Goal: Task Accomplishment & Management: Manage account settings

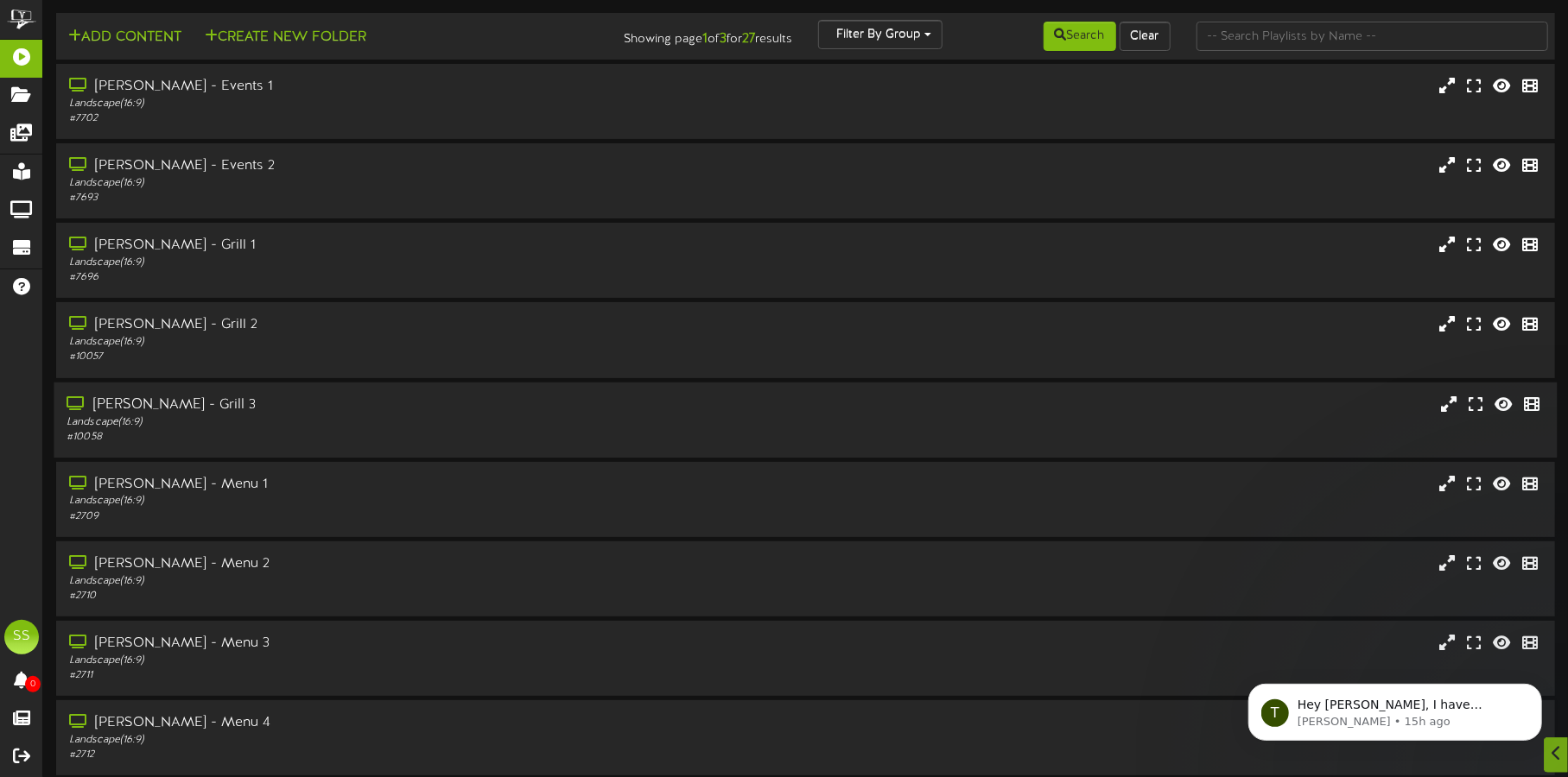
scroll to position [147, 0]
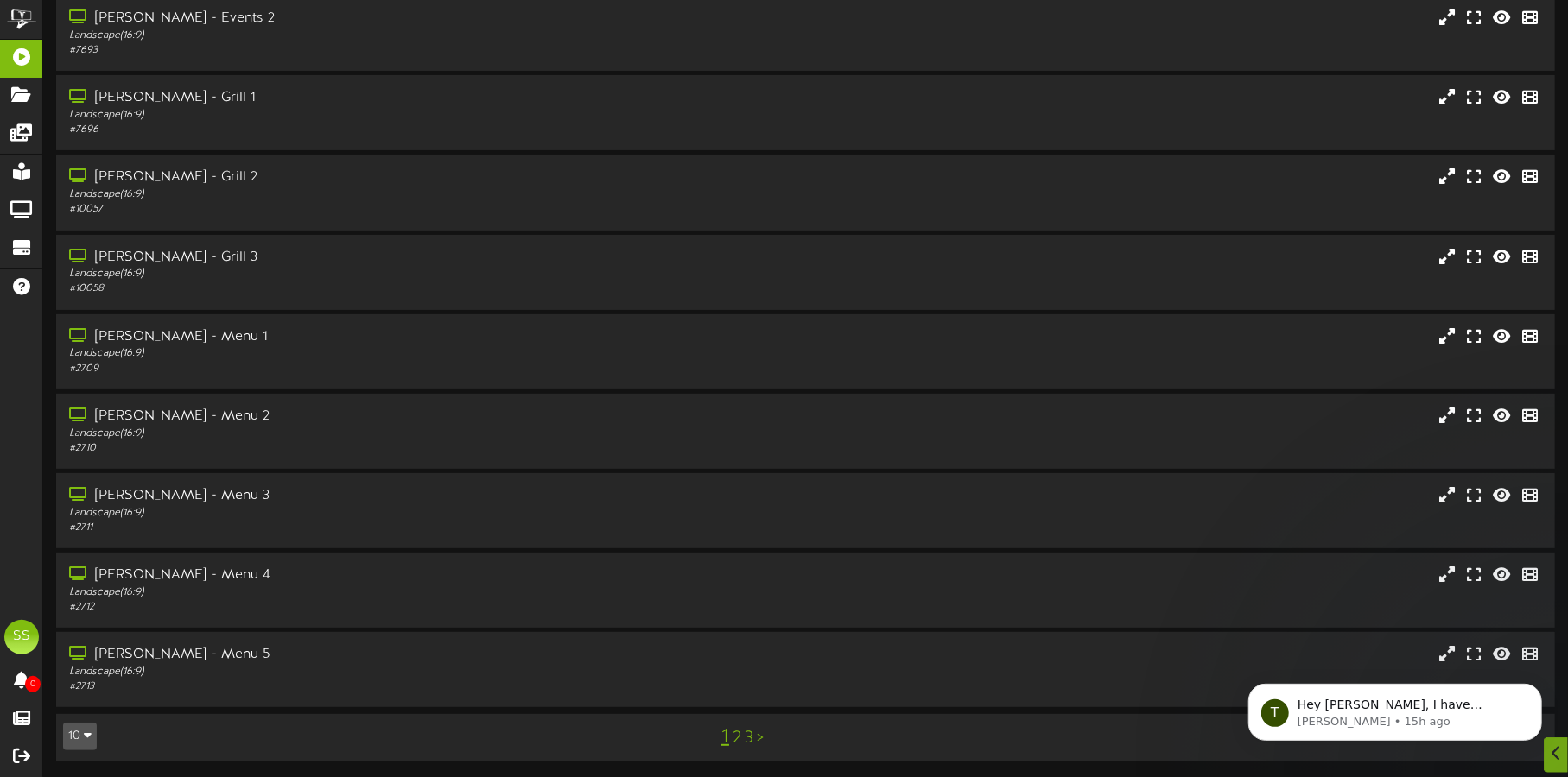
click at [80, 724] on button "10" at bounding box center [79, 737] width 33 height 28
click at [82, 701] on div "100" at bounding box center [80, 702] width 33 height 26
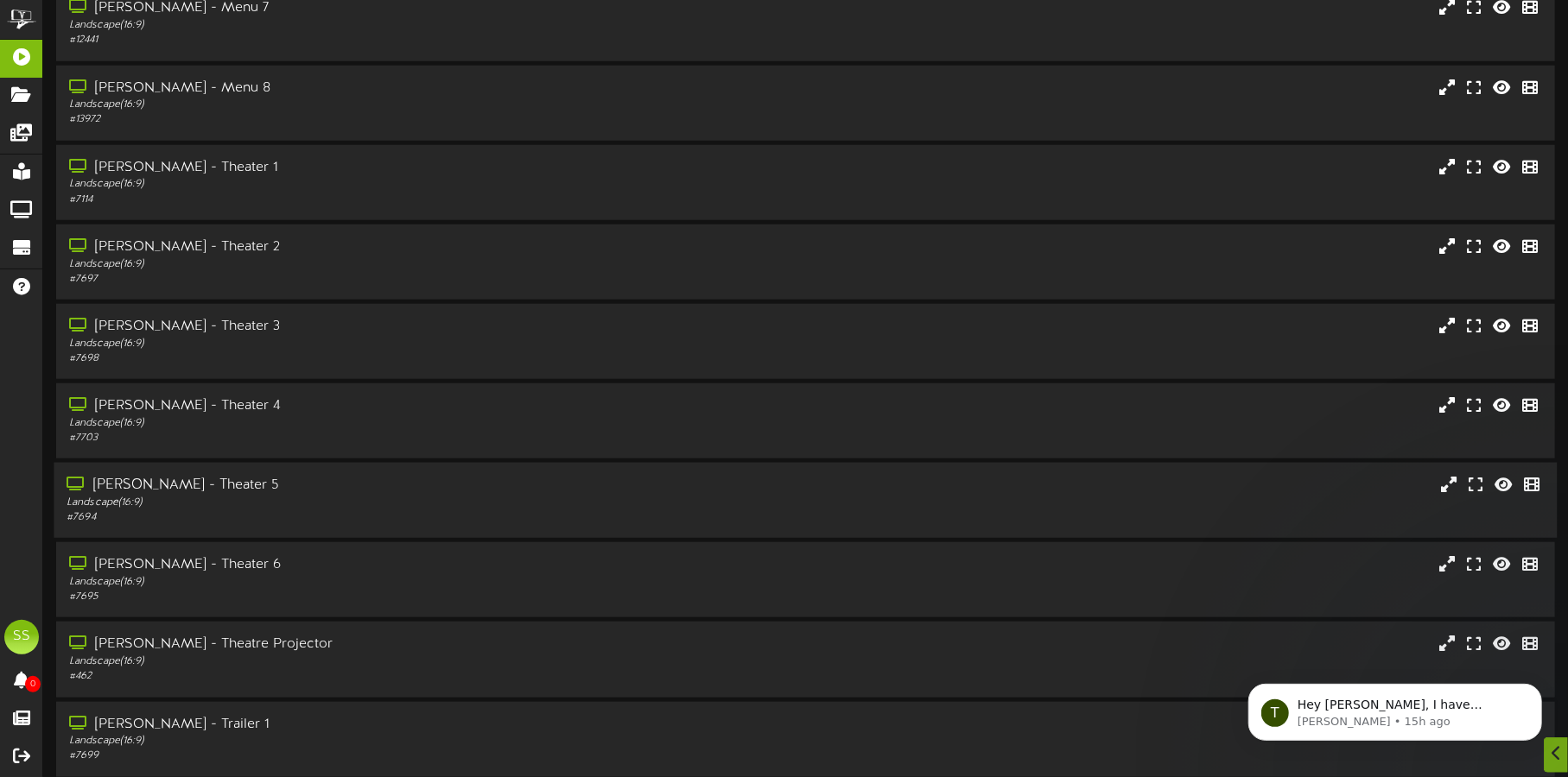
scroll to position [971, 0]
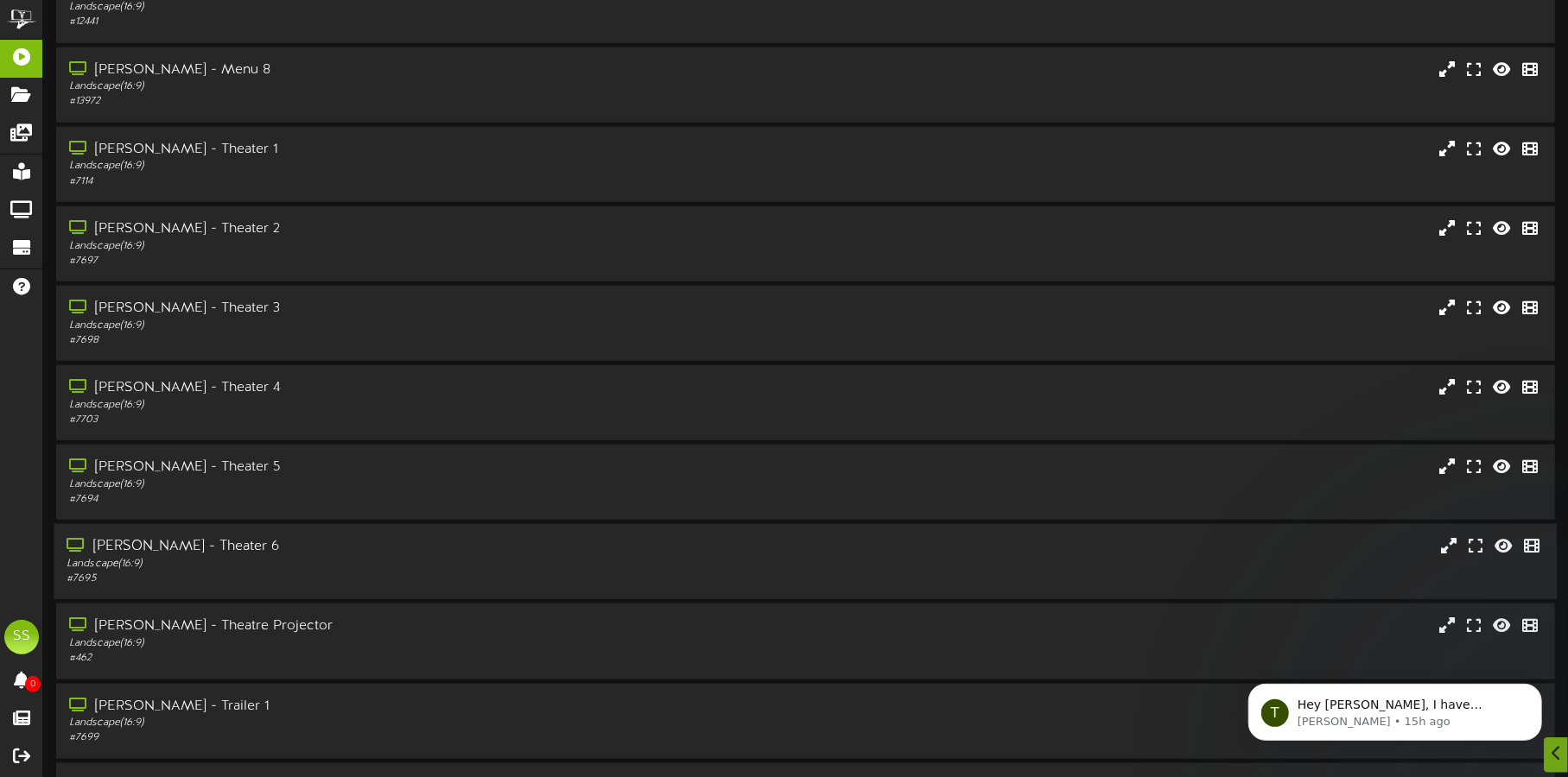
click at [341, 559] on div "Landscape ( 16:9 )" at bounding box center [367, 564] width 600 height 14
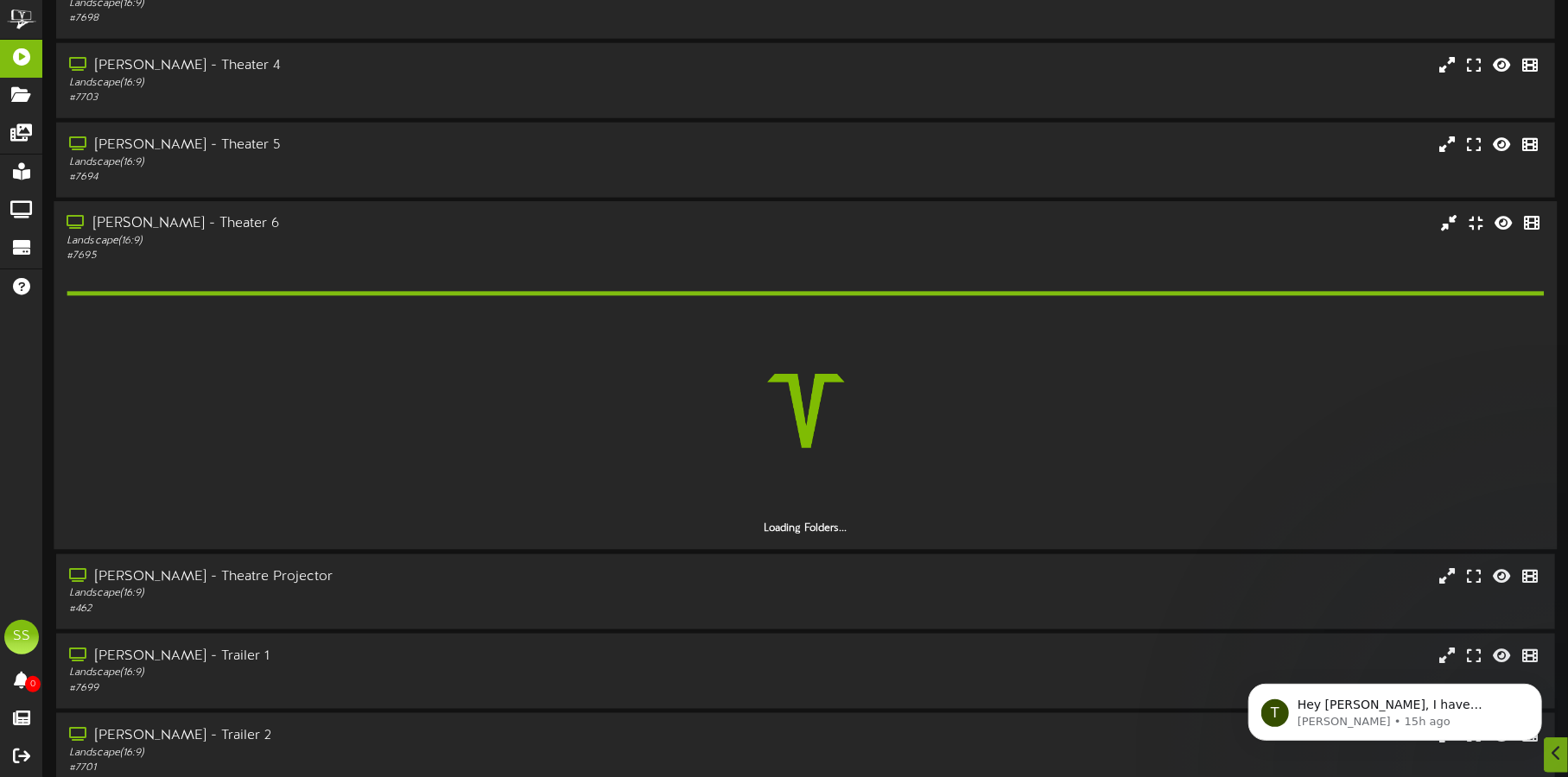
scroll to position [1295, 0]
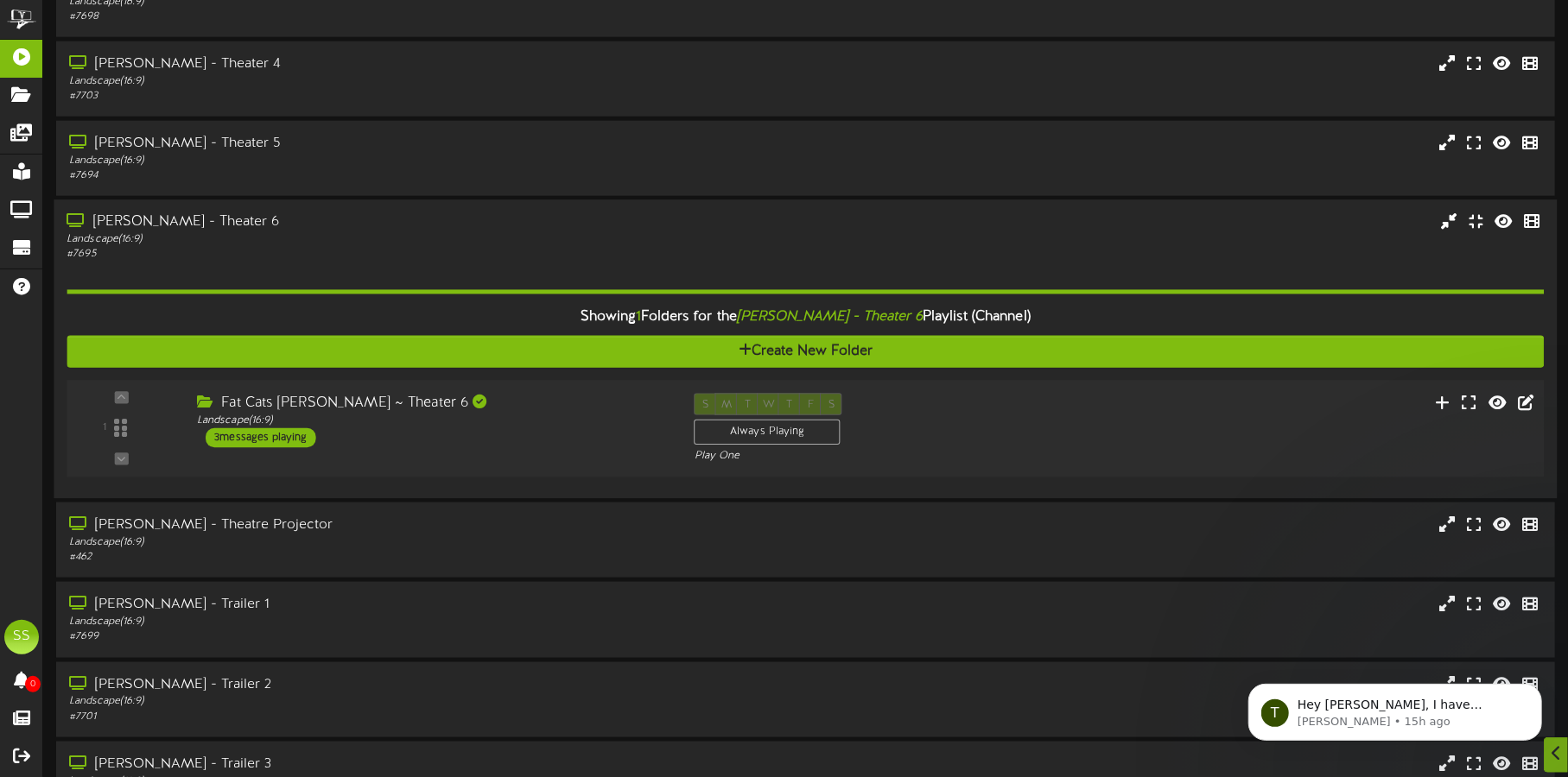
click at [550, 403] on div "Fat Cats [PERSON_NAME] ~ Theater 6" at bounding box center [432, 403] width 471 height 20
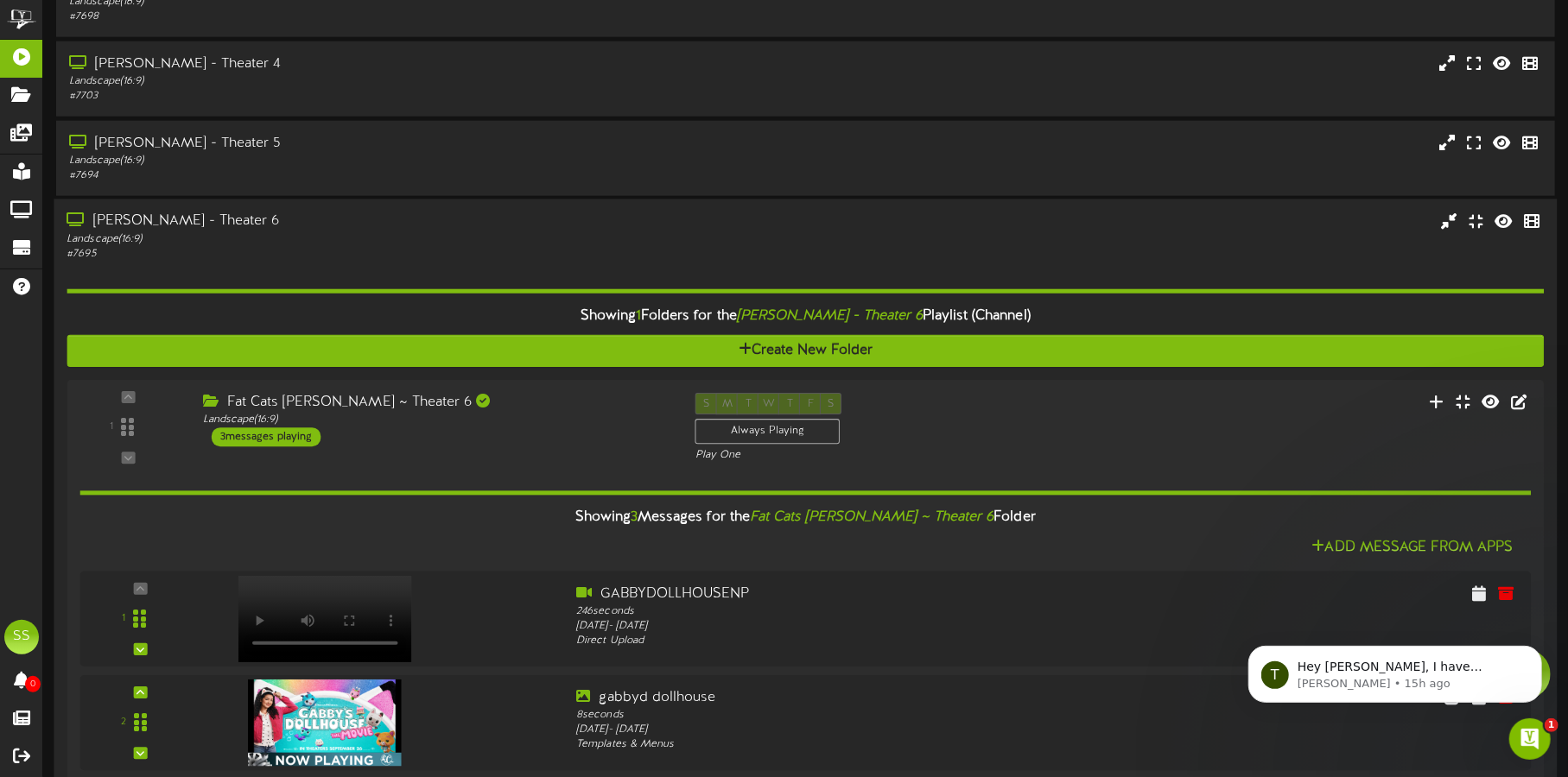
click at [338, 225] on div "[PERSON_NAME] - Theater 6" at bounding box center [367, 222] width 600 height 20
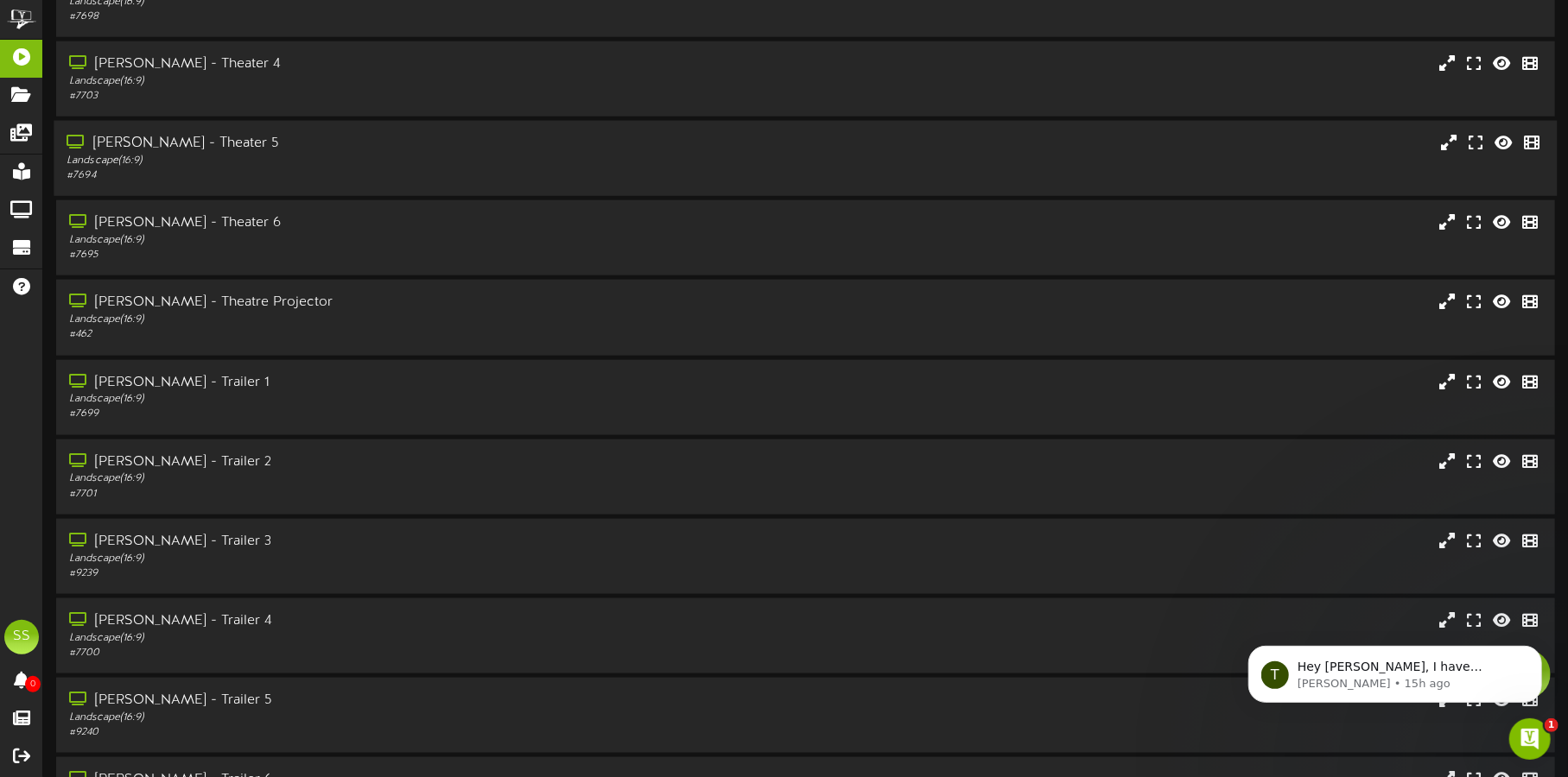
scroll to position [971, 0]
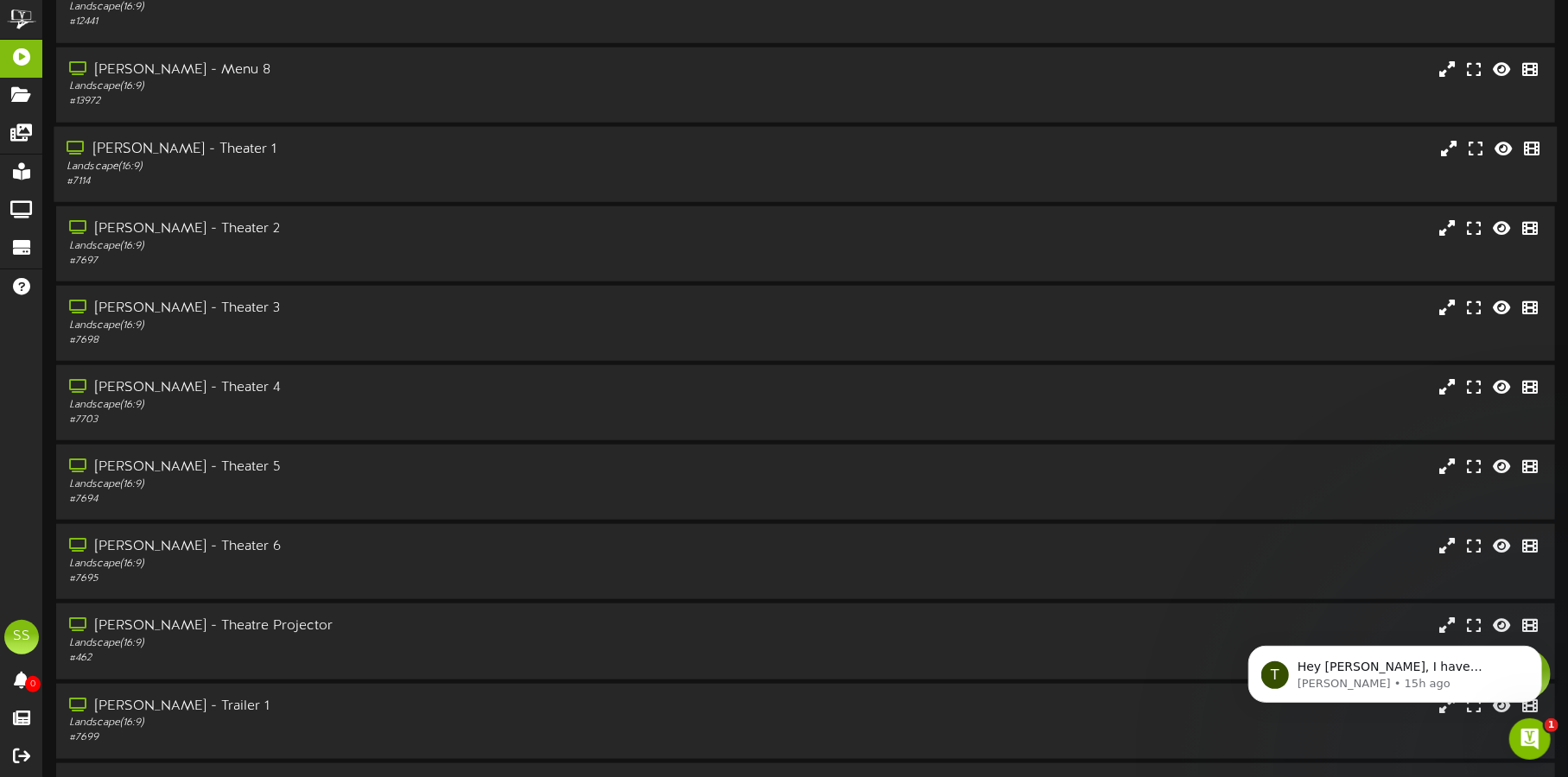
click at [342, 190] on div "[PERSON_NAME] - Theater 1 Landscape ( 16:9 ) # 7114" at bounding box center [805, 163] width 1503 height 75
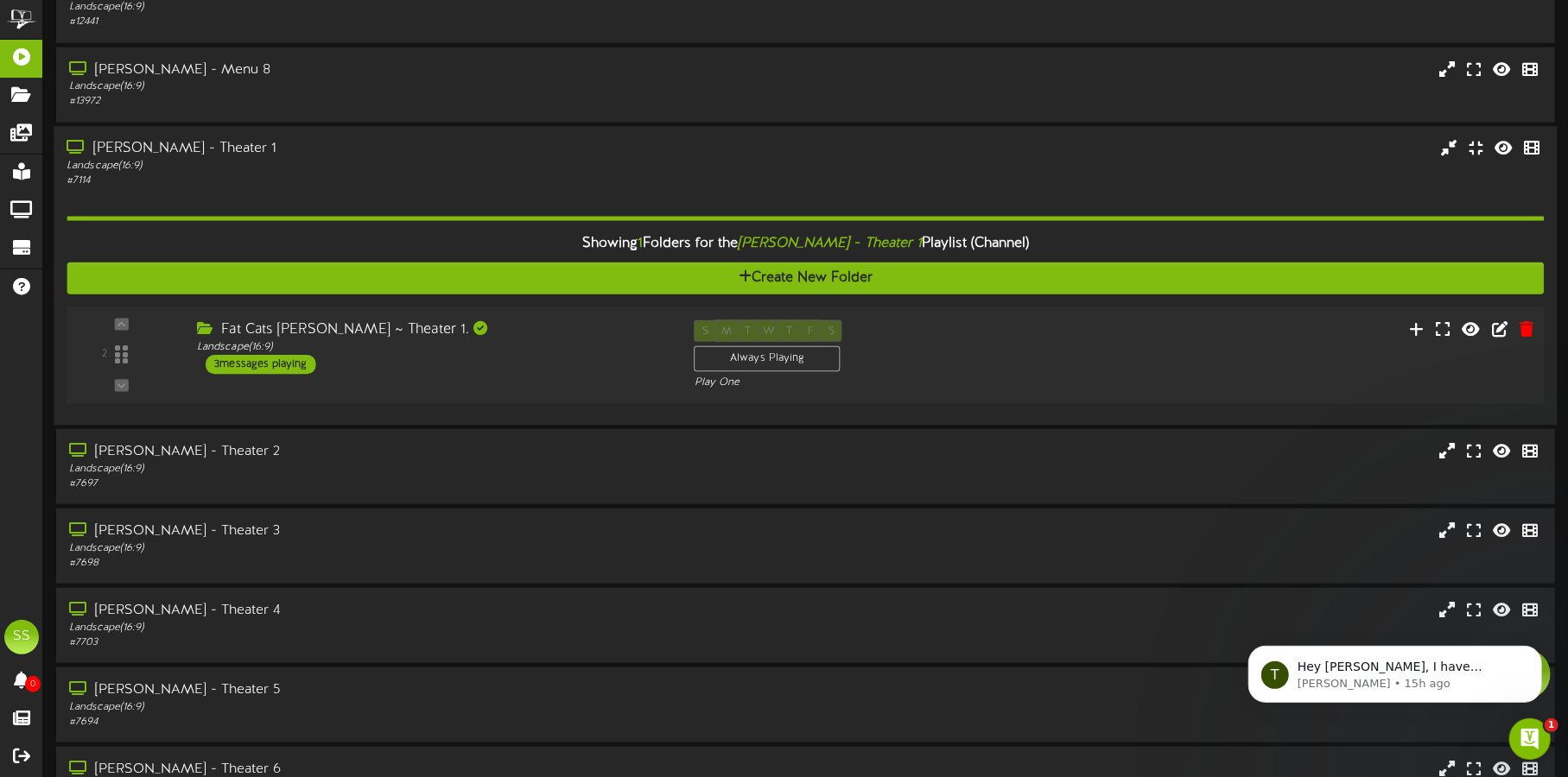
click at [510, 366] on div "Fat Cats [PERSON_NAME] ~ Theater 1. Landscape ( 16:9 ) 3 messages playing" at bounding box center [433, 347] width 498 height 55
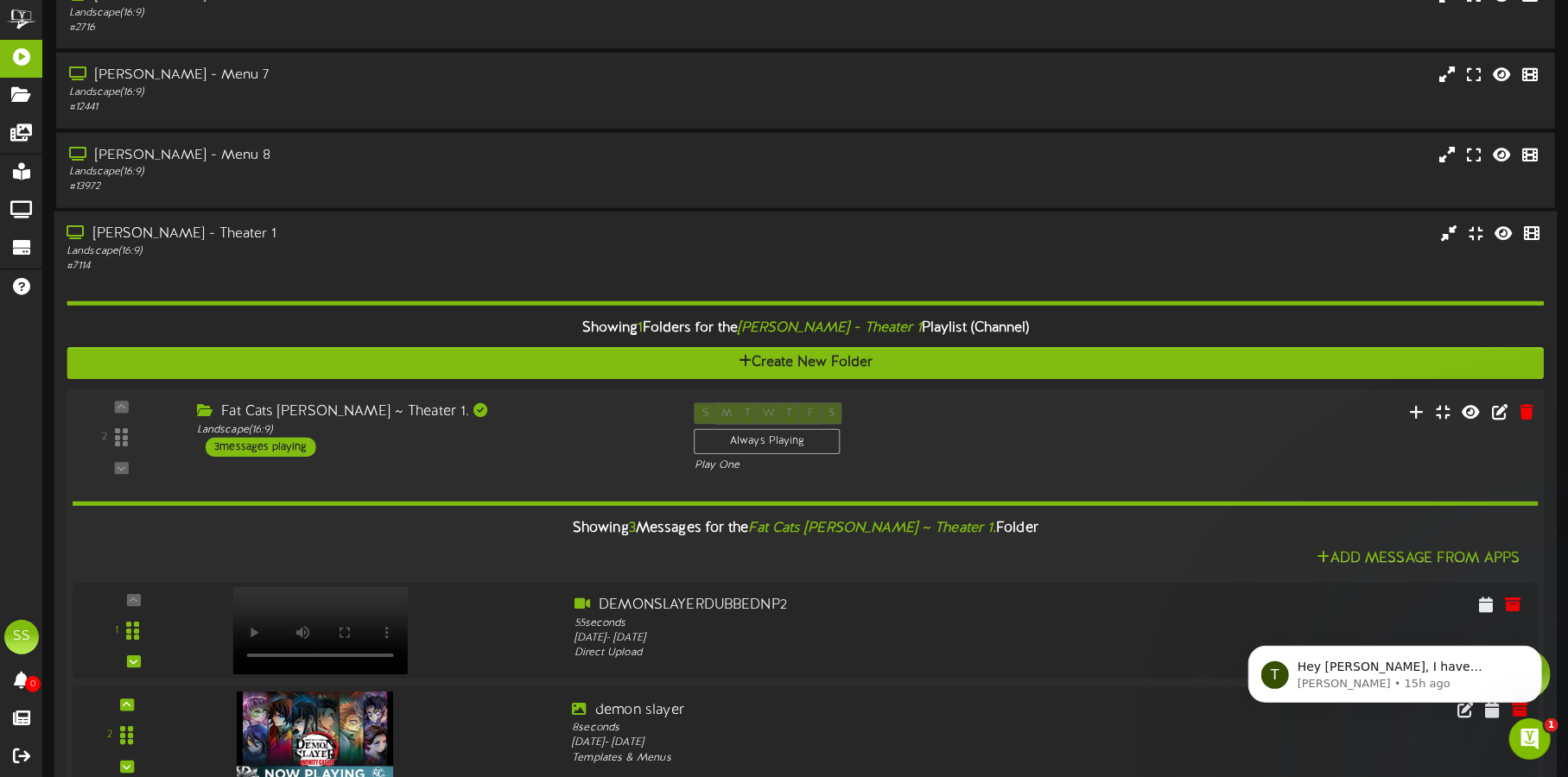
scroll to position [863, 0]
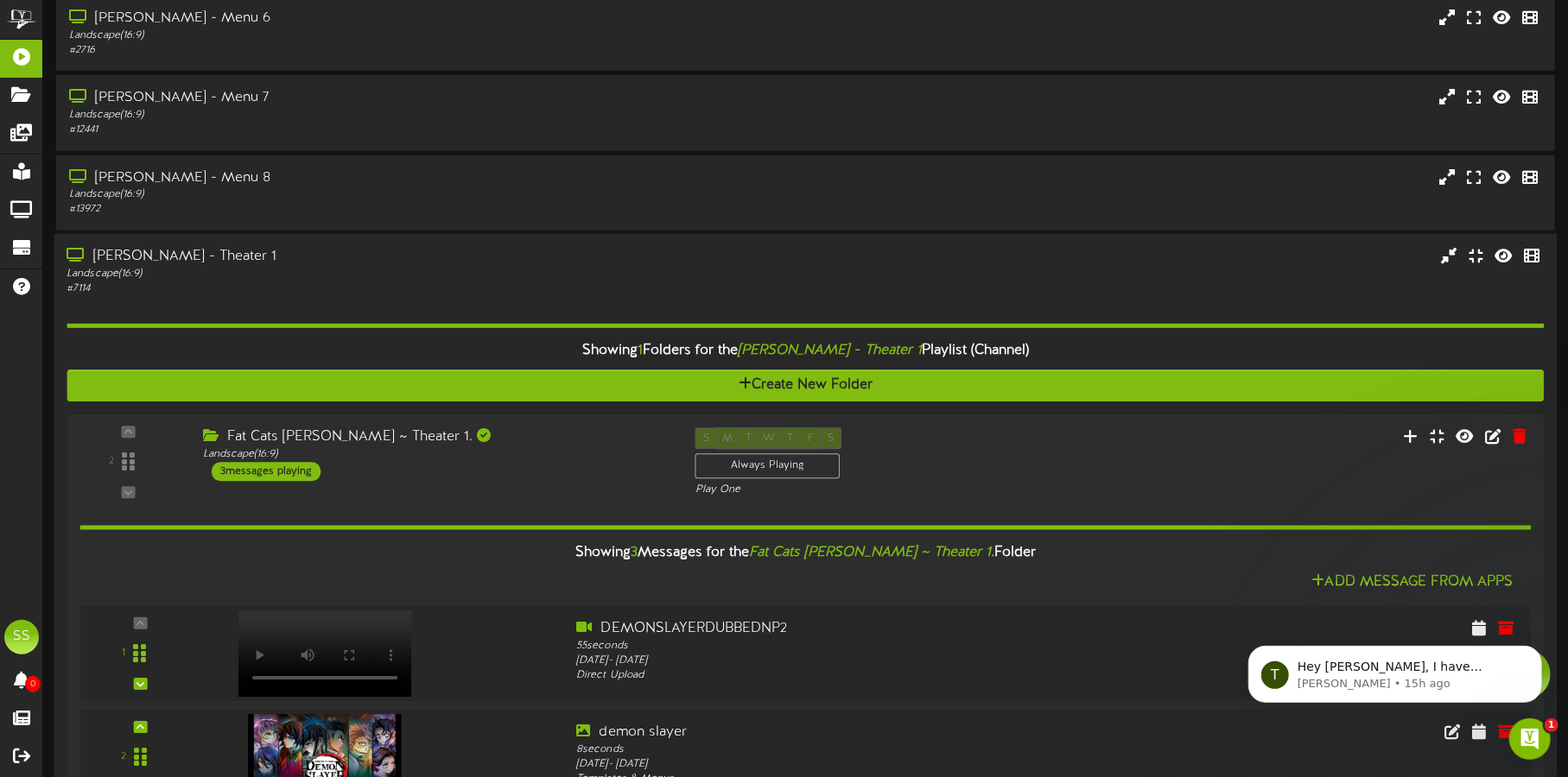
click at [394, 269] on div "Landscape ( 16:9 )" at bounding box center [367, 273] width 600 height 14
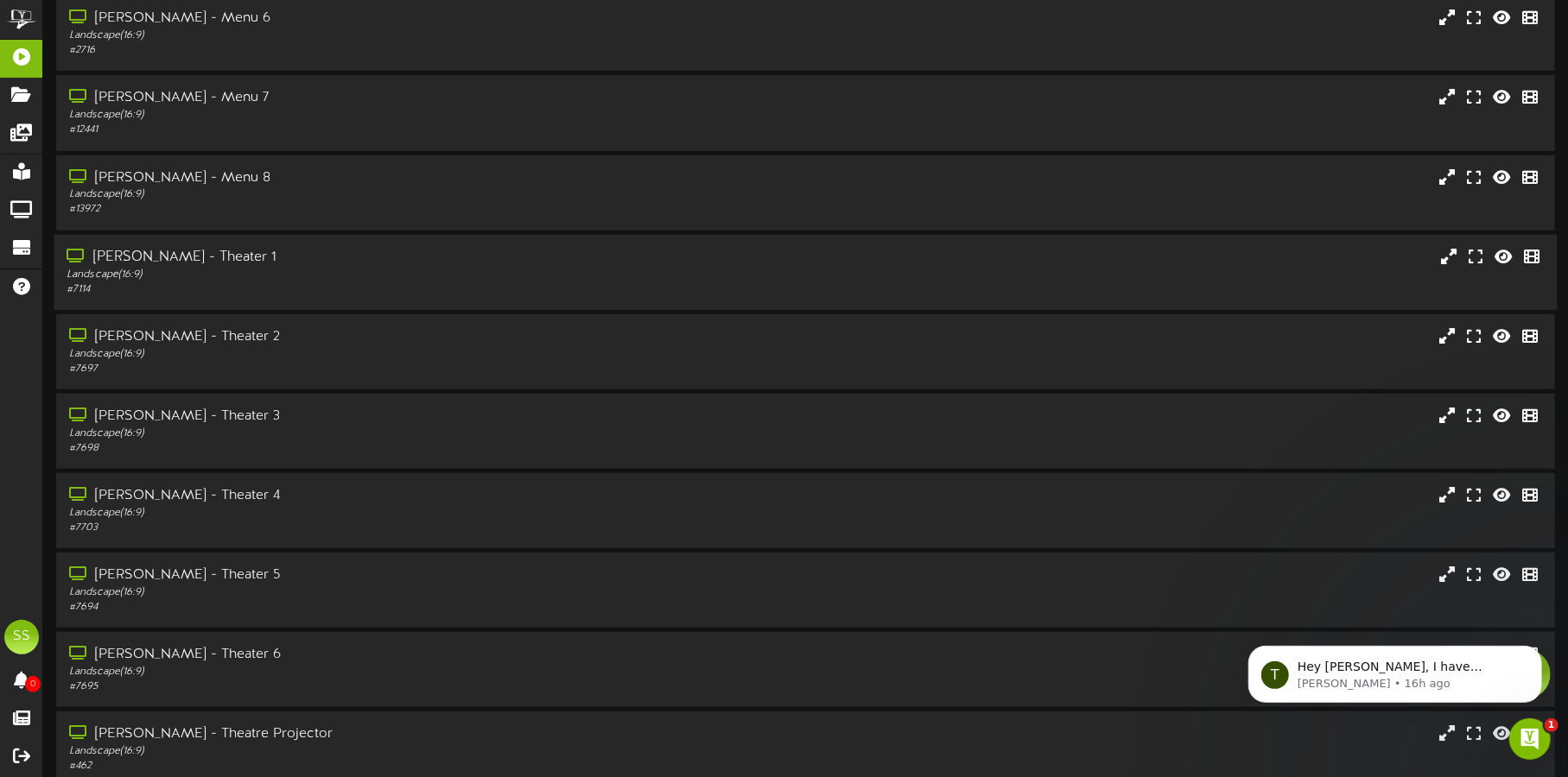
click at [392, 282] on div "# 7114" at bounding box center [367, 289] width 600 height 14
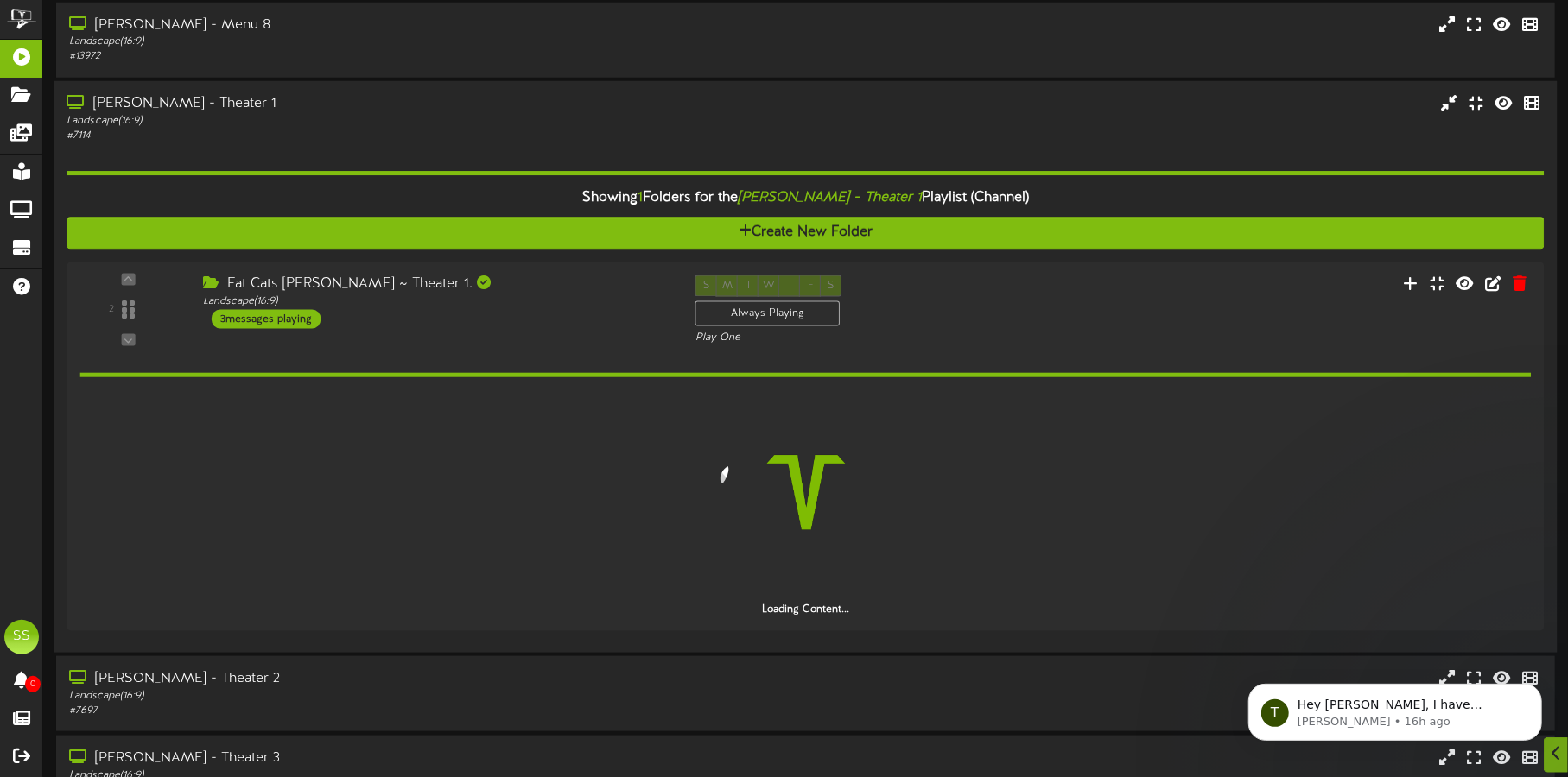
scroll to position [1187, 0]
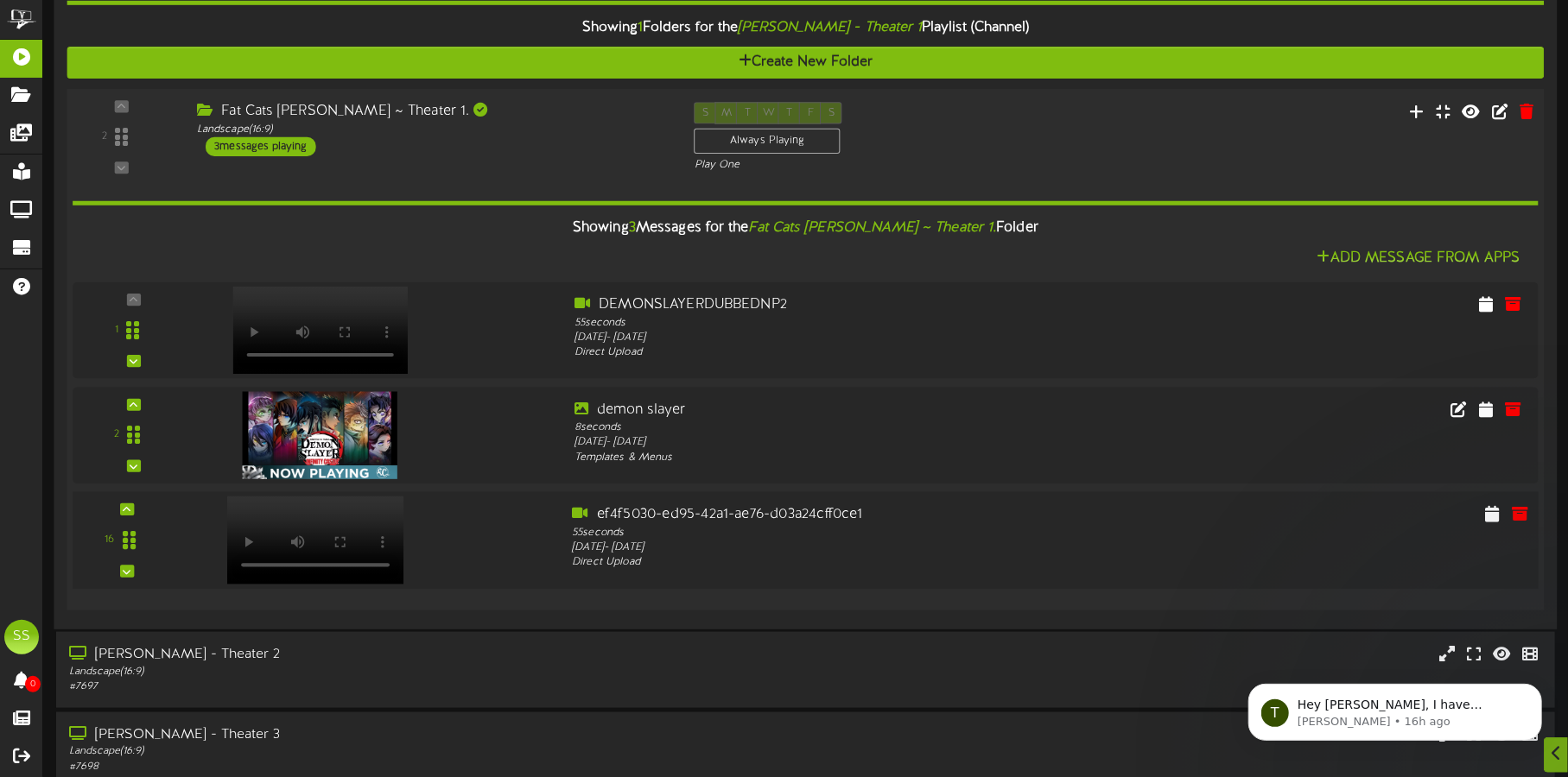
click at [398, 517] on div at bounding box center [314, 523] width 203 height 88
click at [1527, 405] on icon at bounding box center [1519, 408] width 19 height 19
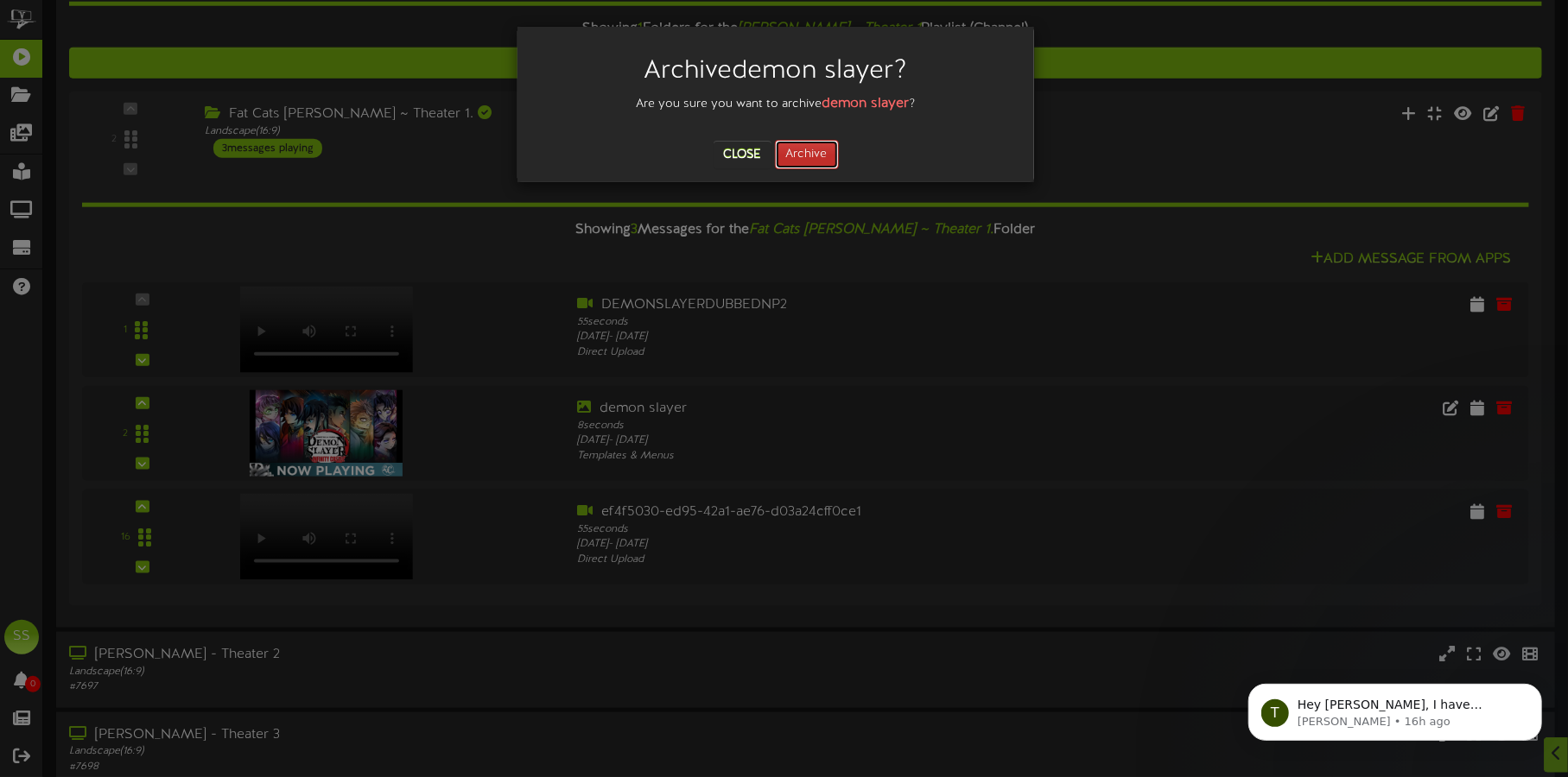
click at [811, 147] on button "Archive" at bounding box center [806, 155] width 64 height 30
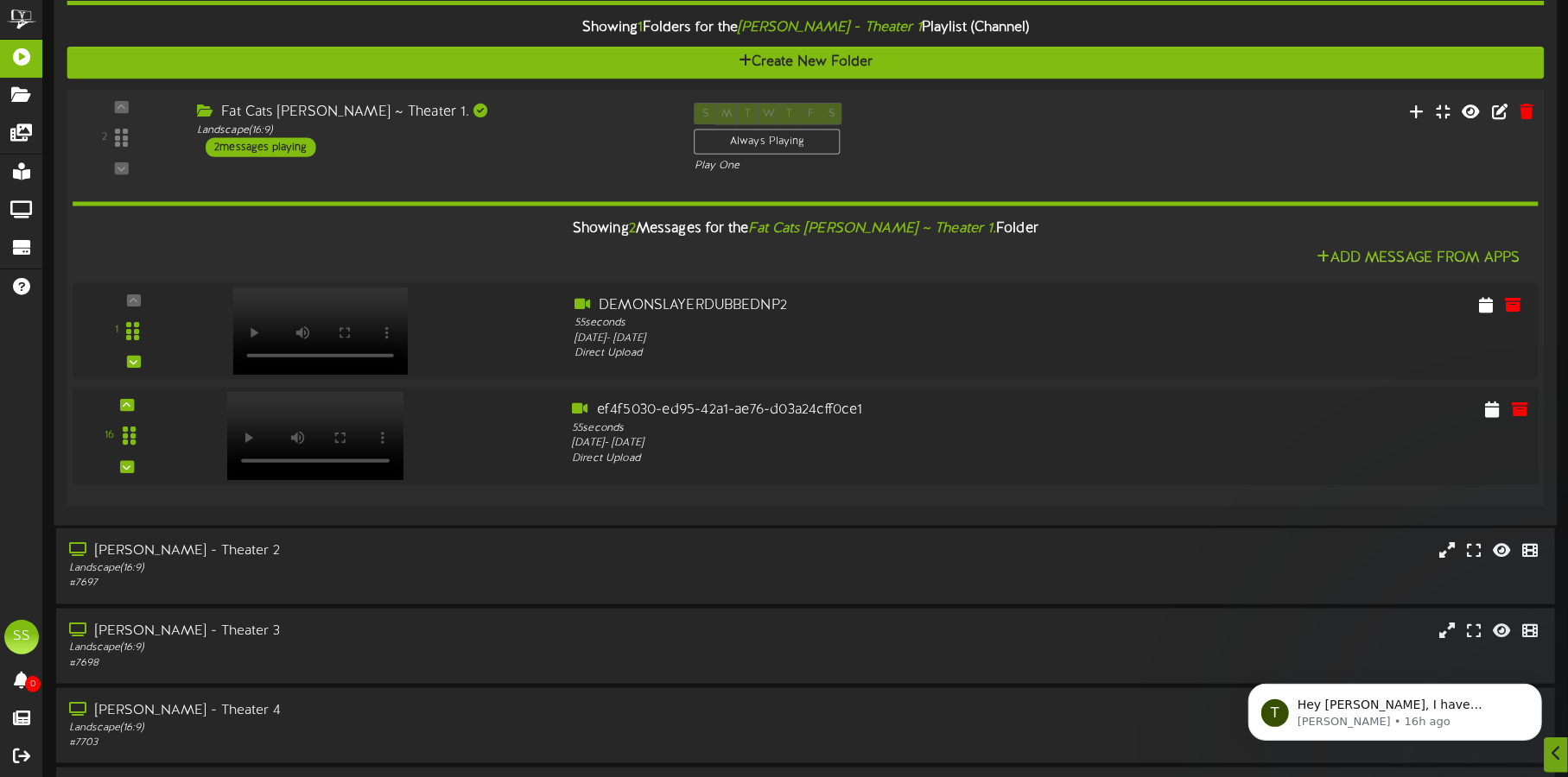
click at [288, 401] on video at bounding box center [314, 436] width 177 height 88
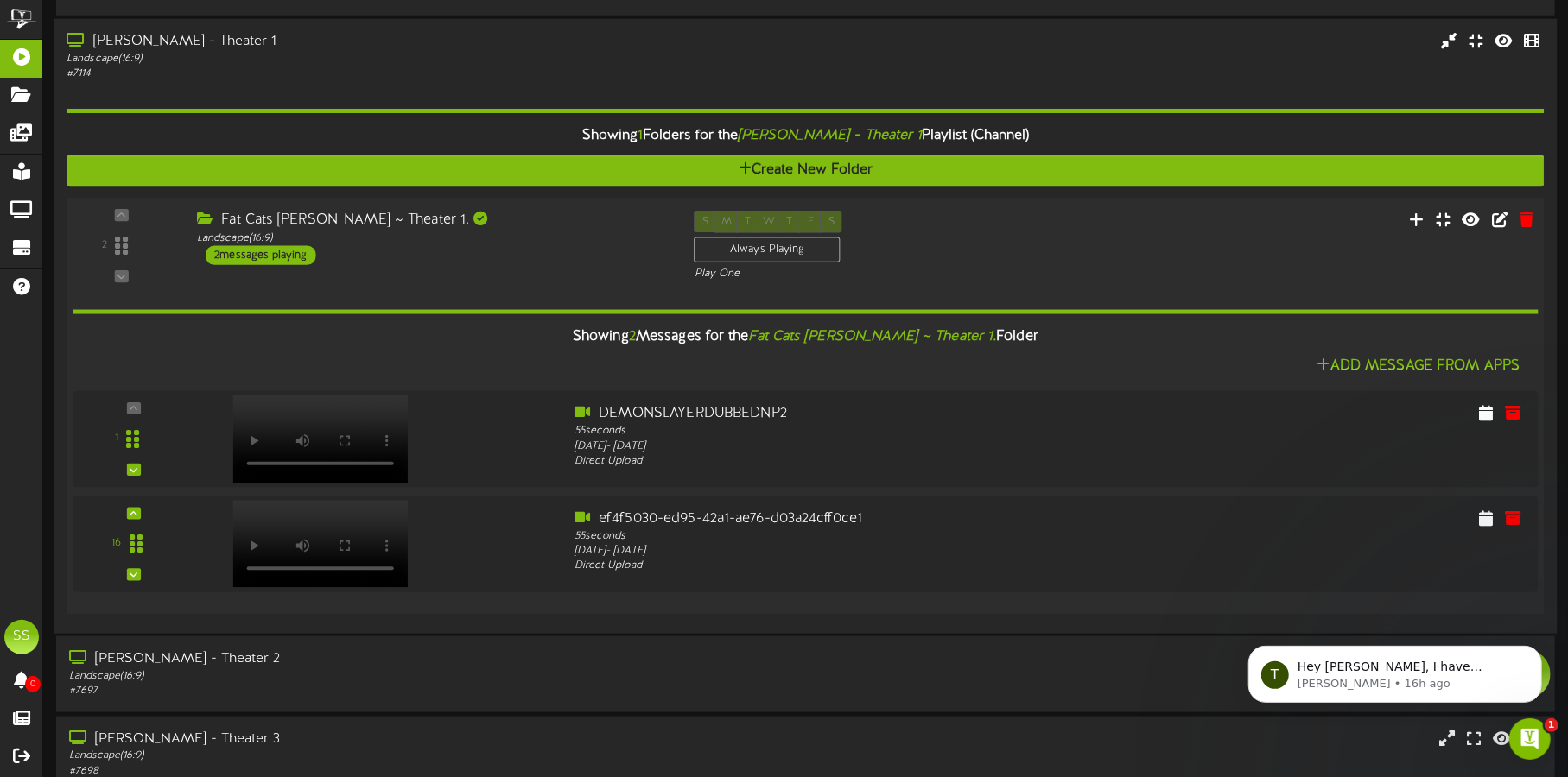
scroll to position [0, 0]
click at [383, 61] on div "Landscape ( 16:9 )" at bounding box center [367, 59] width 600 height 14
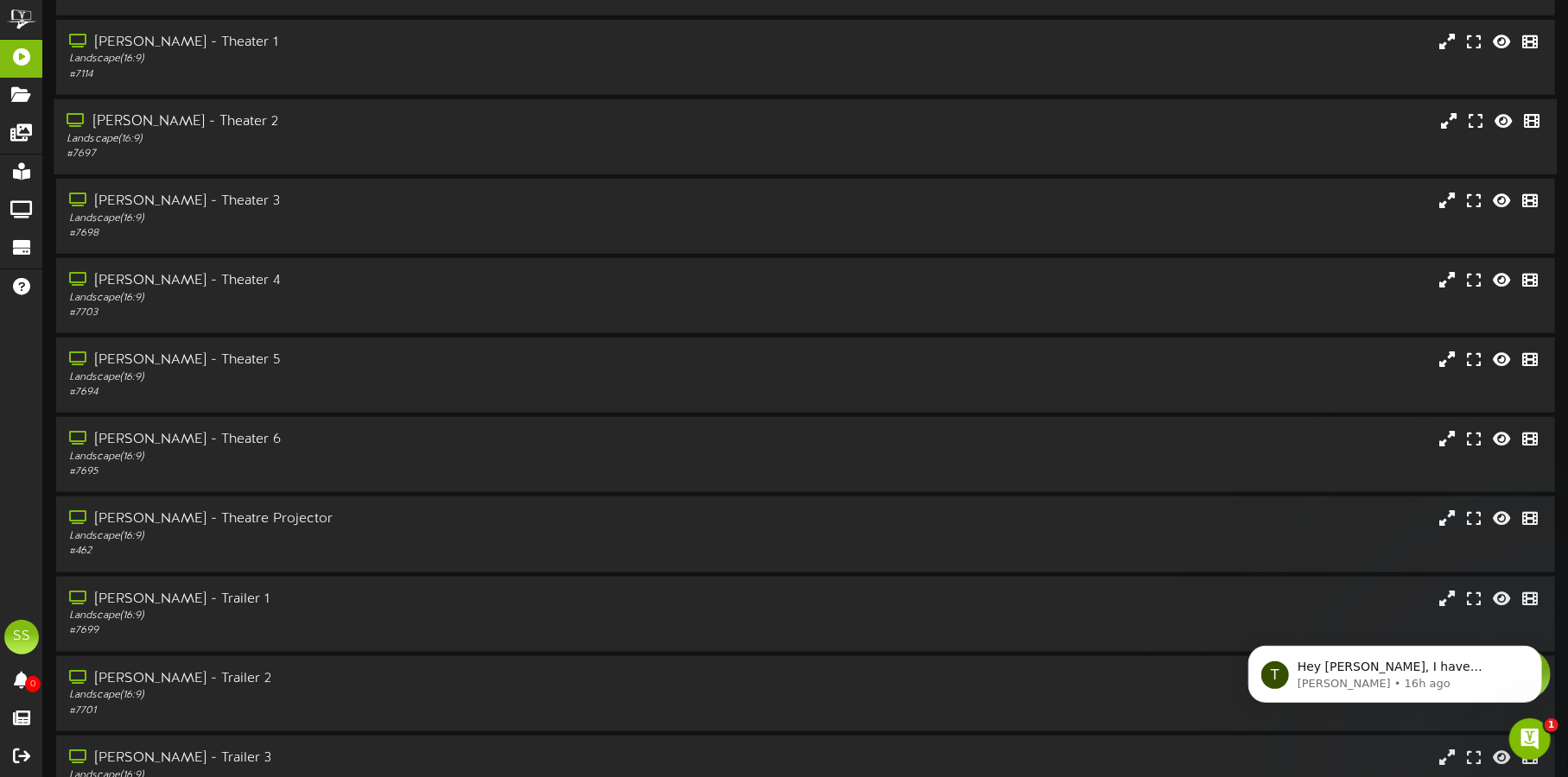
click at [403, 144] on div "Landscape ( 16:9 )" at bounding box center [367, 139] width 600 height 14
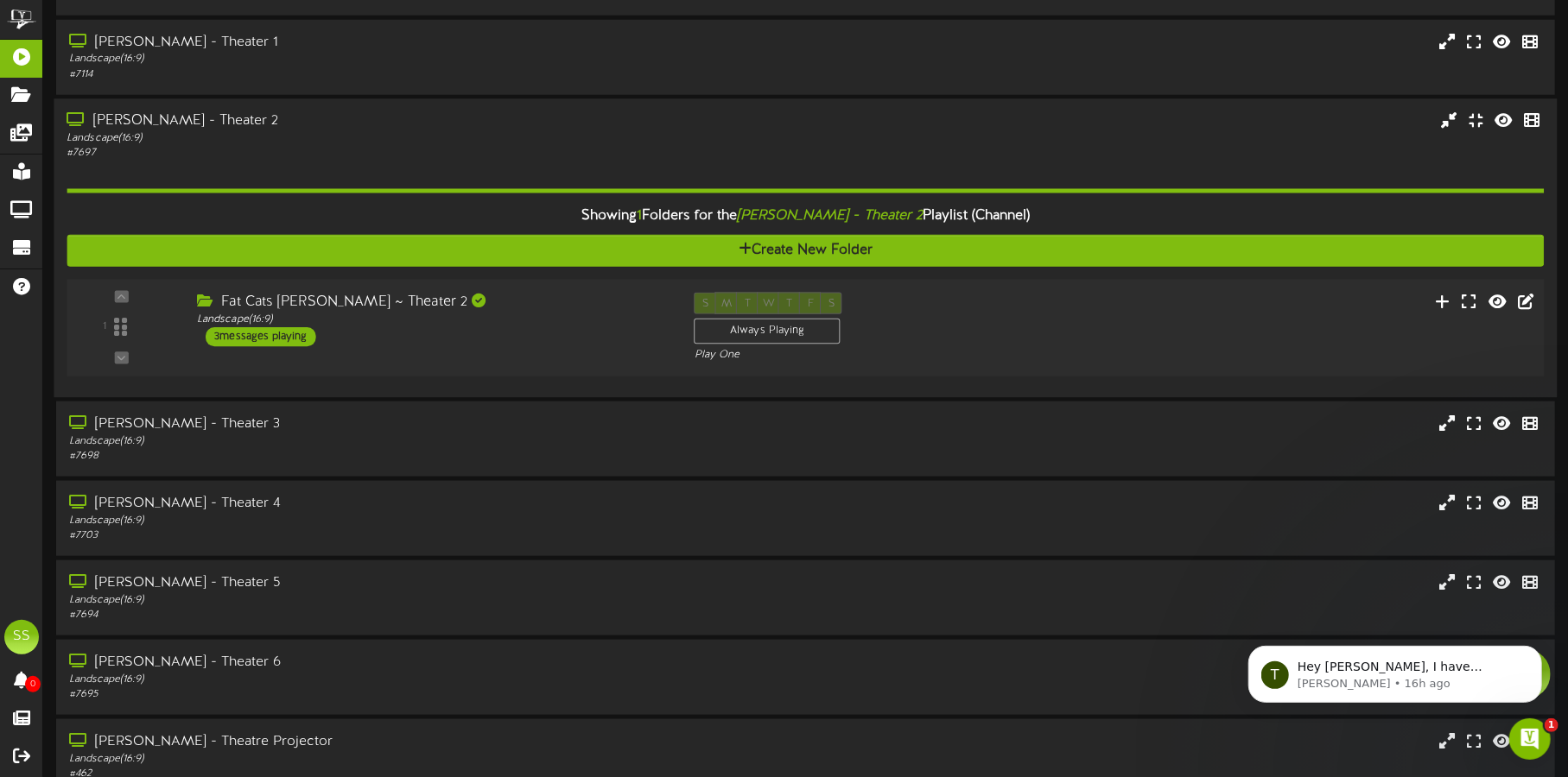
click at [483, 334] on div "Fat Cats [PERSON_NAME] ~ Theater 2 Landscape ( 16:9 ) 3 messages playing" at bounding box center [433, 319] width 498 height 55
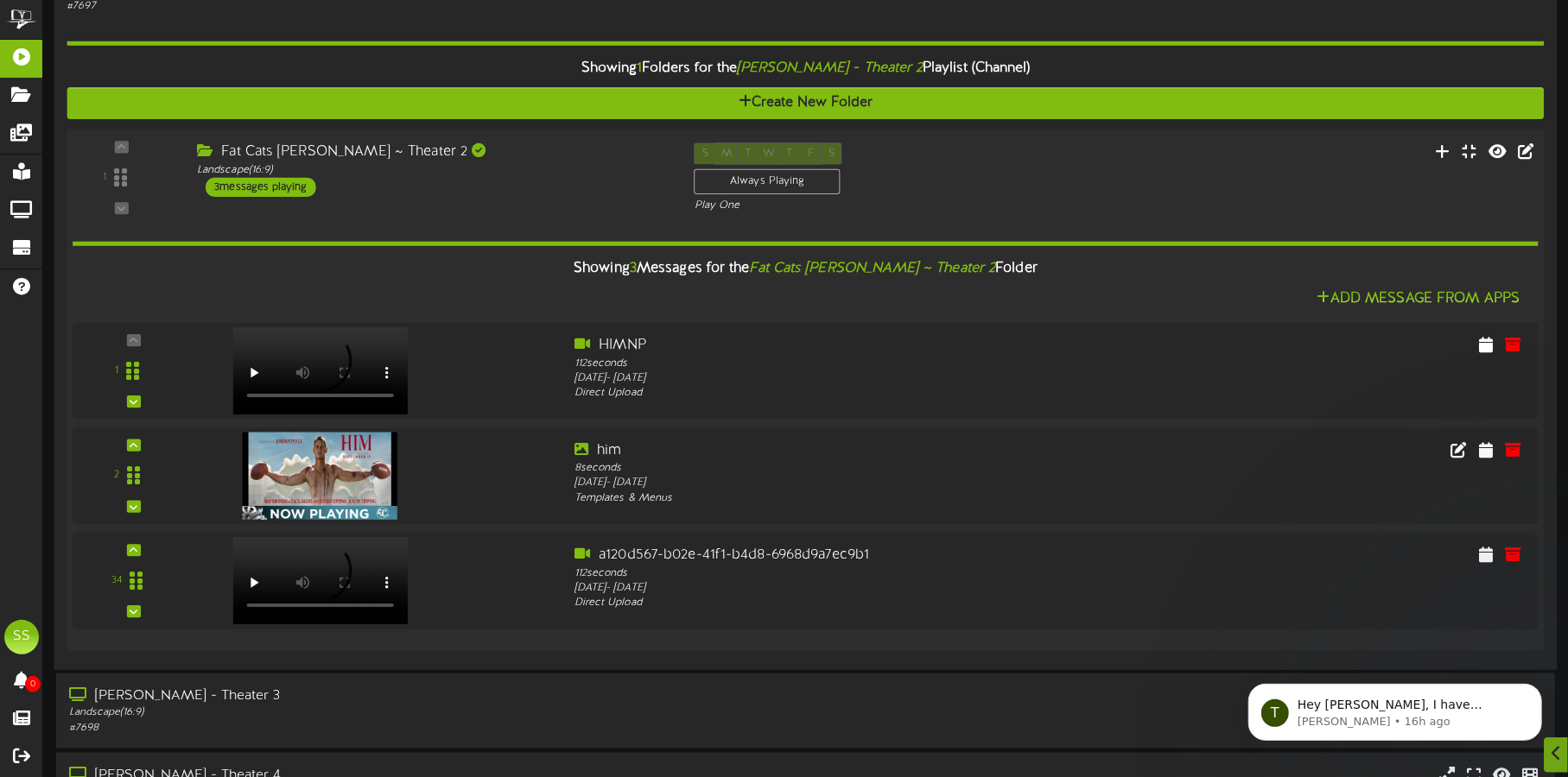
scroll to position [1295, 0]
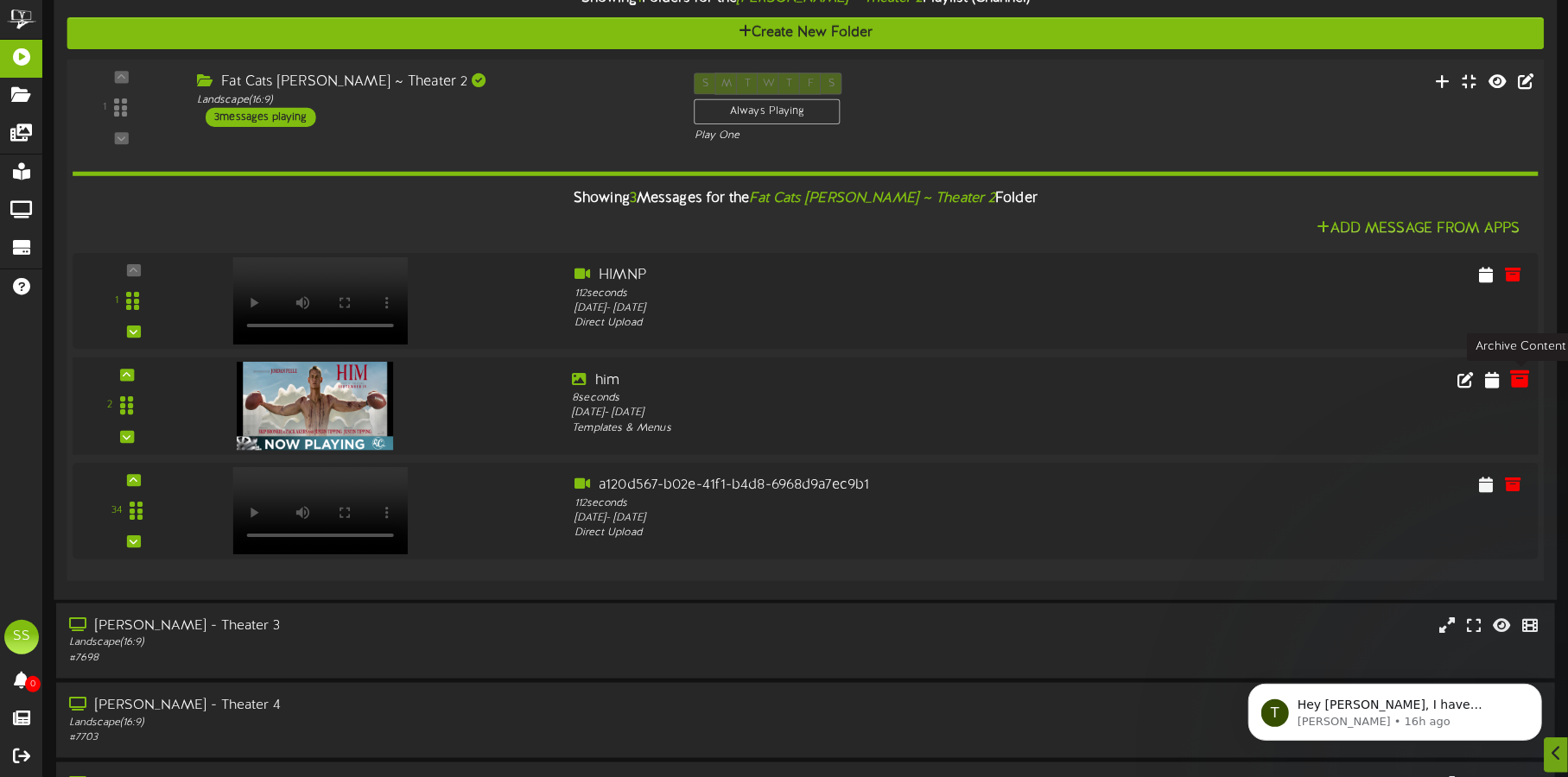
click at [1528, 377] on icon at bounding box center [1519, 378] width 19 height 19
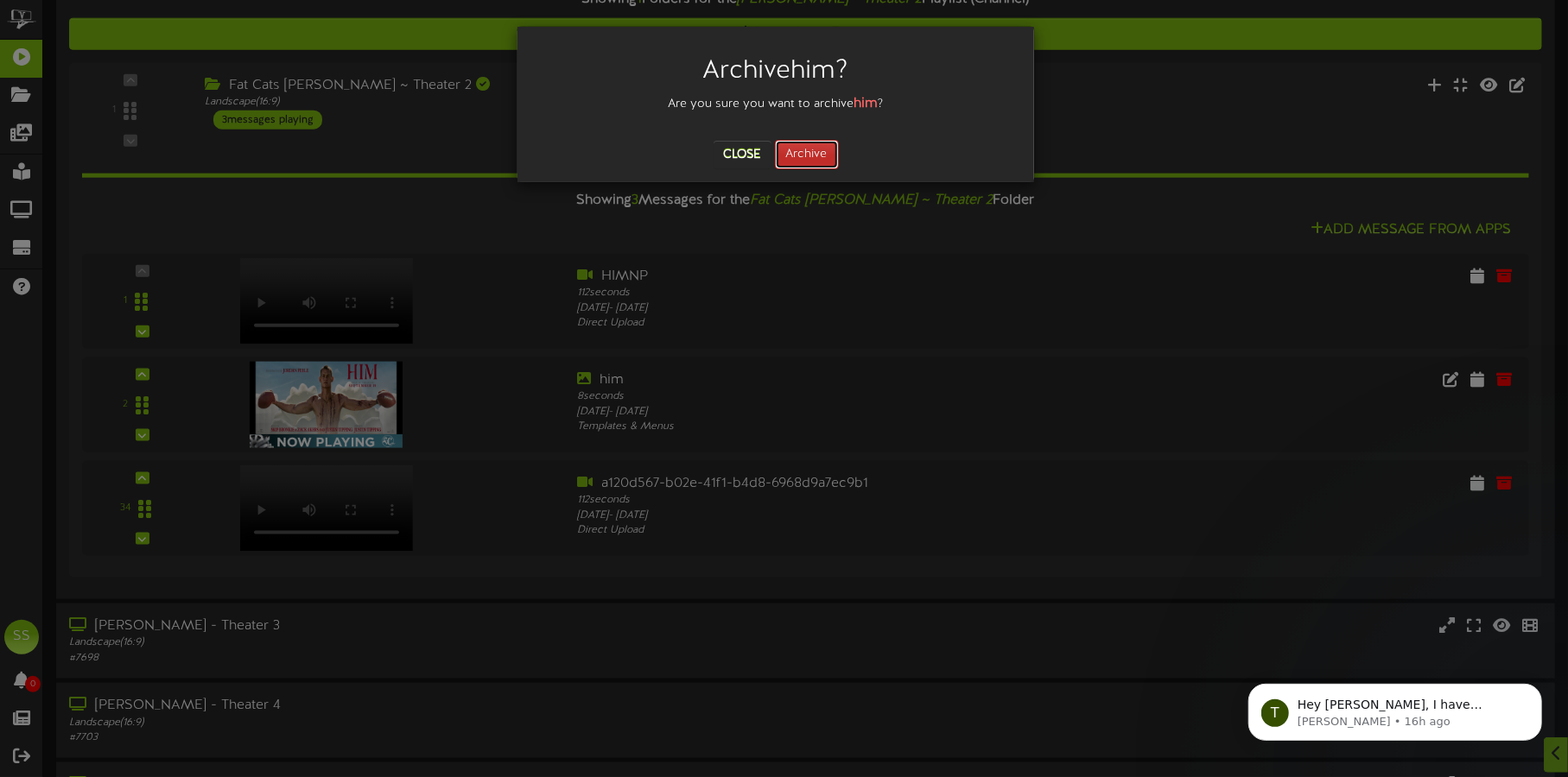
click at [792, 146] on button "Archive" at bounding box center [806, 155] width 64 height 30
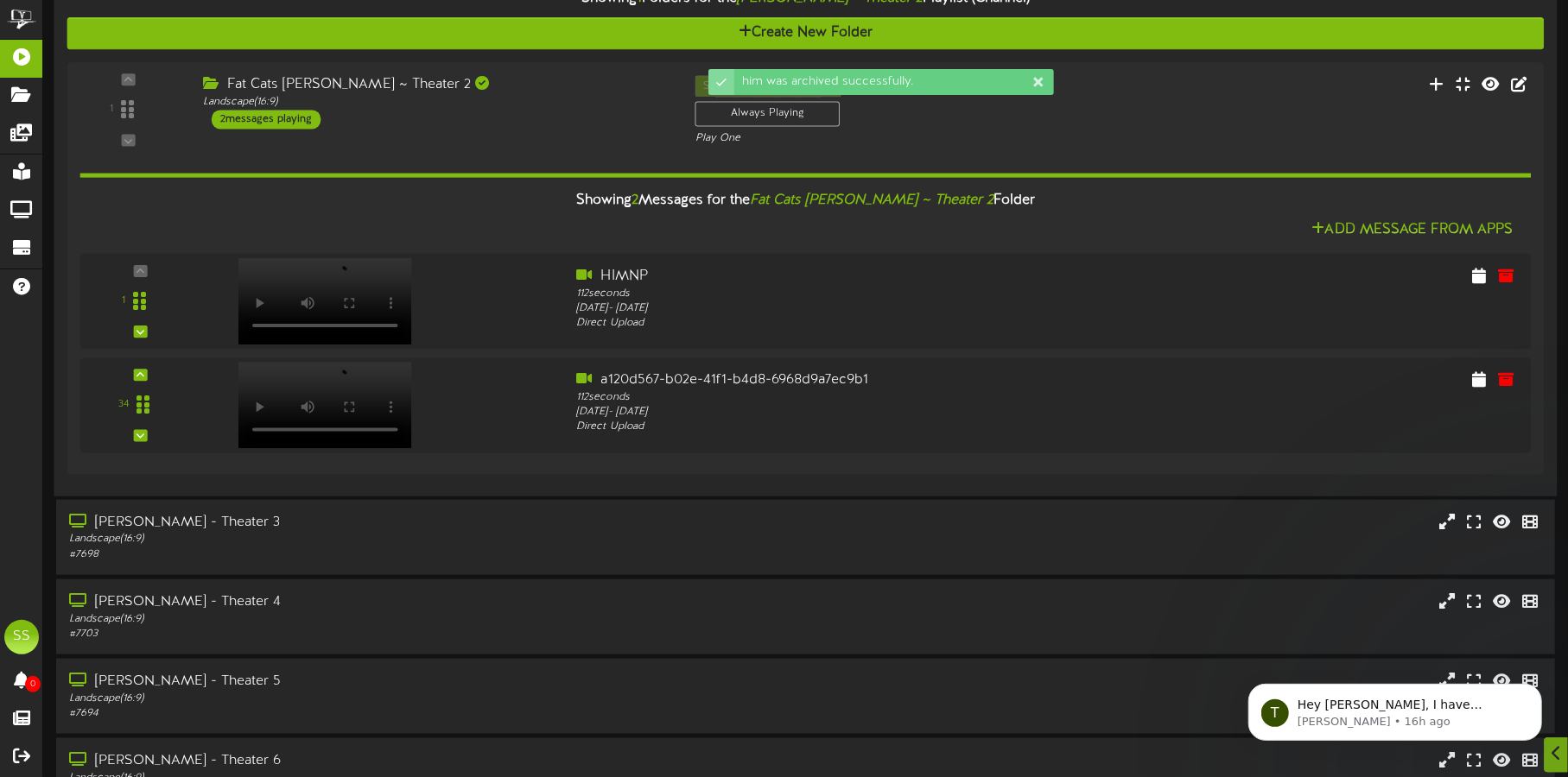
scroll to position [1187, 0]
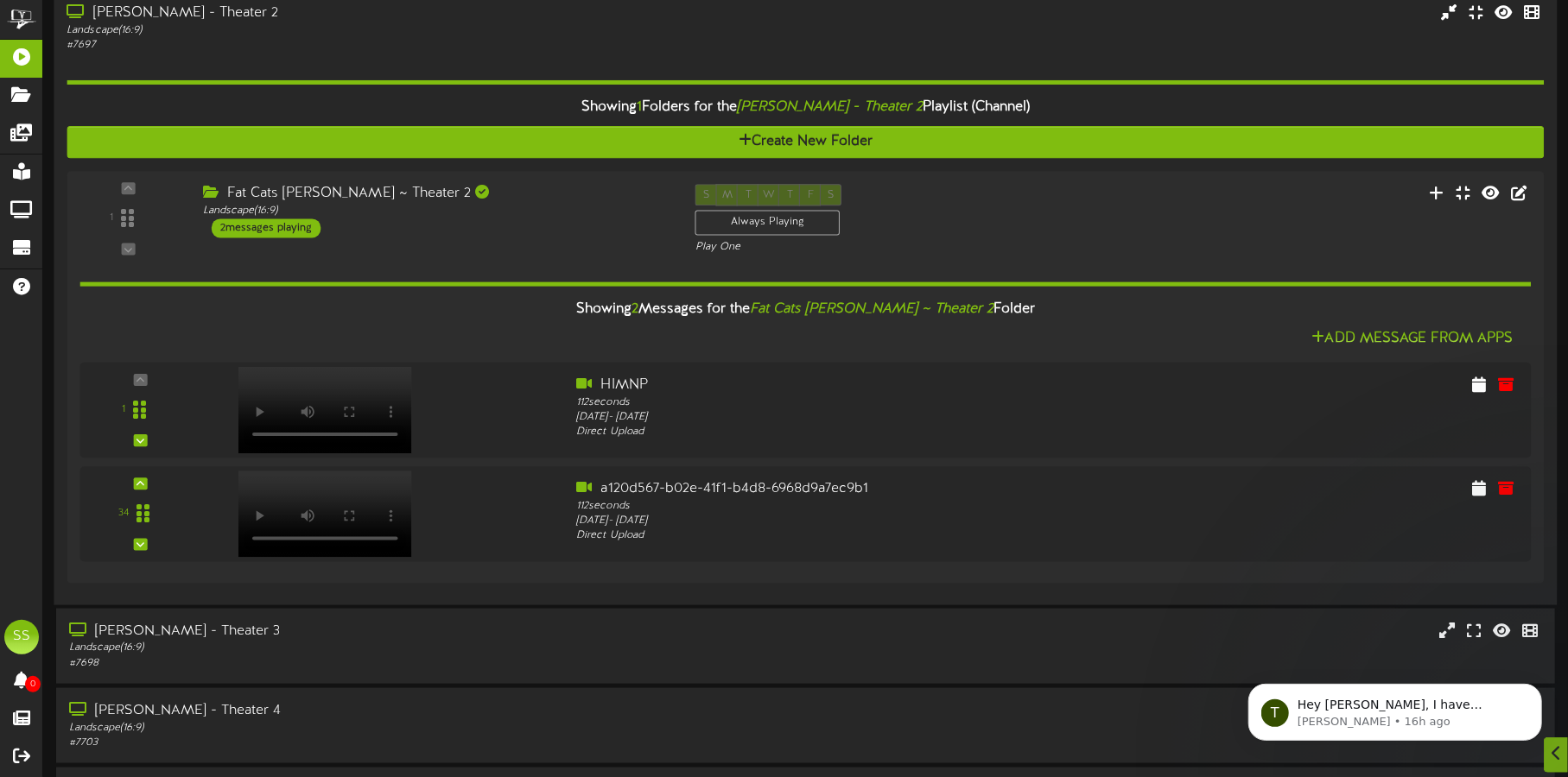
click at [432, 27] on div "Landscape ( 16:9 )" at bounding box center [367, 31] width 600 height 14
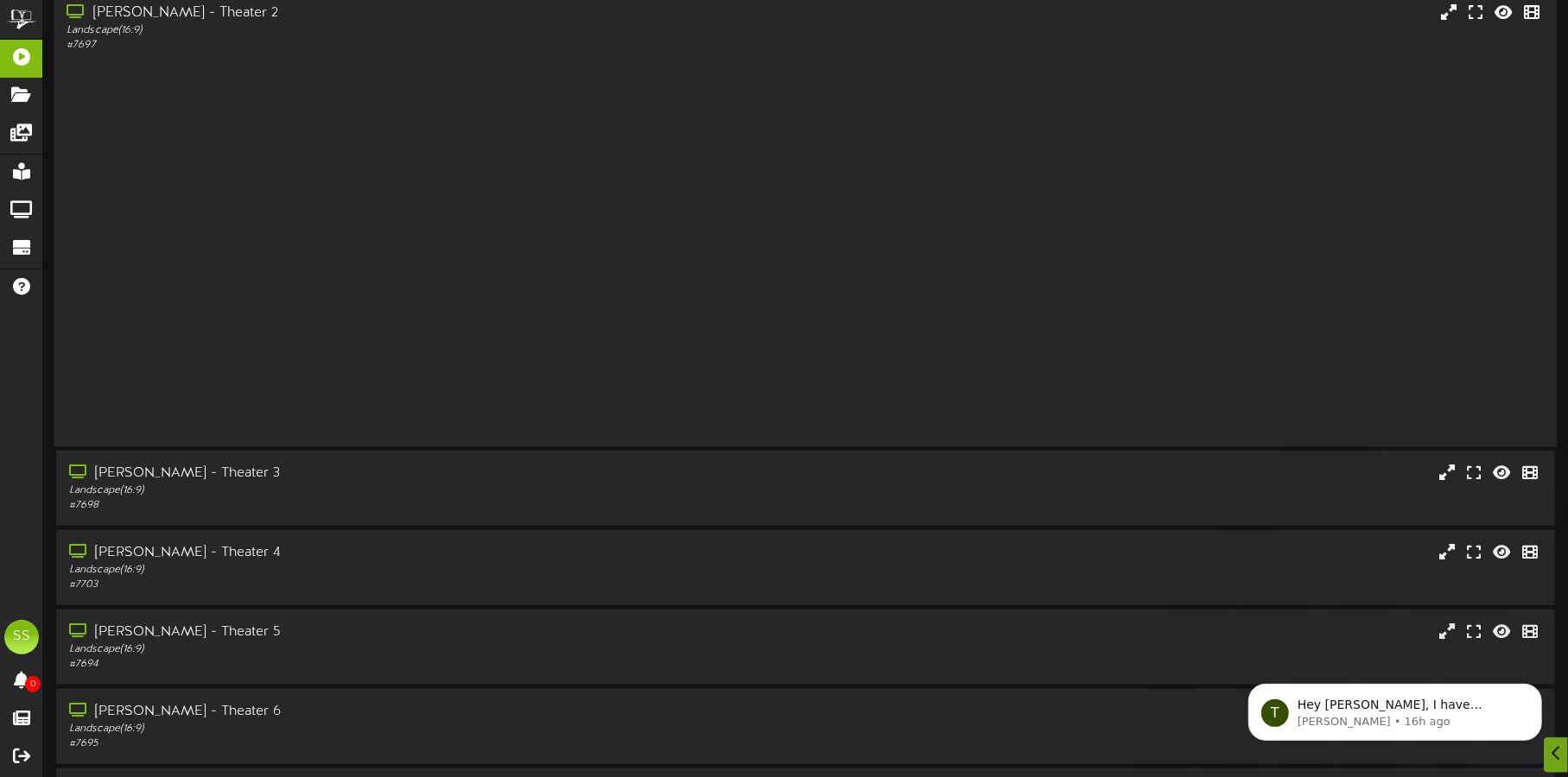
scroll to position [1188, 0]
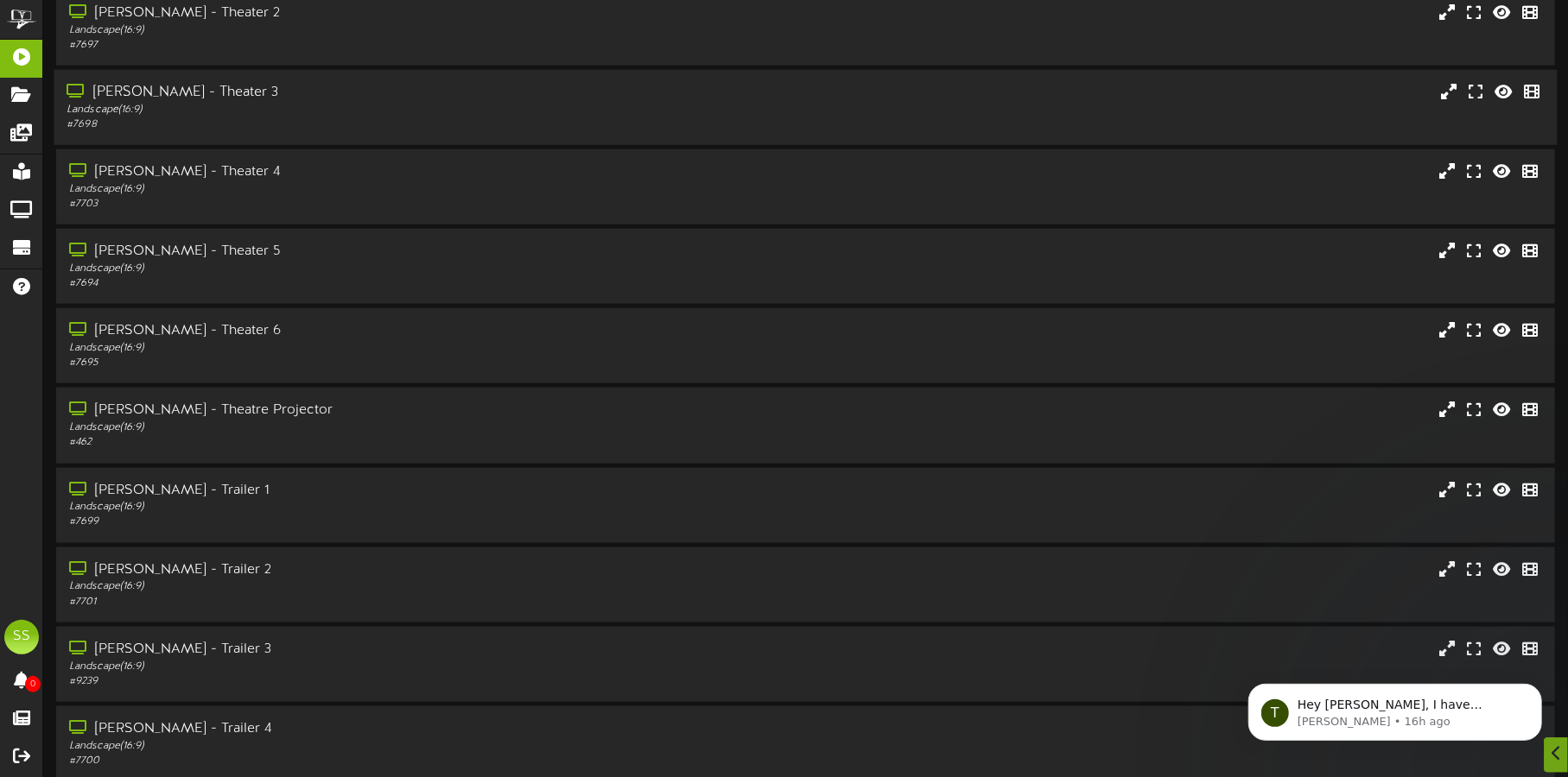
click at [421, 121] on div "# 7698" at bounding box center [367, 125] width 600 height 14
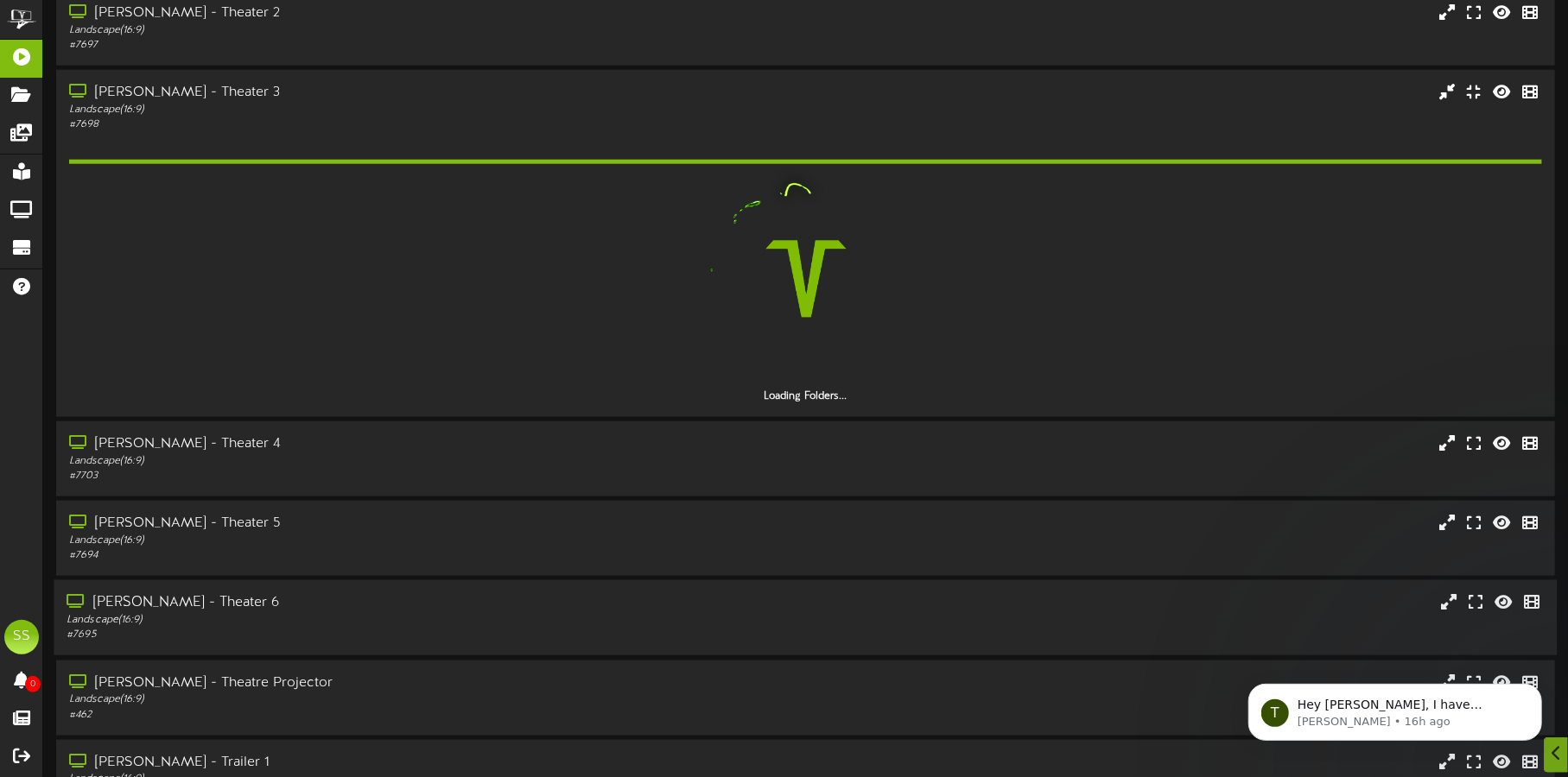
click at [439, 614] on div "Landscape ( 16:9 )" at bounding box center [367, 621] width 600 height 14
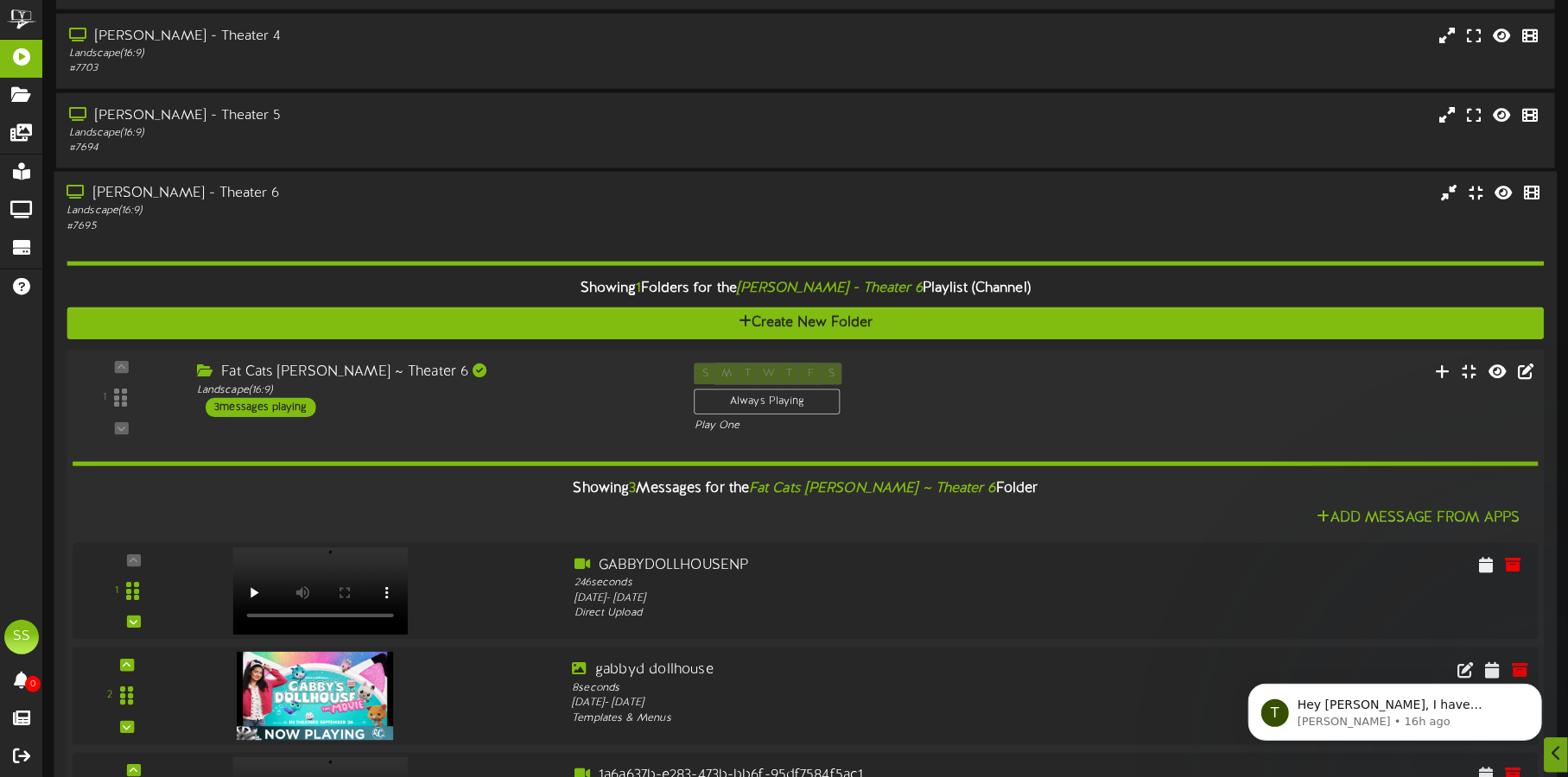
scroll to position [1727, 0]
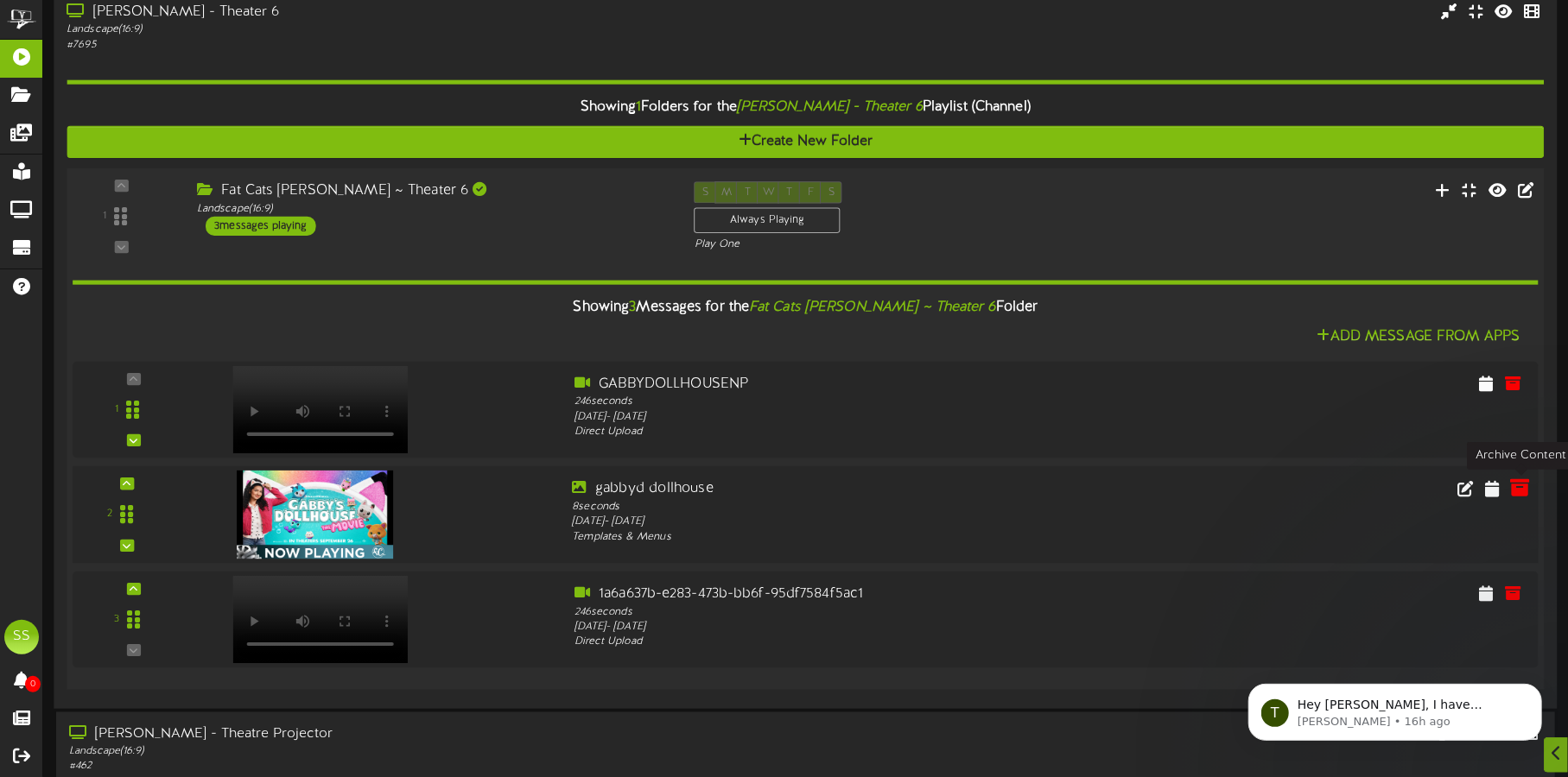
click at [1519, 488] on icon at bounding box center [1519, 488] width 19 height 19
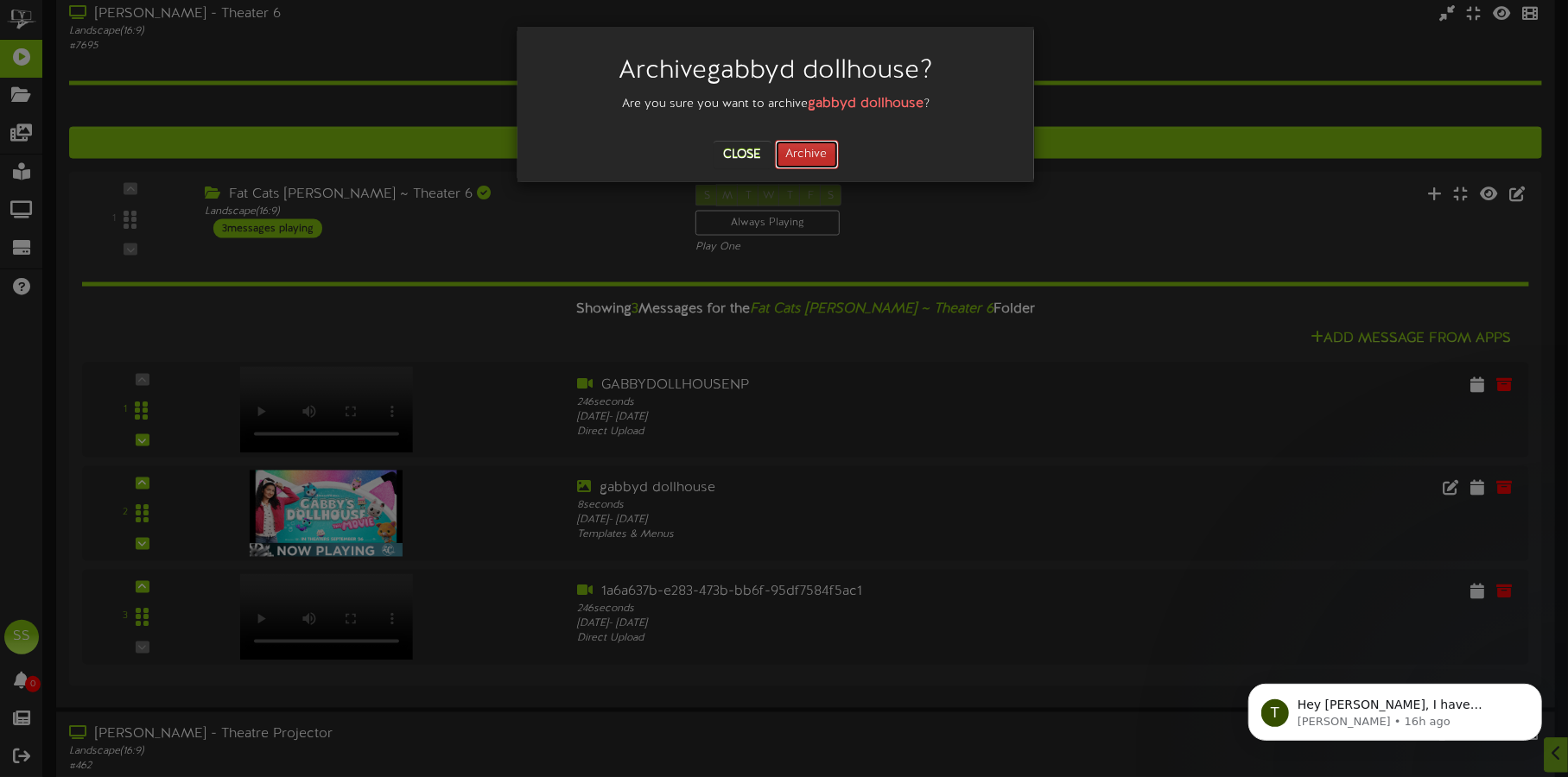
click at [824, 159] on button "Archive" at bounding box center [806, 155] width 64 height 30
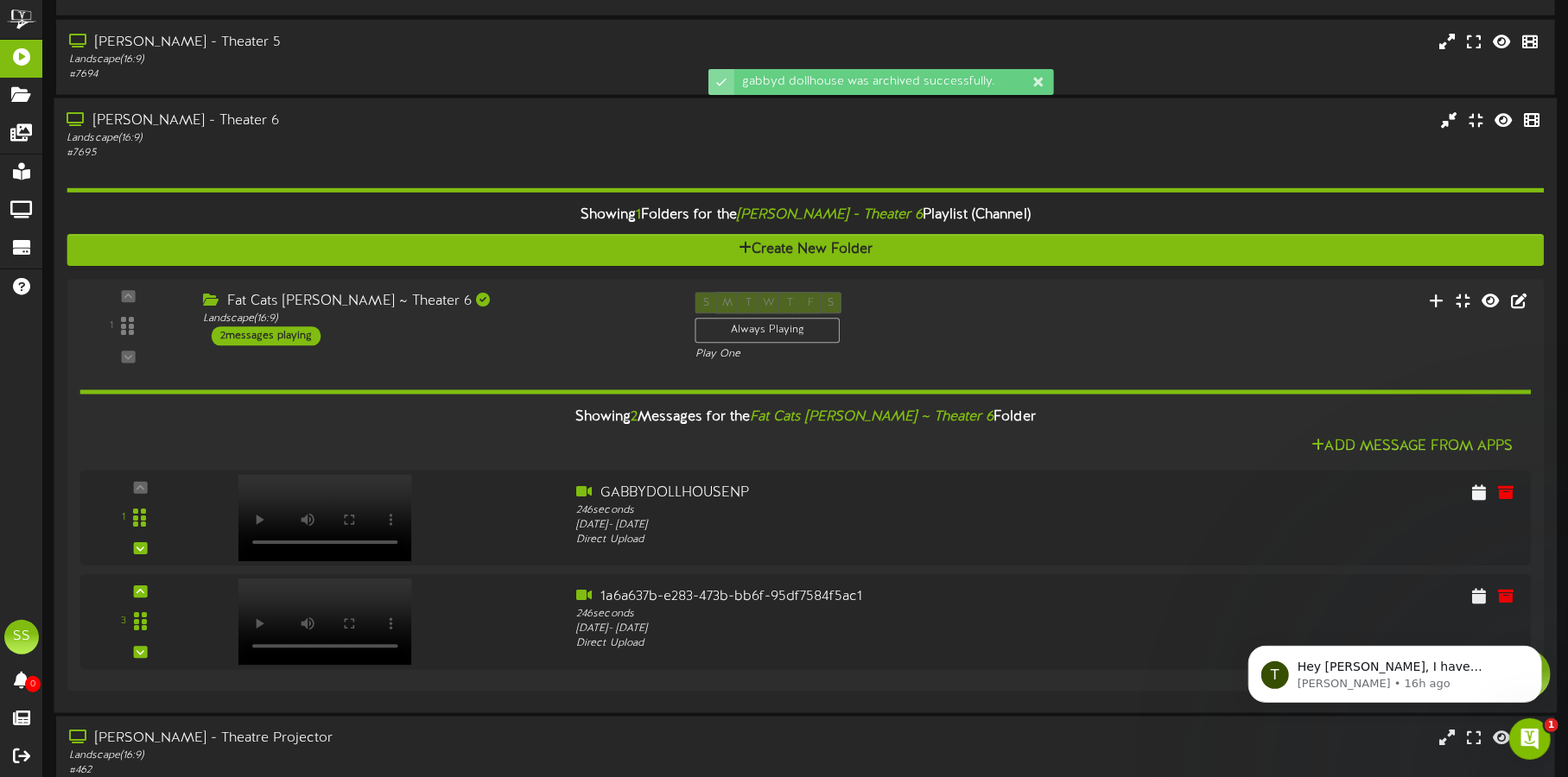
scroll to position [0, 0]
click at [416, 124] on div "[PERSON_NAME] - Theater 6" at bounding box center [367, 121] width 600 height 20
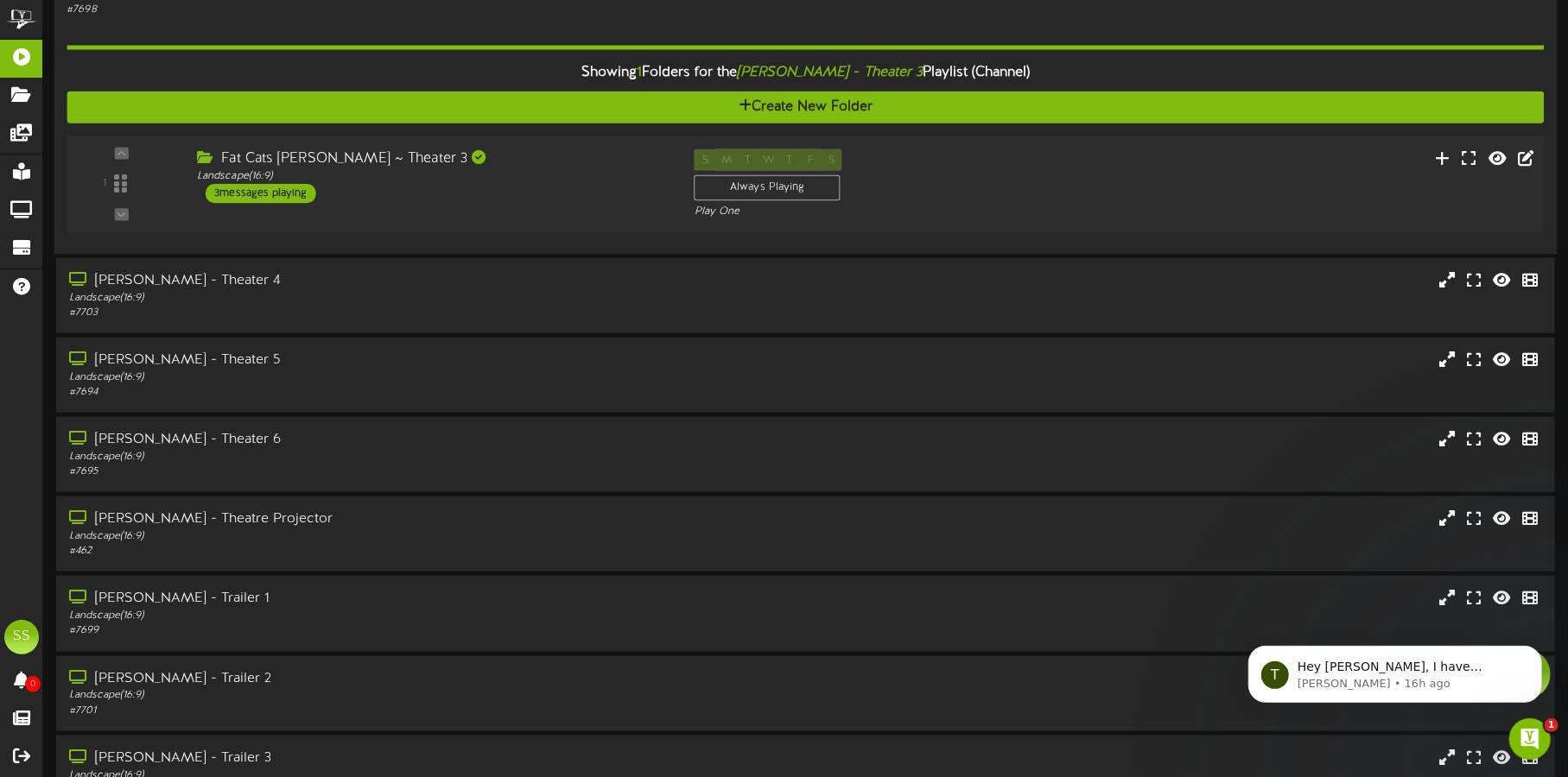
scroll to position [1296, 0]
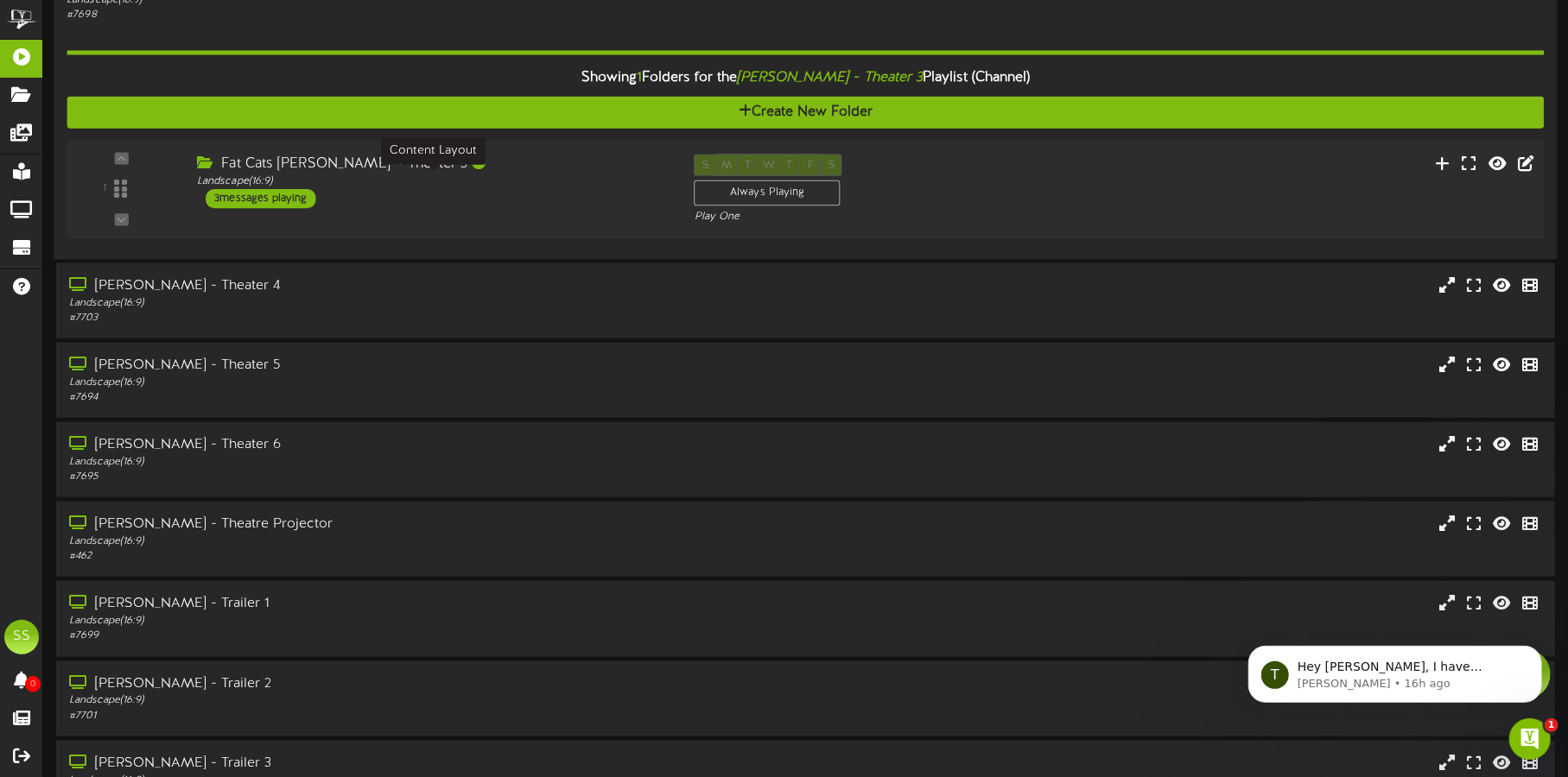
click at [532, 185] on div "Landscape ( 16:9 )" at bounding box center [432, 181] width 471 height 14
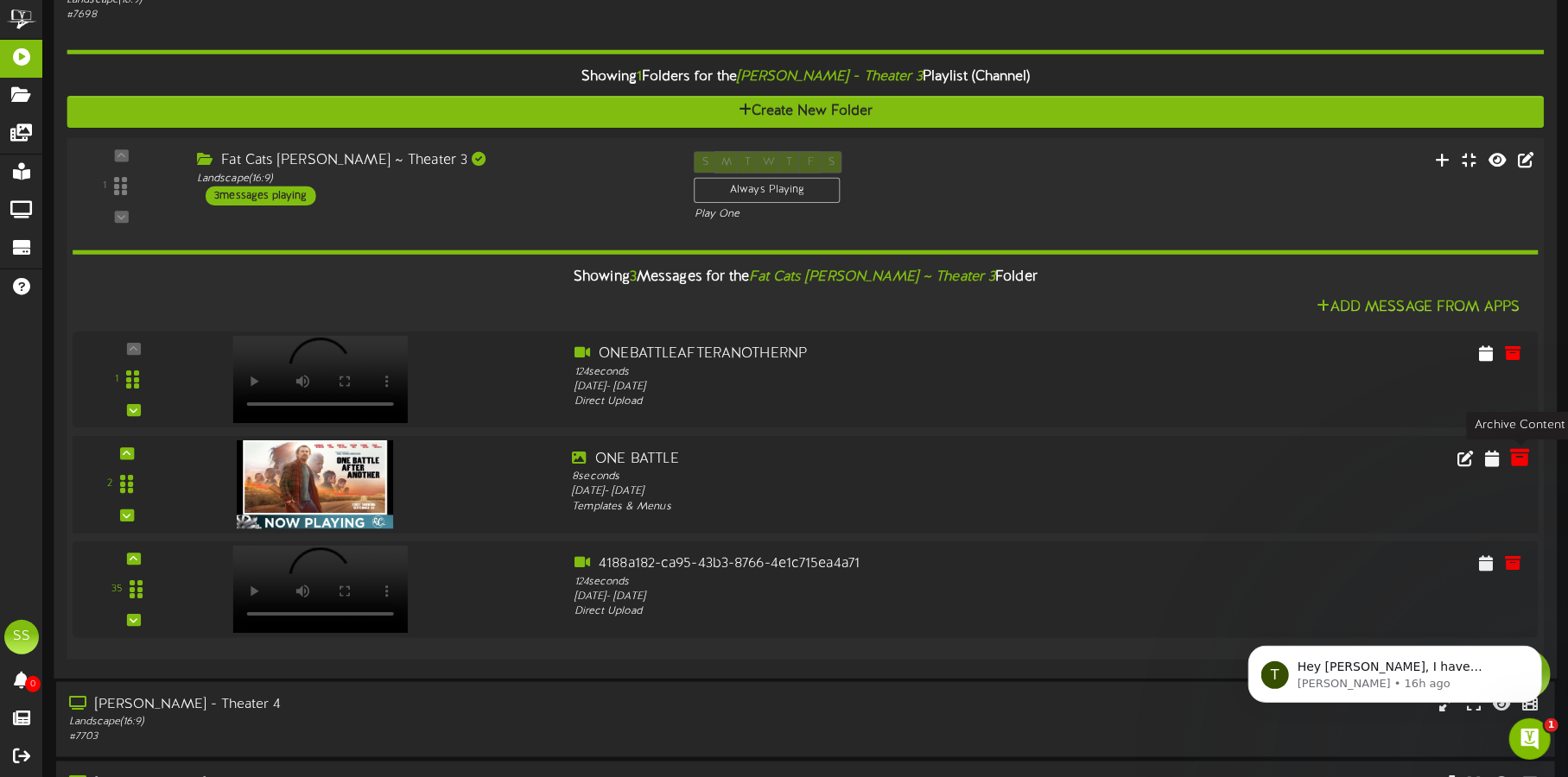
click at [1524, 457] on icon at bounding box center [1519, 457] width 19 height 19
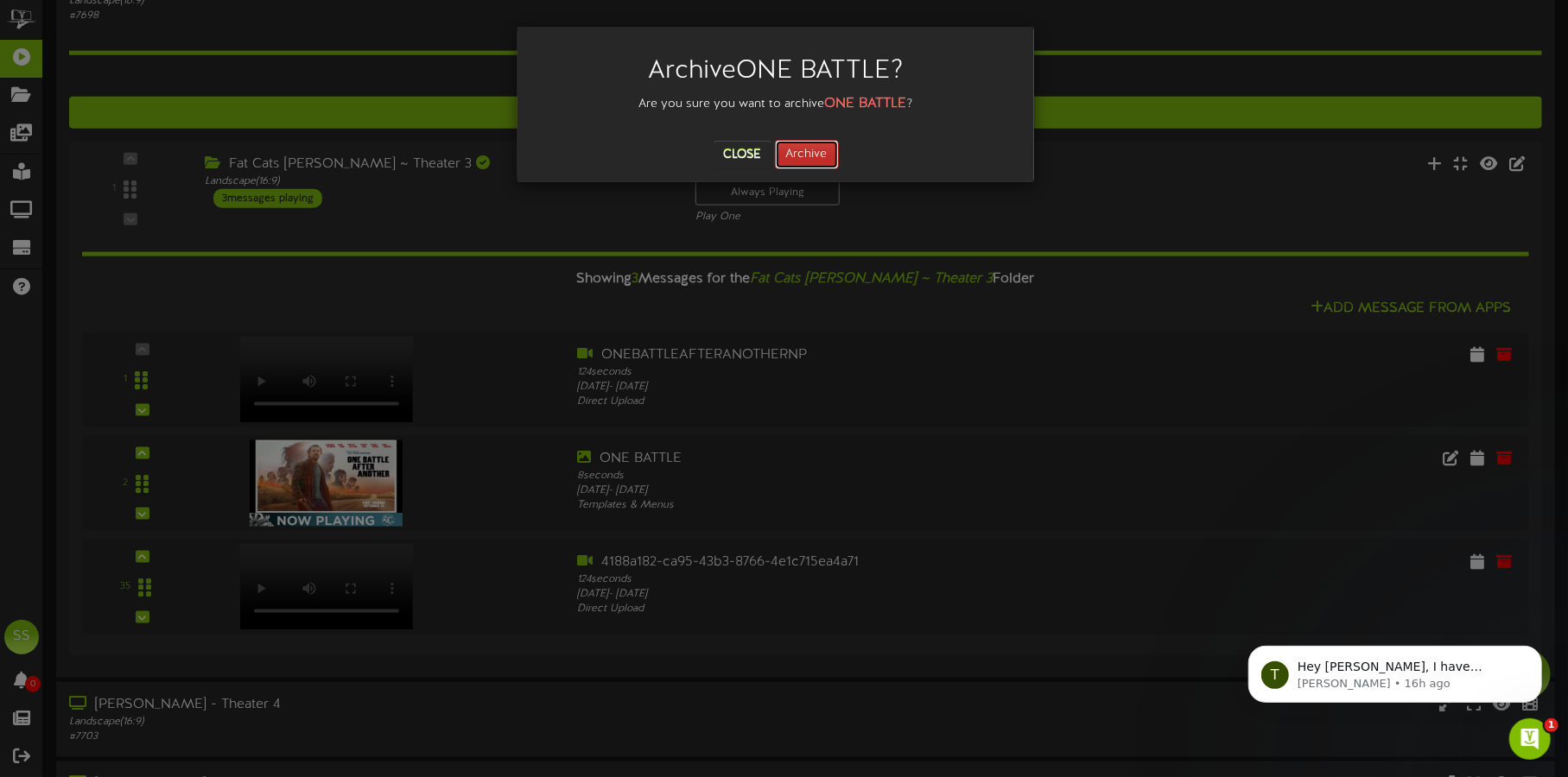
click at [826, 153] on button "Archive" at bounding box center [806, 155] width 64 height 30
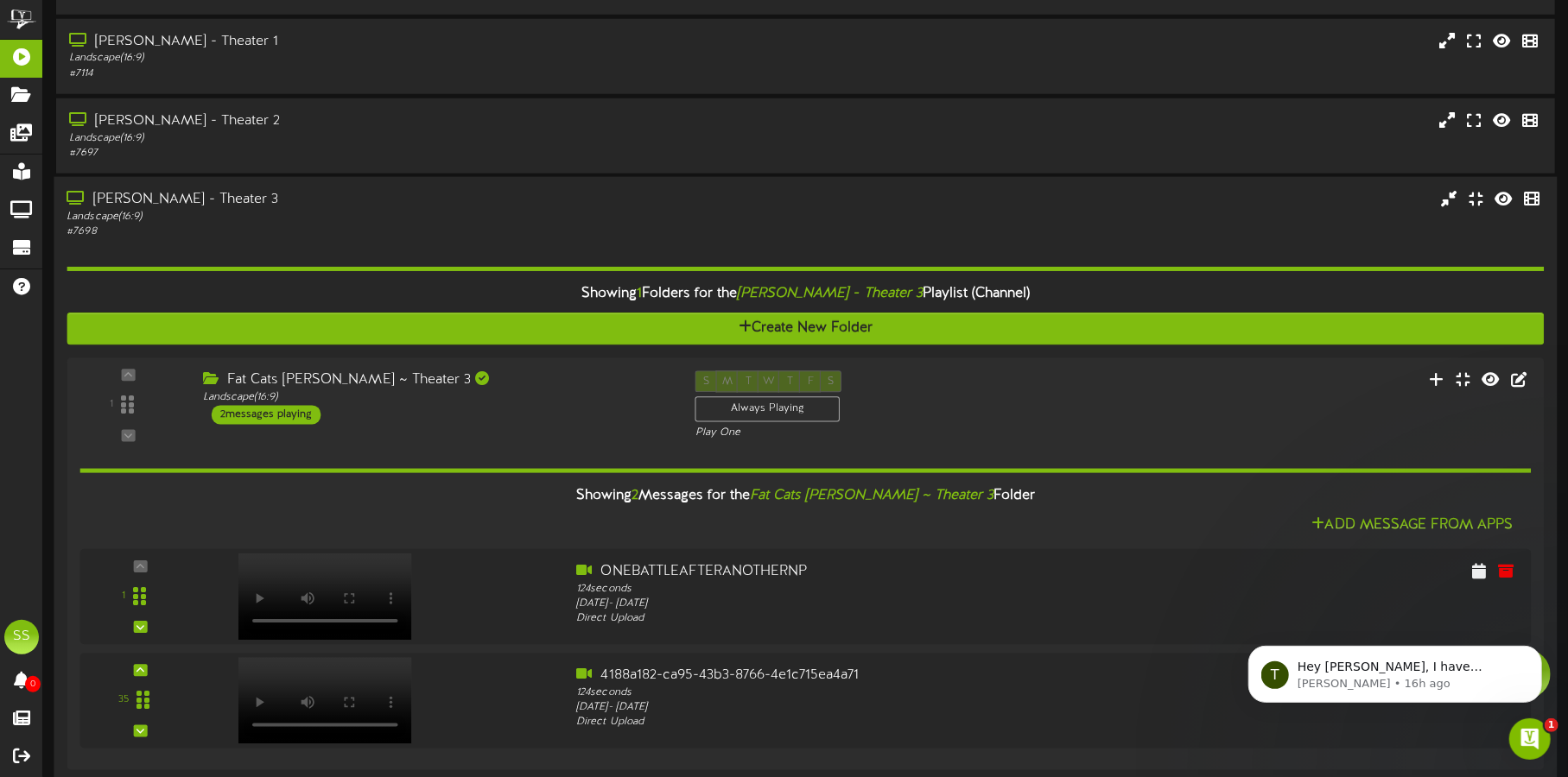
scroll to position [0, 0]
click at [421, 210] on div "Landscape ( 16:9 )" at bounding box center [367, 217] width 600 height 14
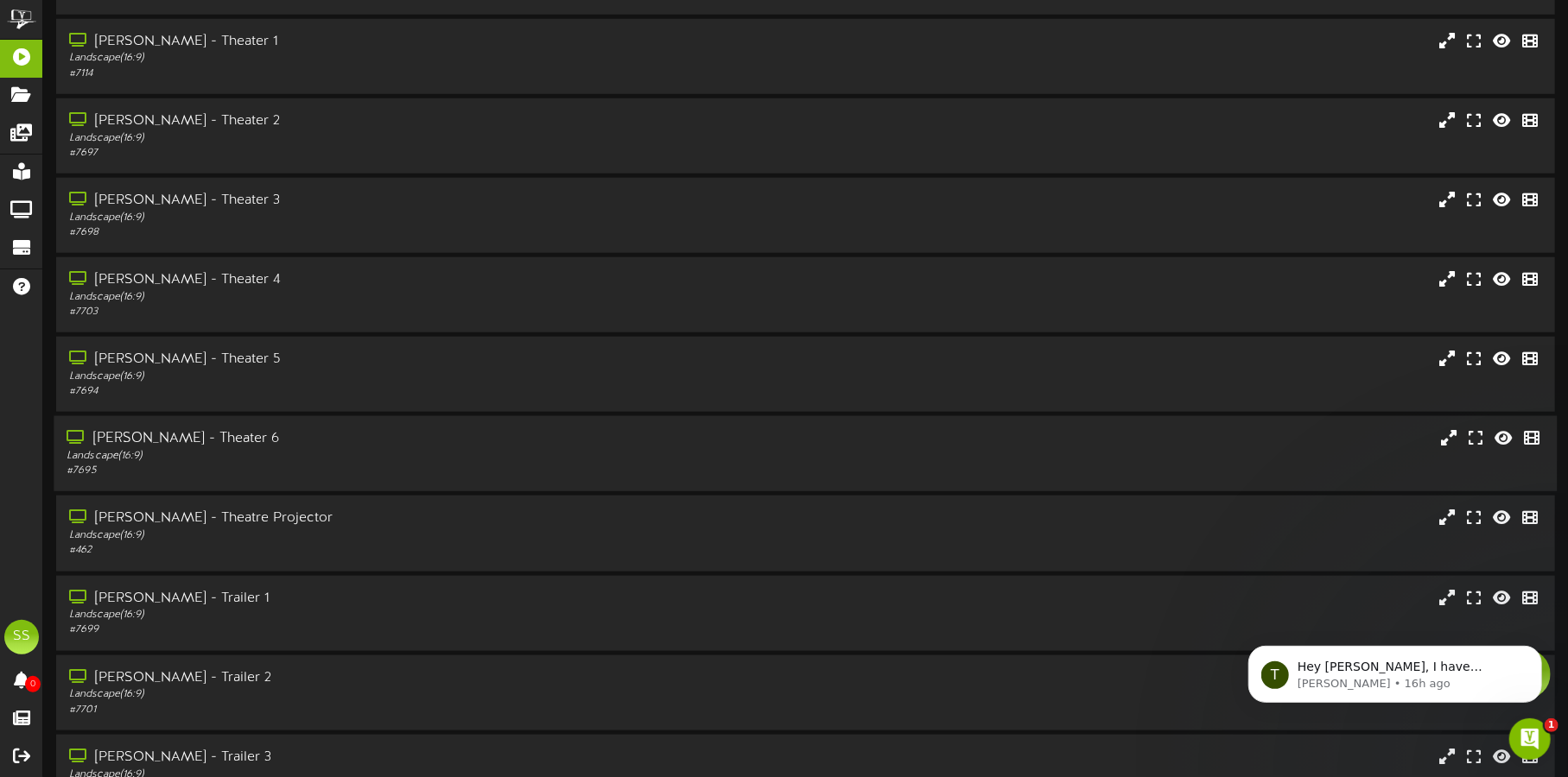
click at [326, 441] on div "[PERSON_NAME] - Theater 6" at bounding box center [367, 439] width 600 height 20
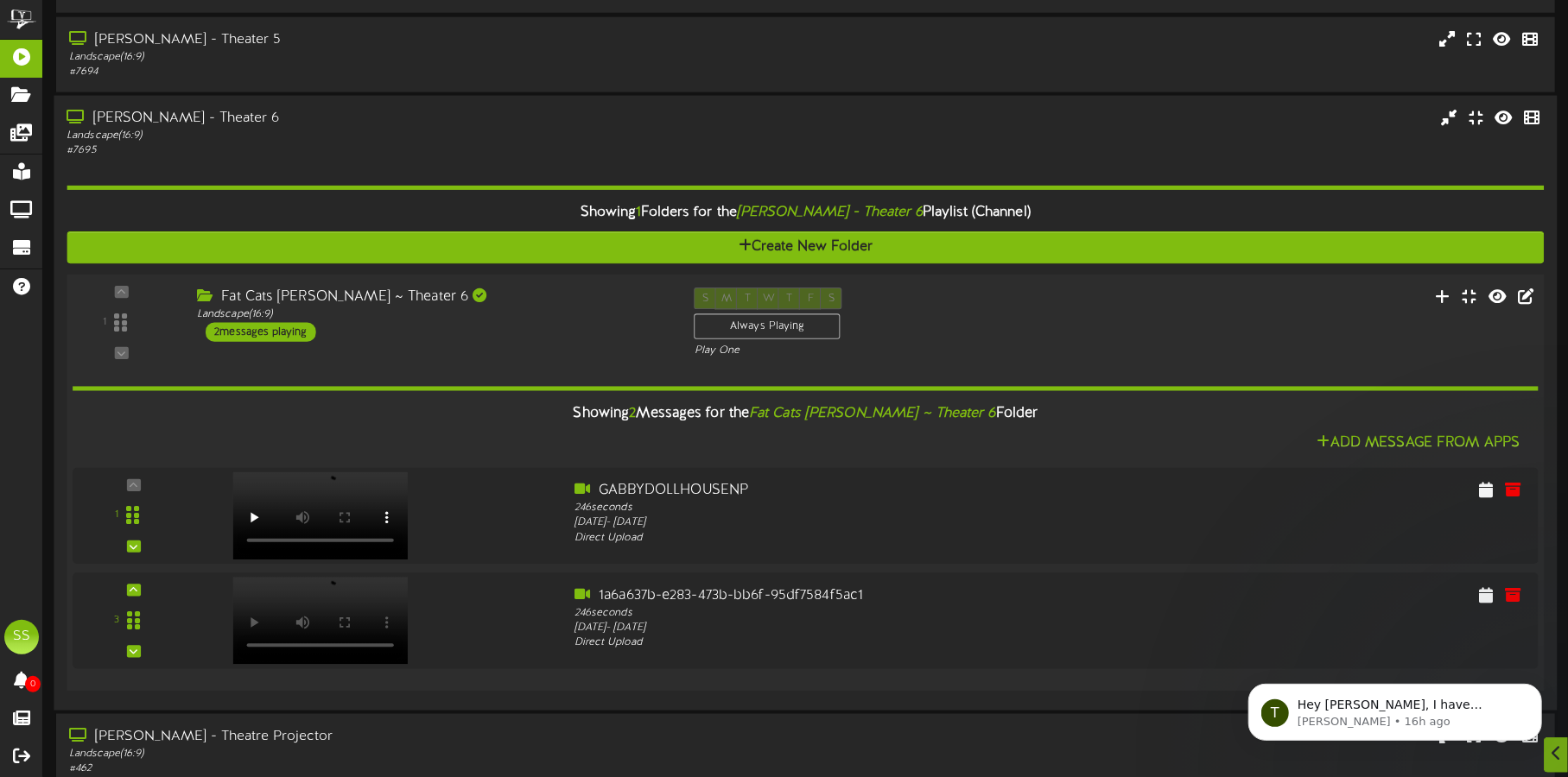
scroll to position [1404, 0]
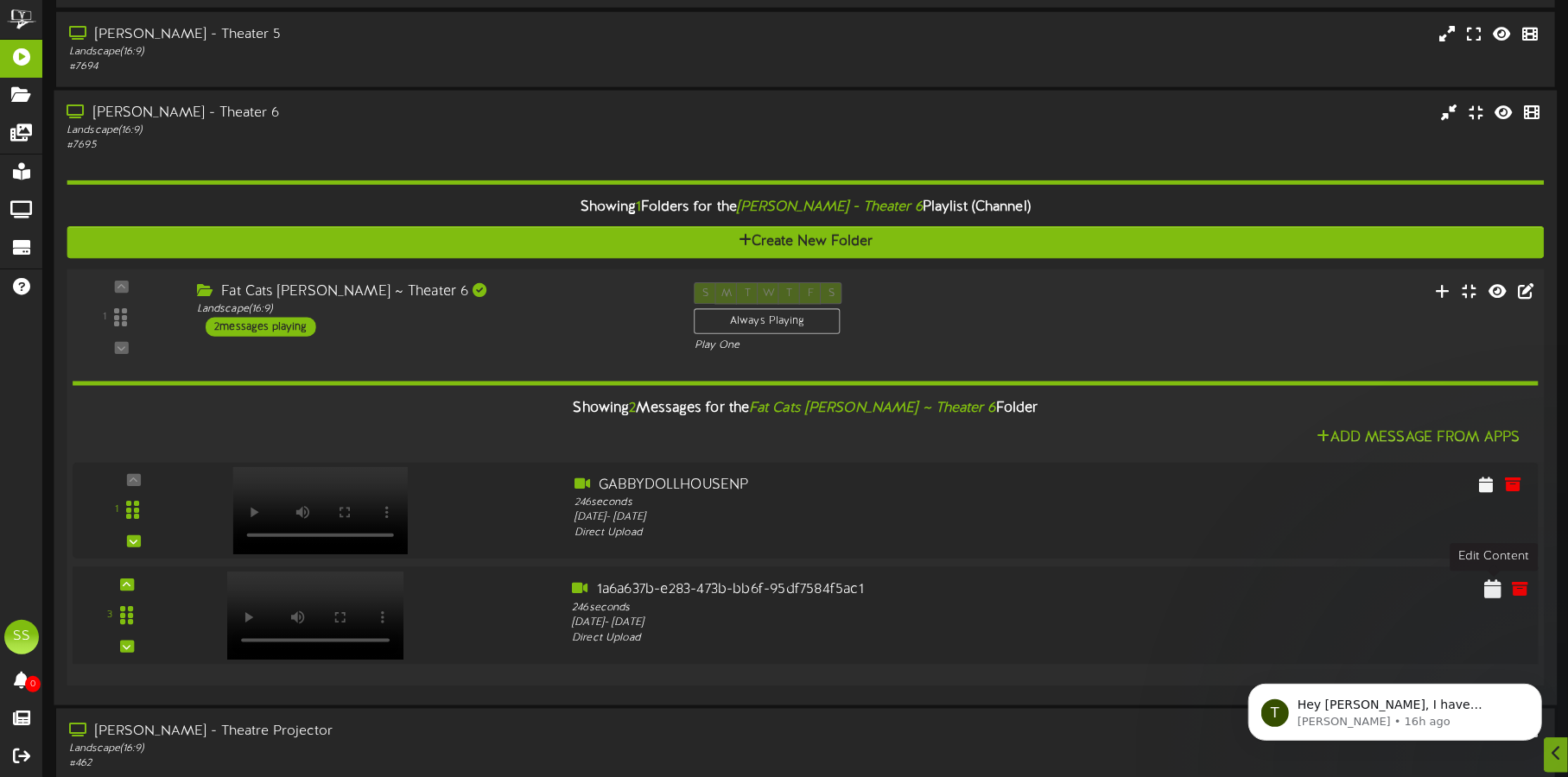
click at [1497, 589] on icon at bounding box center [1493, 588] width 17 height 19
select select "*"
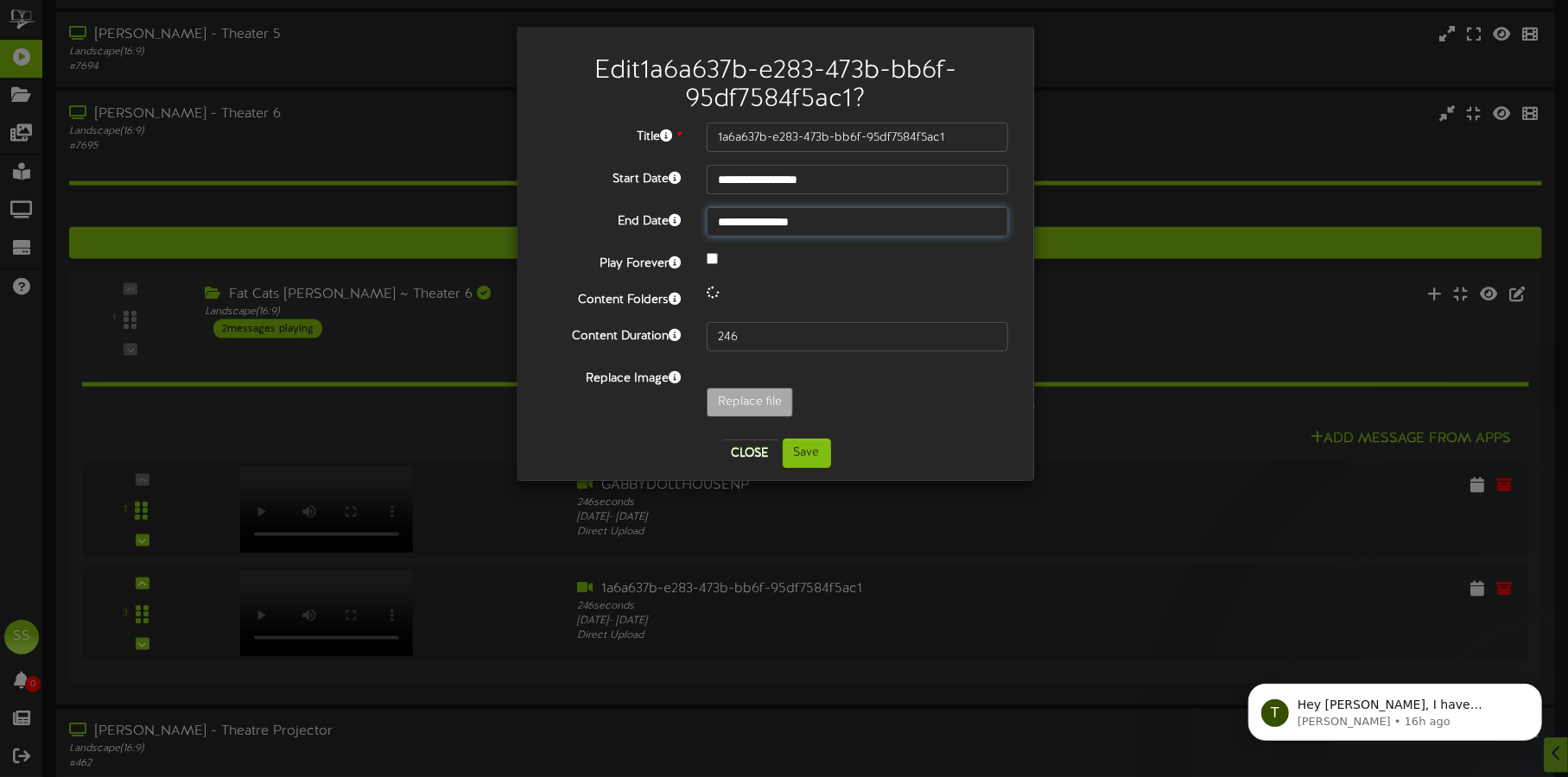
click at [765, 224] on input "**********" at bounding box center [857, 222] width 302 height 30
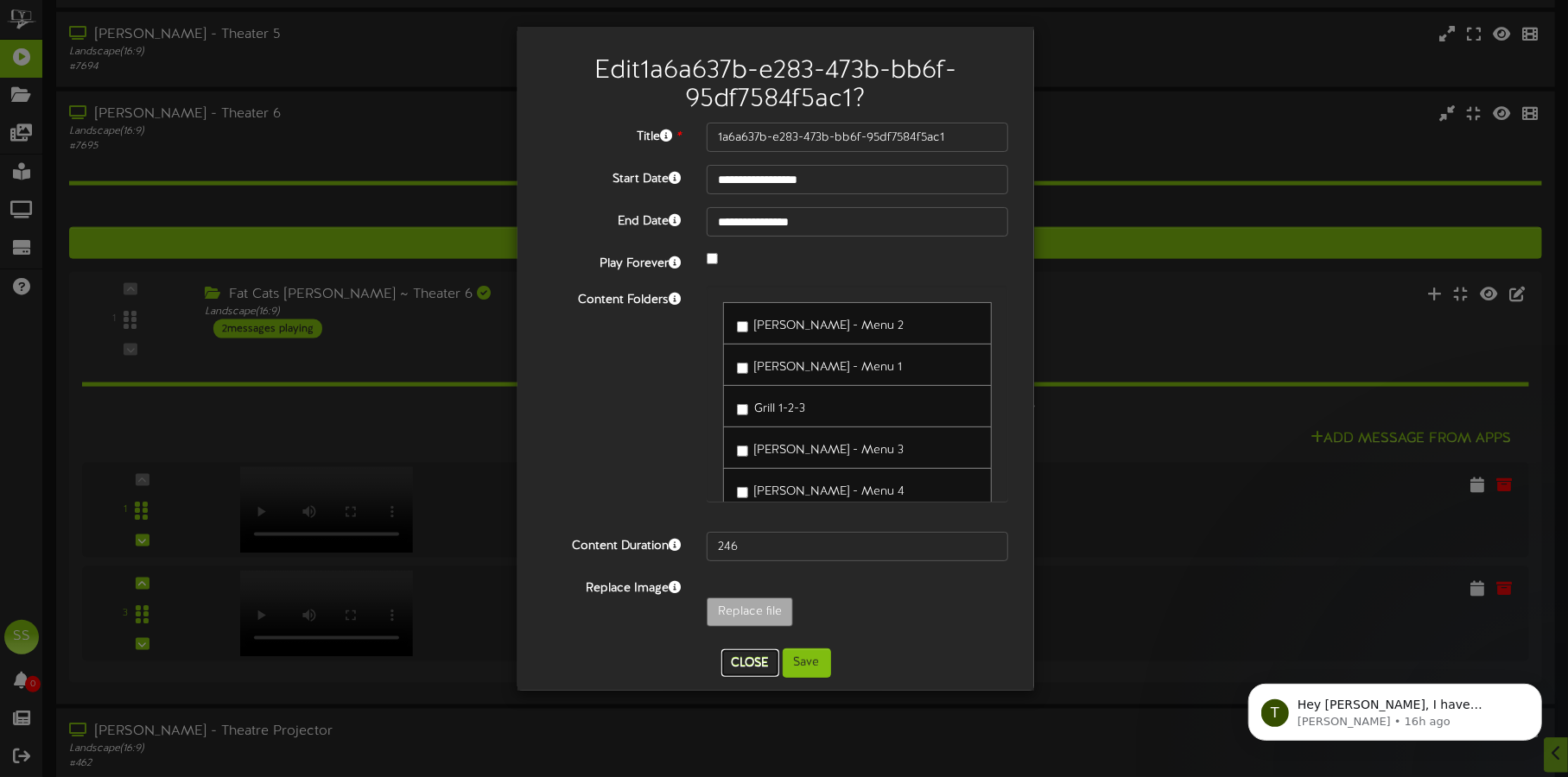
click at [739, 658] on button "Close" at bounding box center [750, 663] width 58 height 28
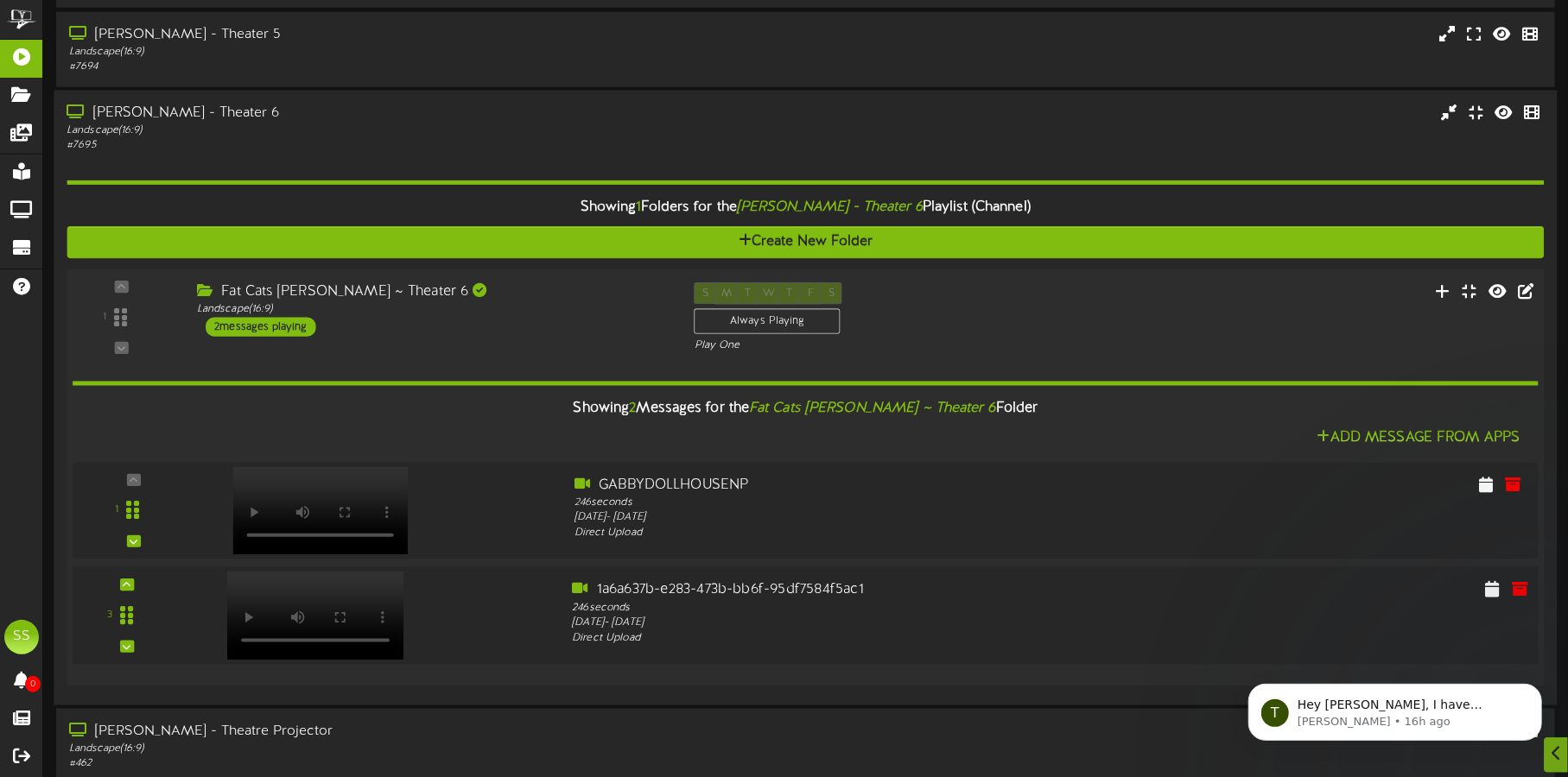
click at [302, 587] on video at bounding box center [314, 615] width 177 height 88
click at [313, 130] on div "Landscape ( 16:9 )" at bounding box center [367, 130] width 600 height 14
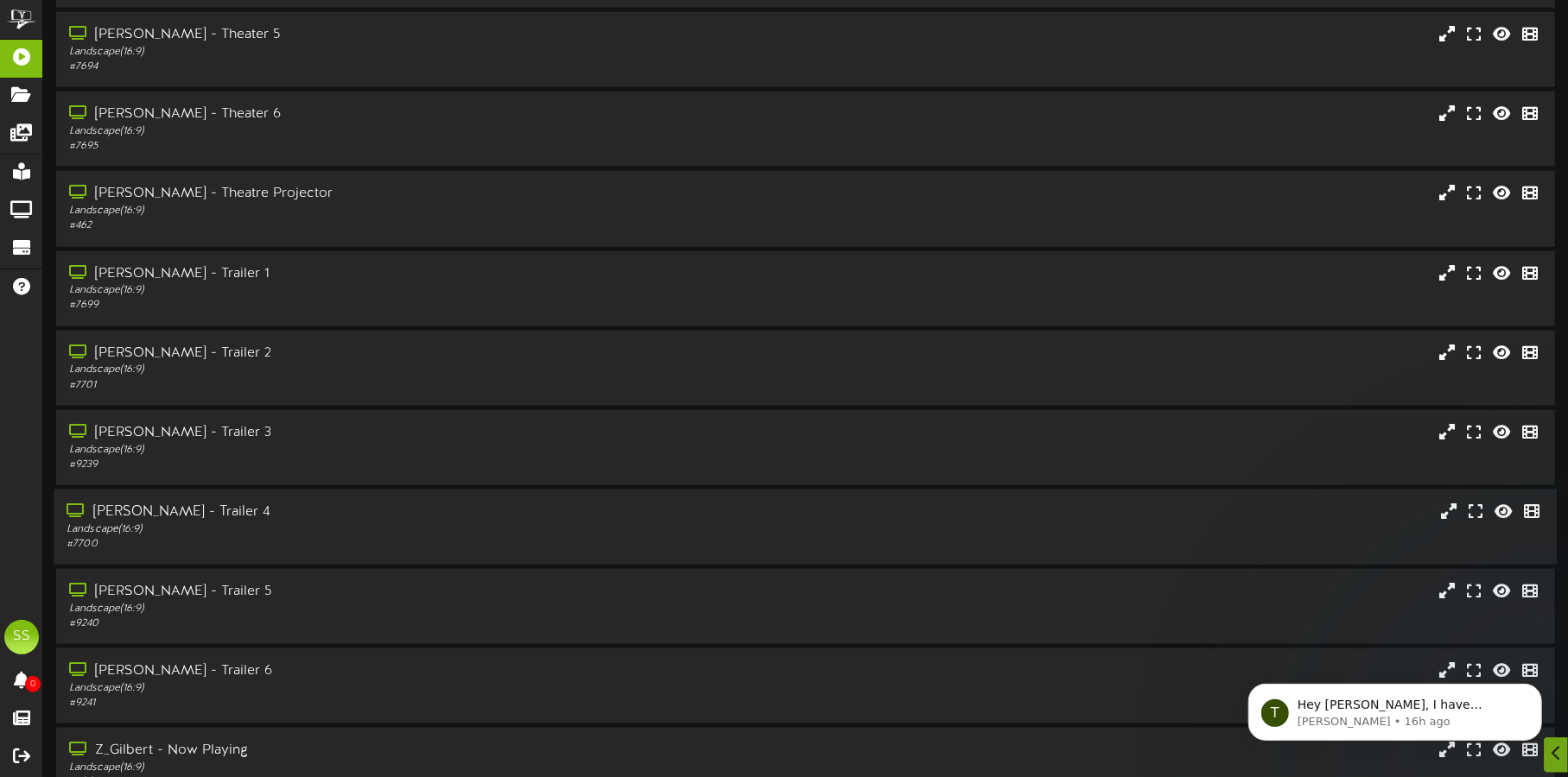
click at [315, 523] on div "Landscape ( 16:9 )" at bounding box center [367, 530] width 600 height 14
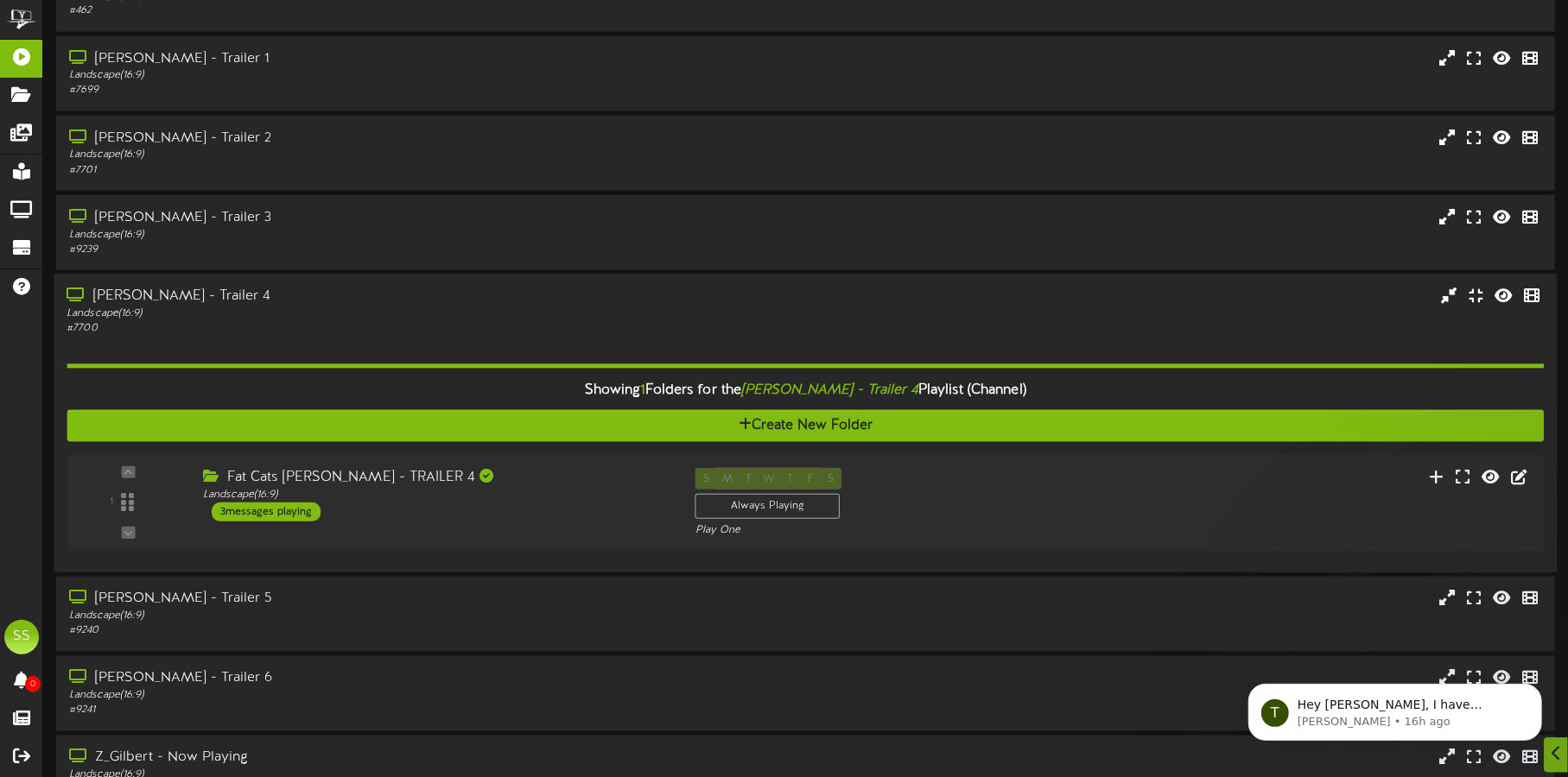
scroll to position [1720, 0]
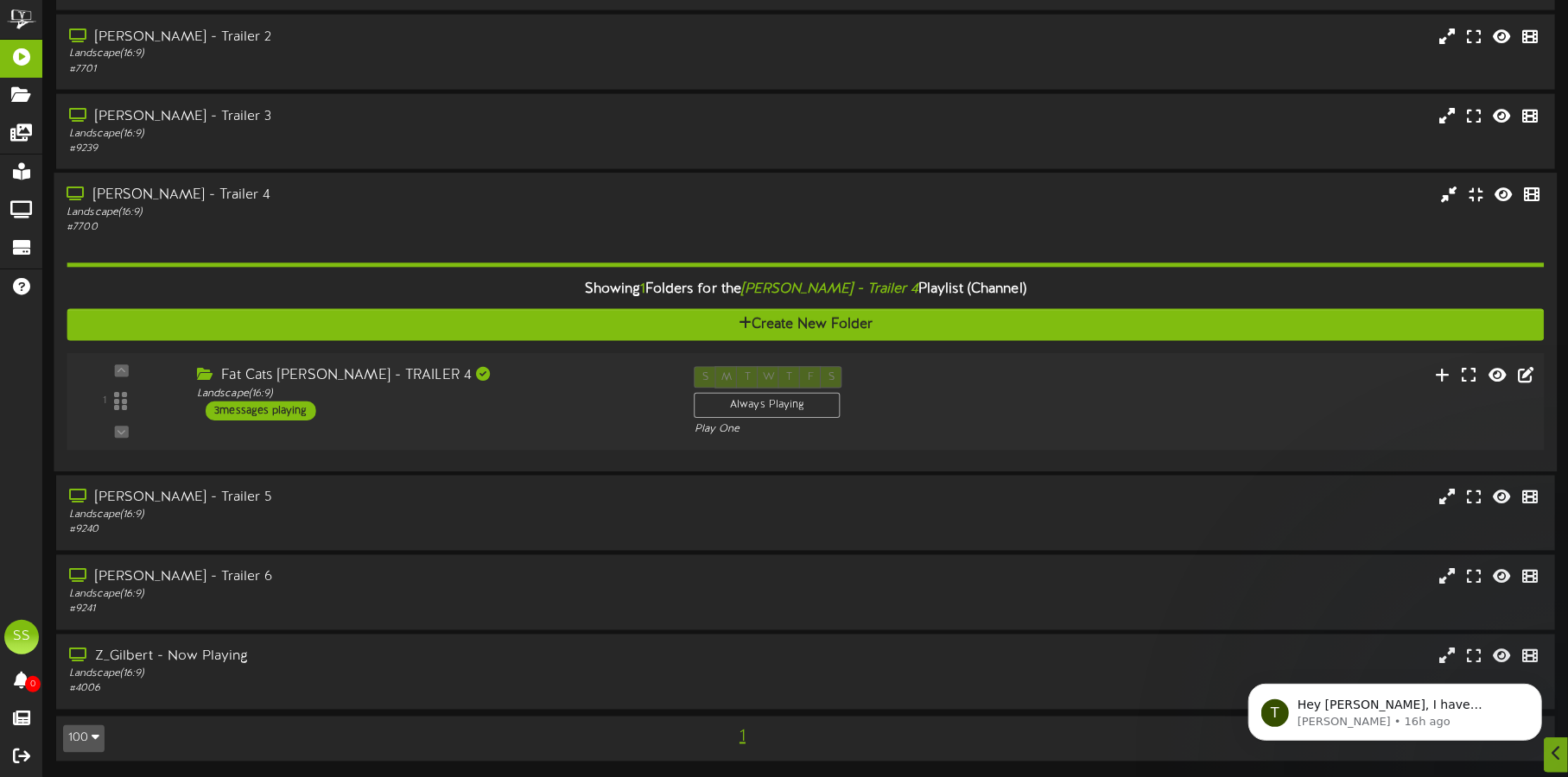
click at [507, 415] on div "Fat Cats [PERSON_NAME] - TRAILER 4 Landscape ( 16:9 ) 3 messages playing" at bounding box center [433, 393] width 498 height 55
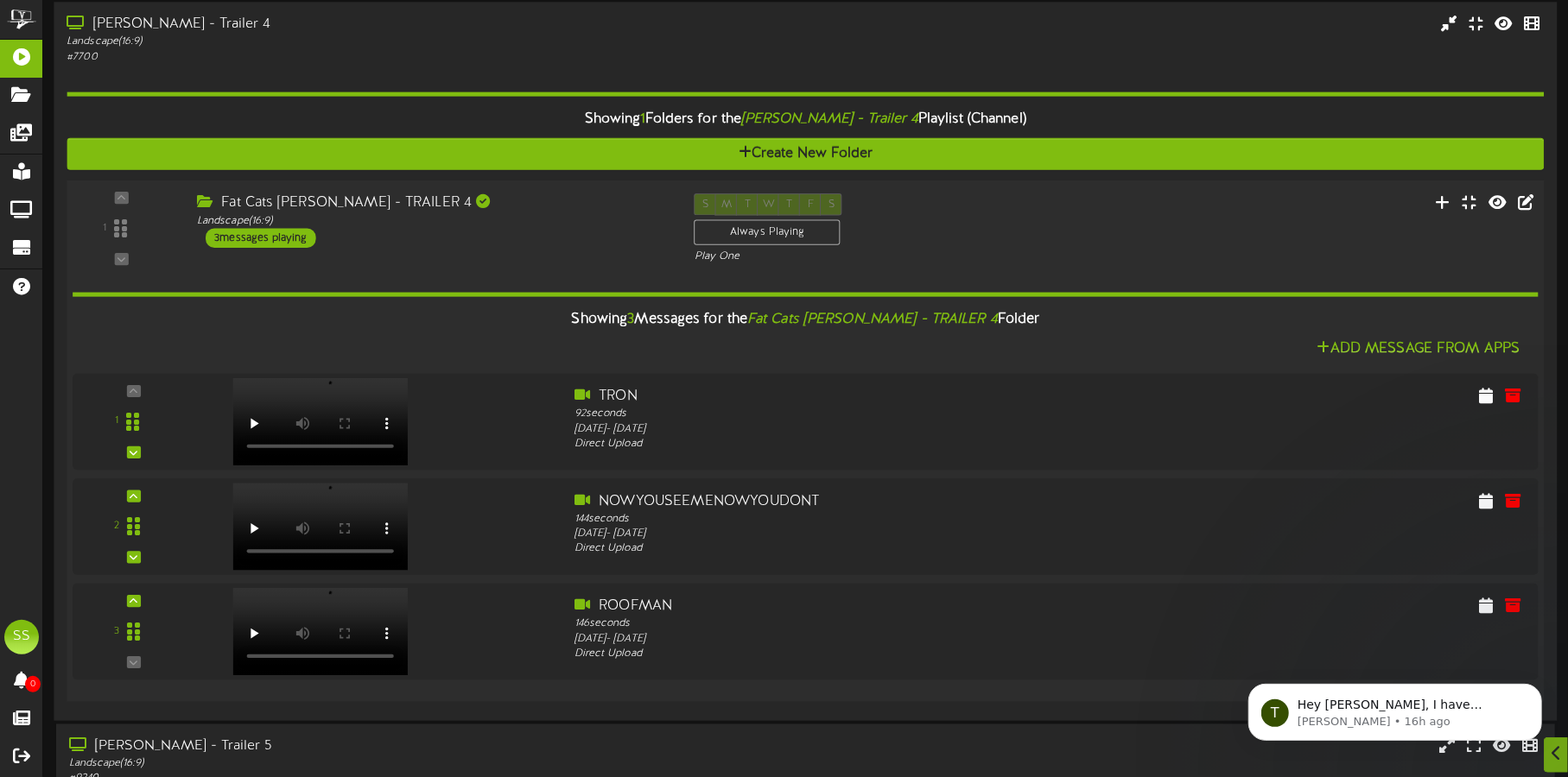
scroll to position [1936, 0]
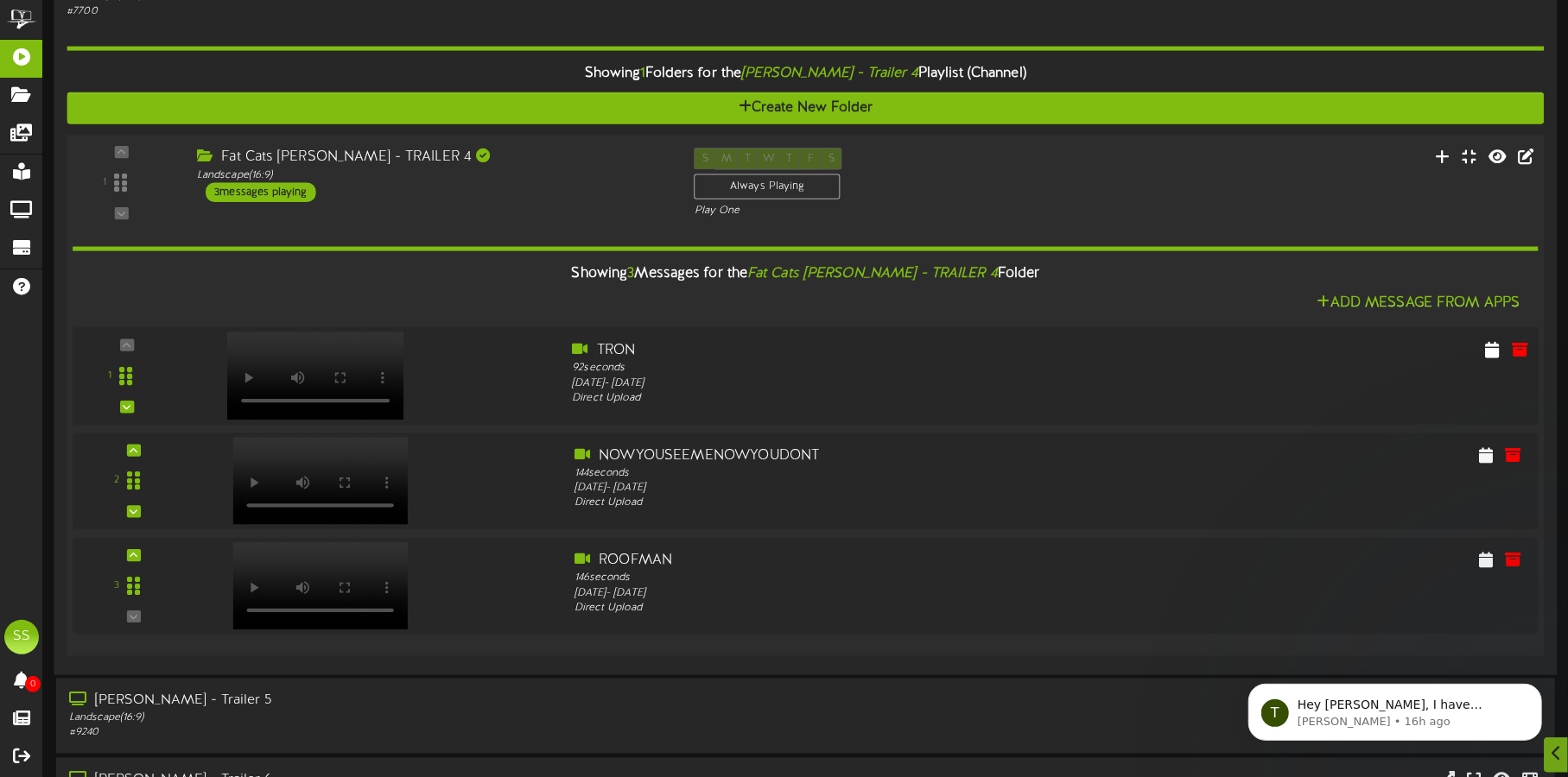
click at [293, 348] on video at bounding box center [314, 375] width 177 height 88
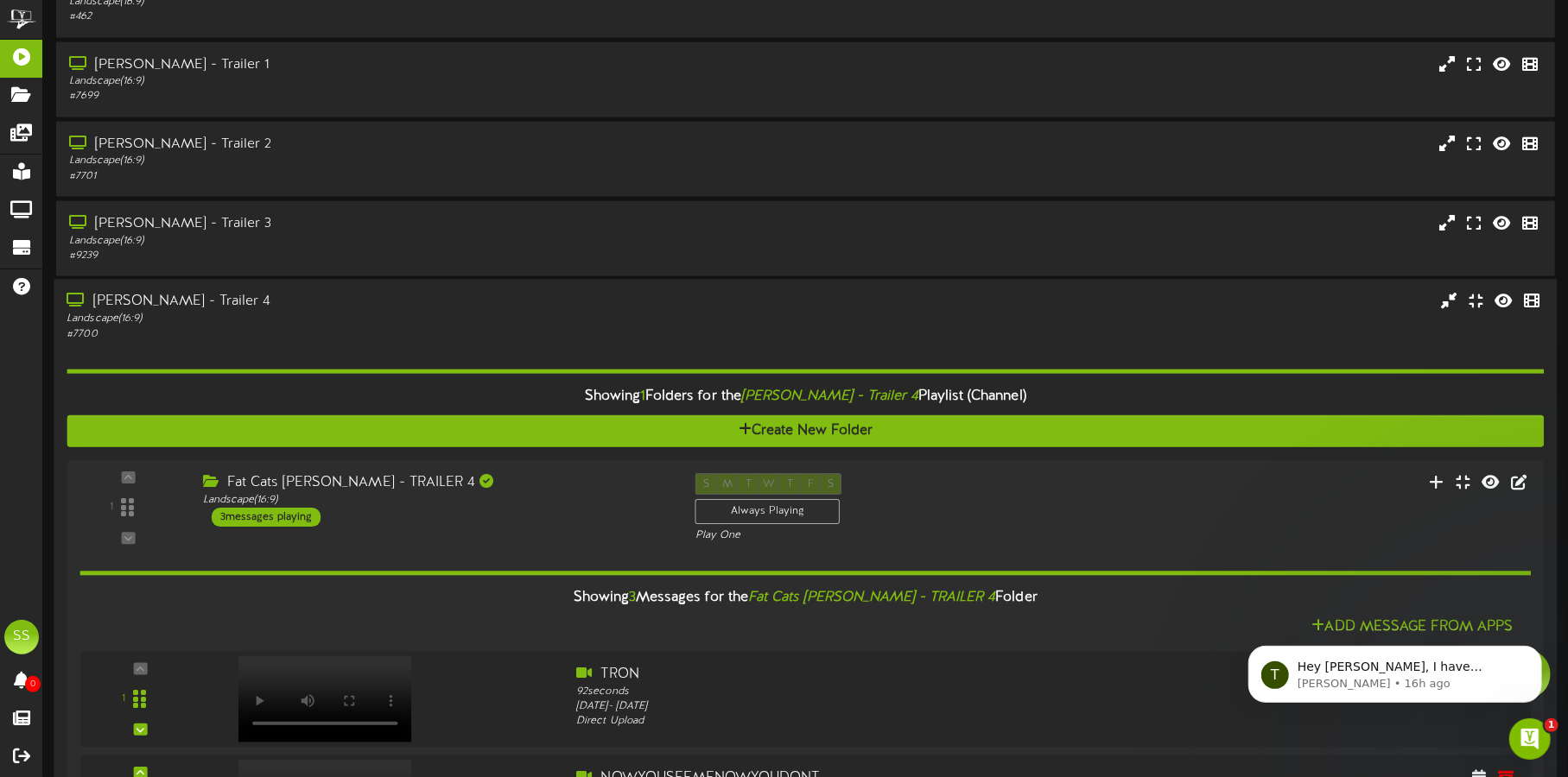
scroll to position [0, 0]
click at [310, 349] on div "Showing 1 Folders for the [PERSON_NAME] - Trailer 4 Playlist (Channel) Create N…" at bounding box center [805, 664] width 1477 height 643
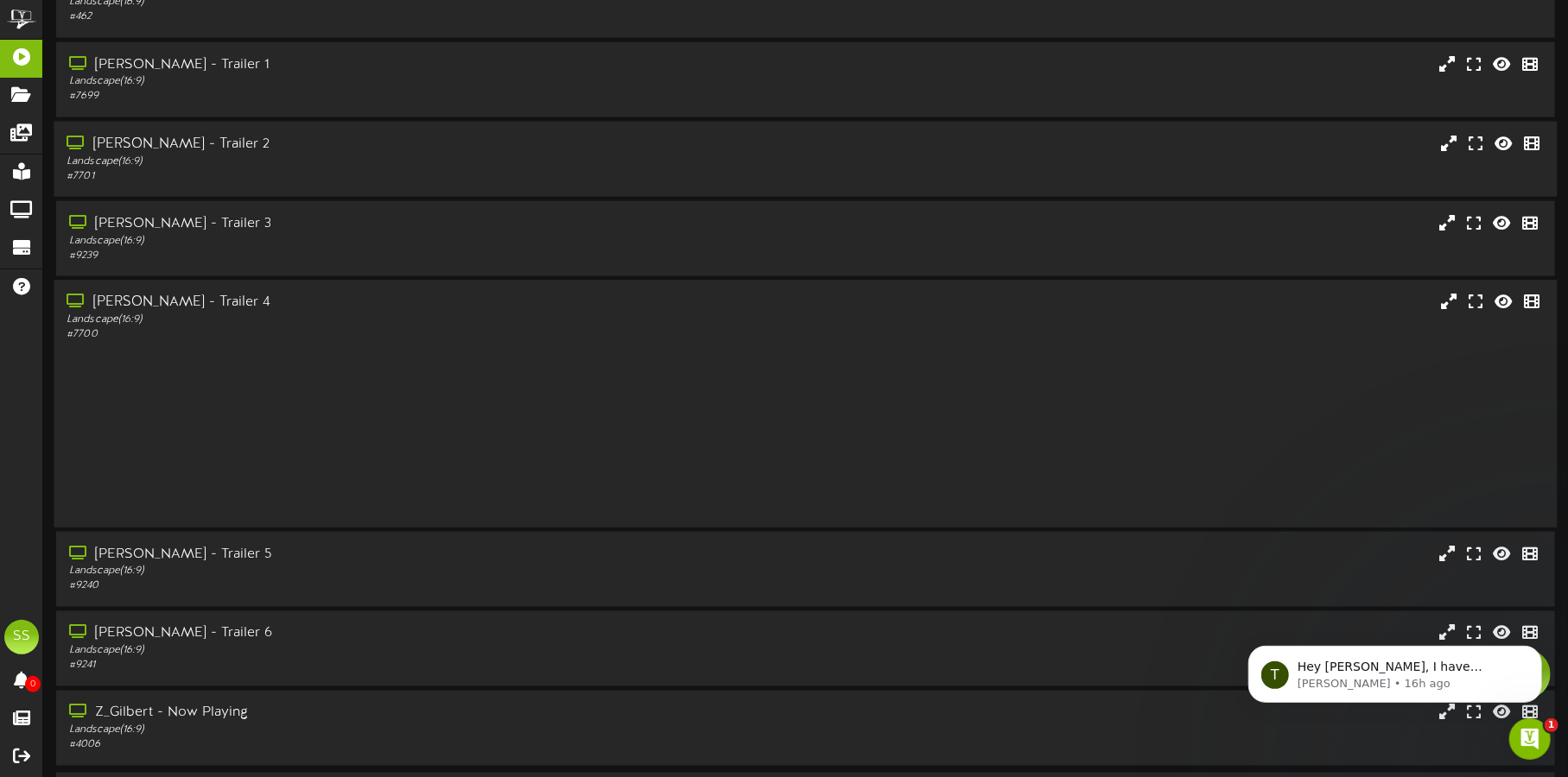
scroll to position [1498, 0]
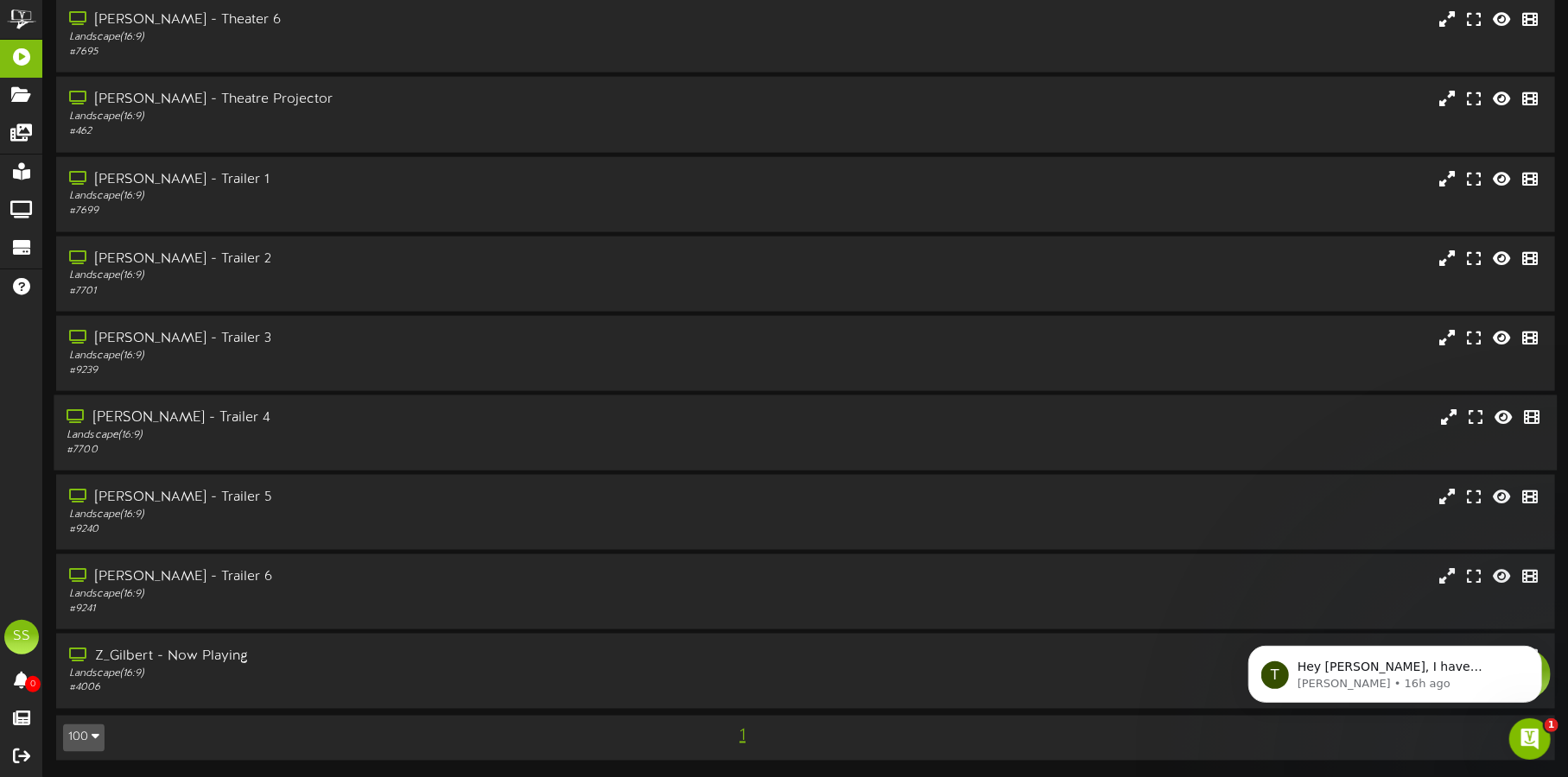
click at [296, 428] on div "Landscape ( 16:9 )" at bounding box center [367, 436] width 600 height 14
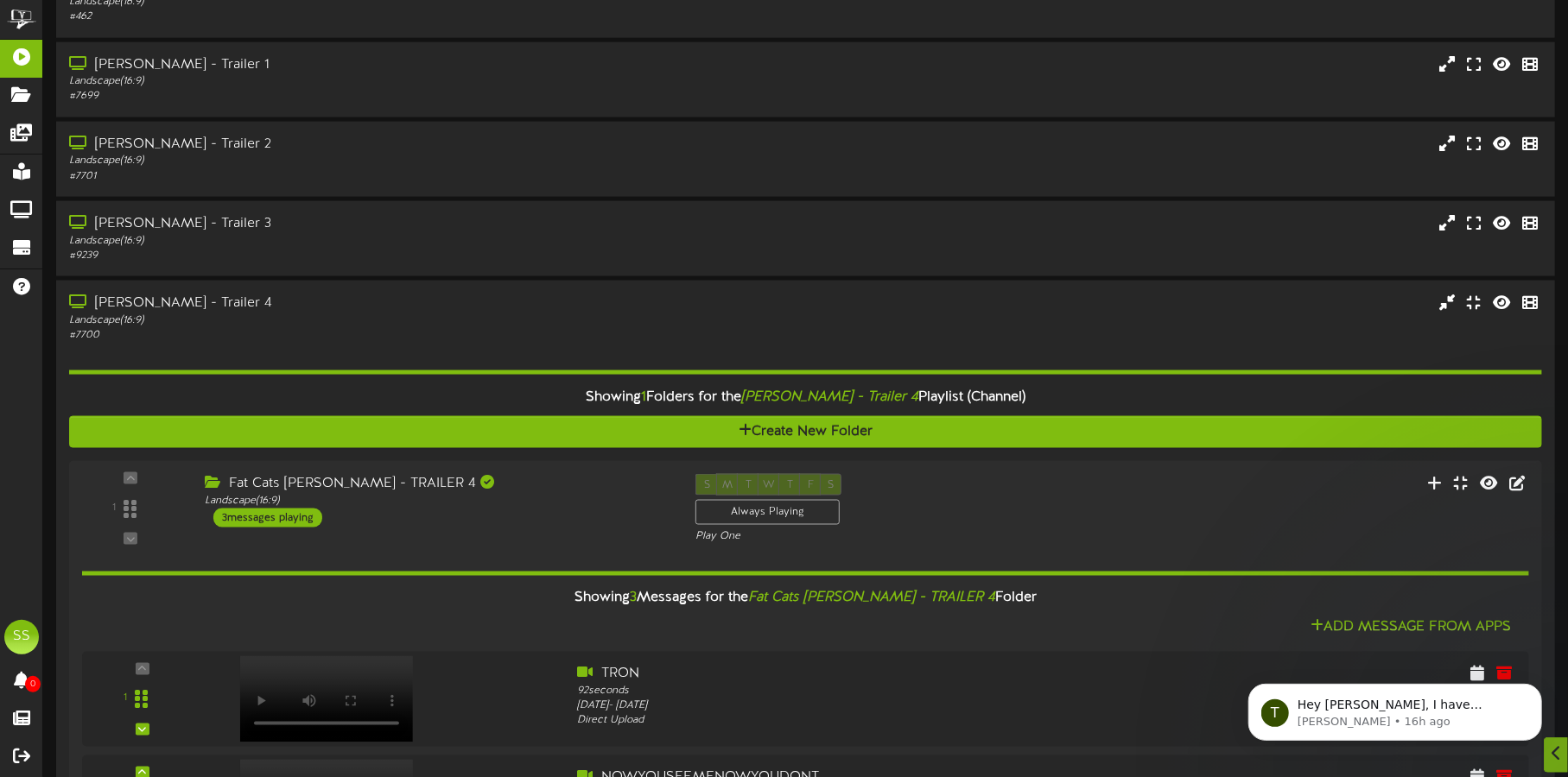
click at [303, 313] on div "Landscape ( 16:9 )" at bounding box center [368, 321] width 598 height 14
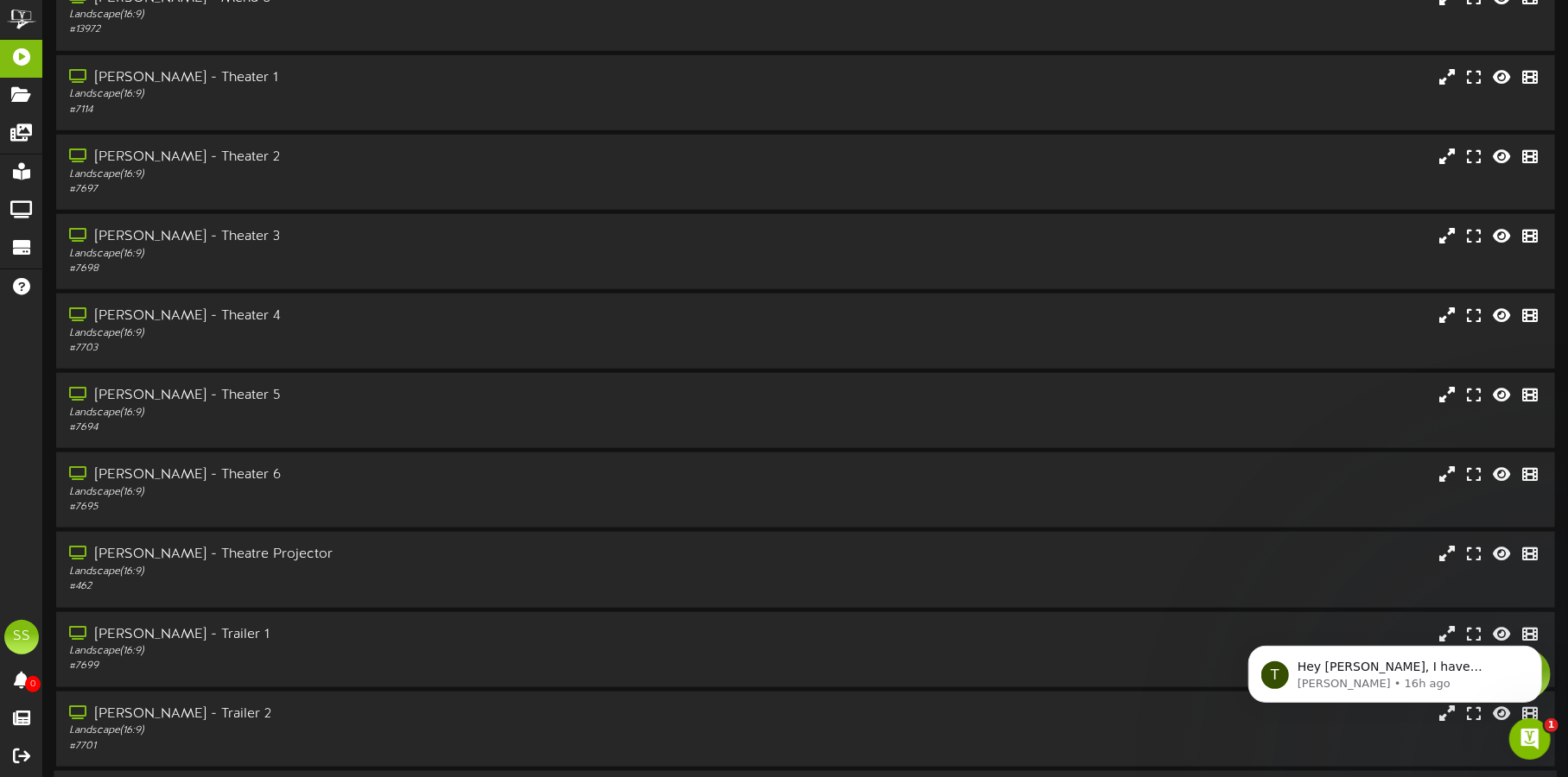
scroll to position [935, 0]
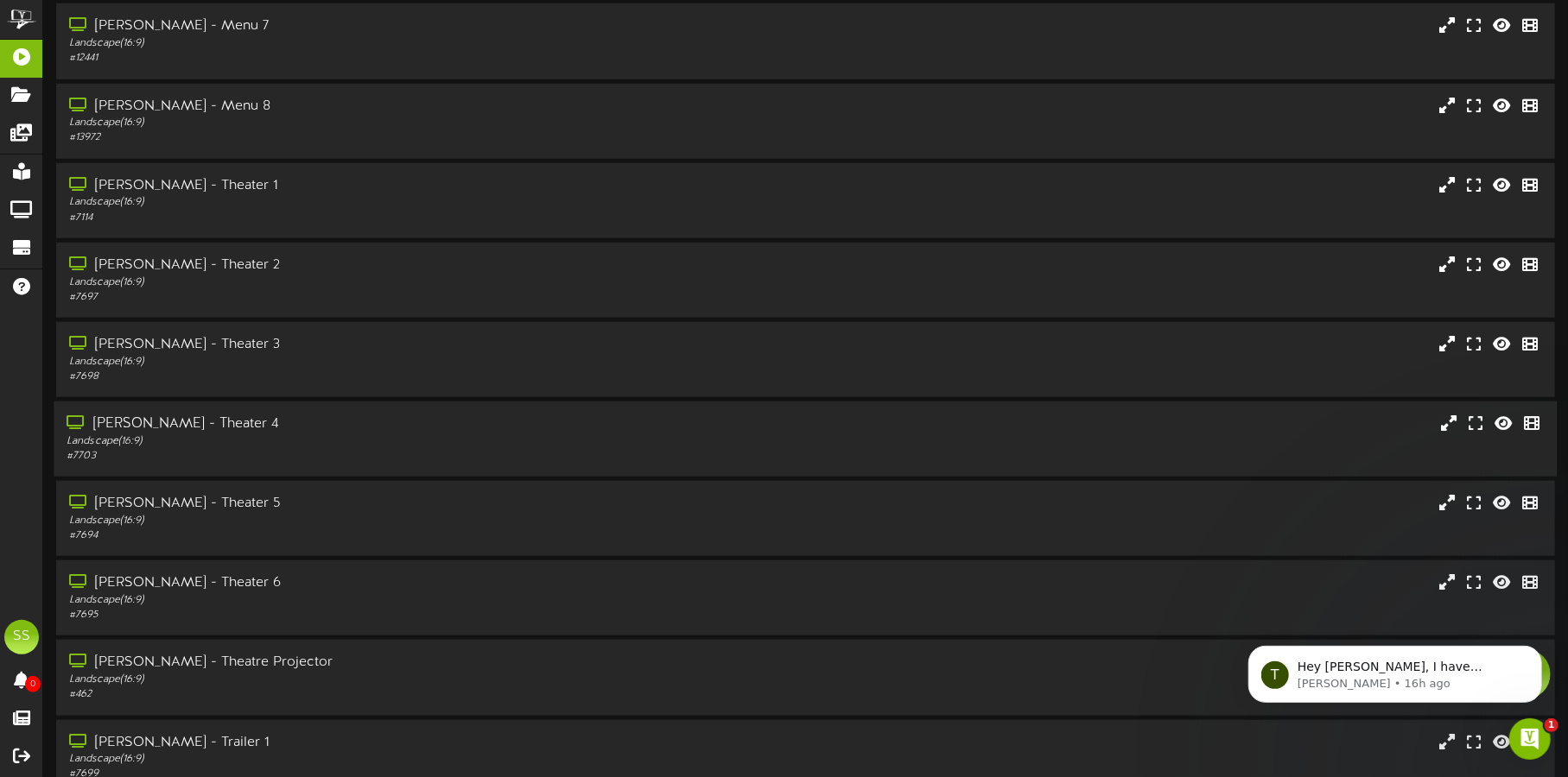
click at [261, 436] on div "Landscape ( 16:9 )" at bounding box center [367, 442] width 600 height 14
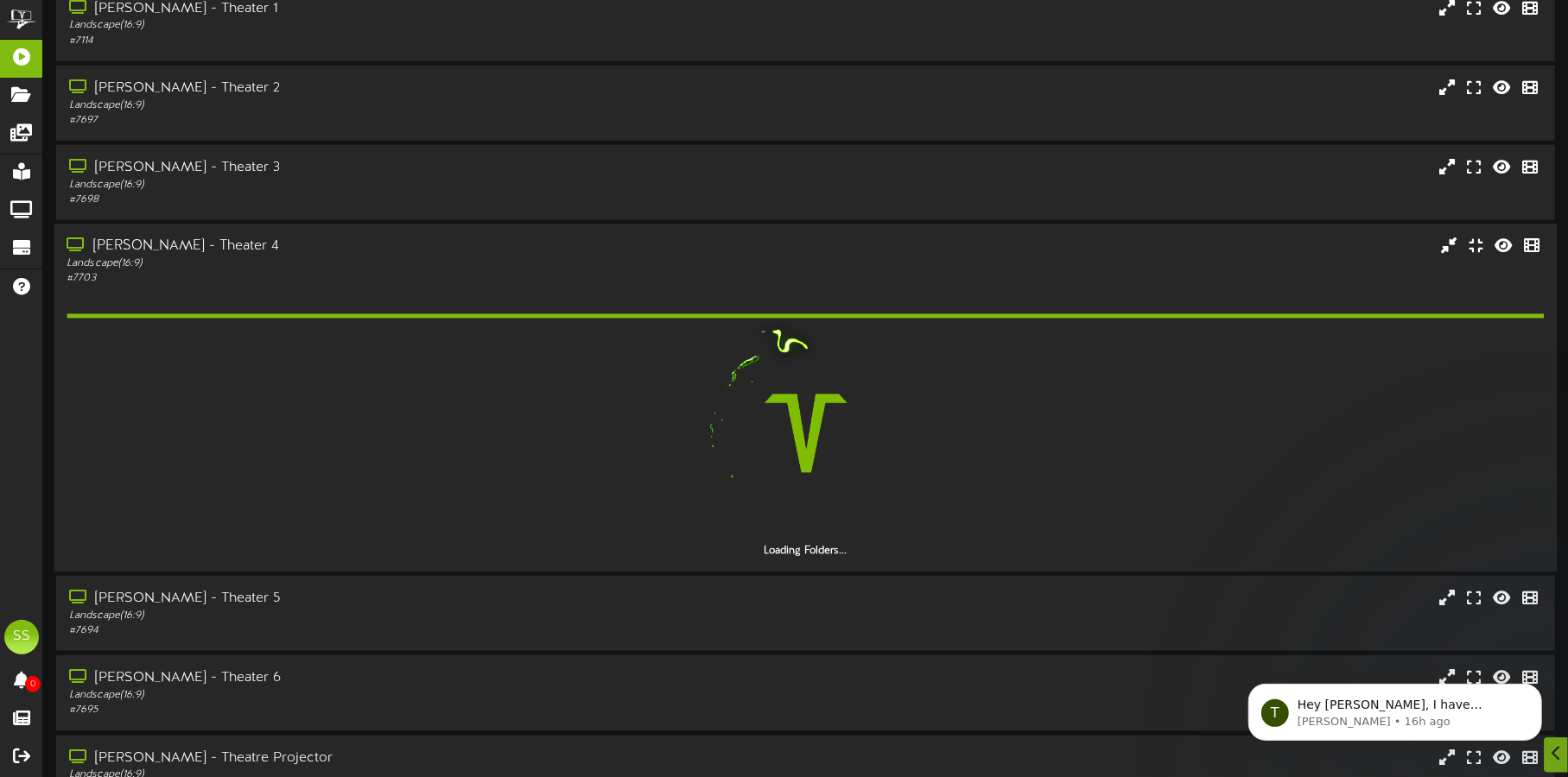
scroll to position [1151, 0]
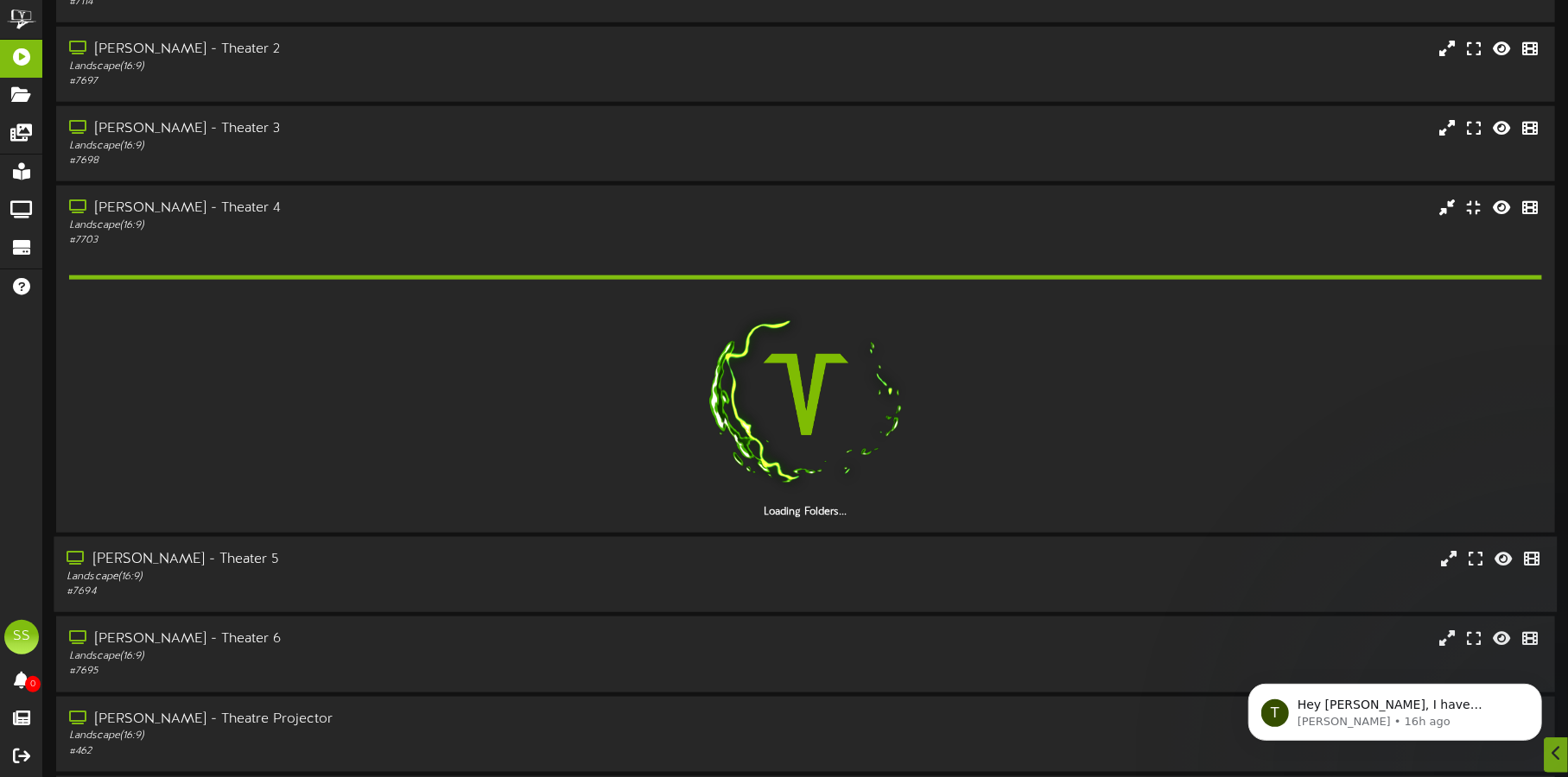
click at [314, 566] on div "[PERSON_NAME] - Theater 5" at bounding box center [367, 560] width 600 height 20
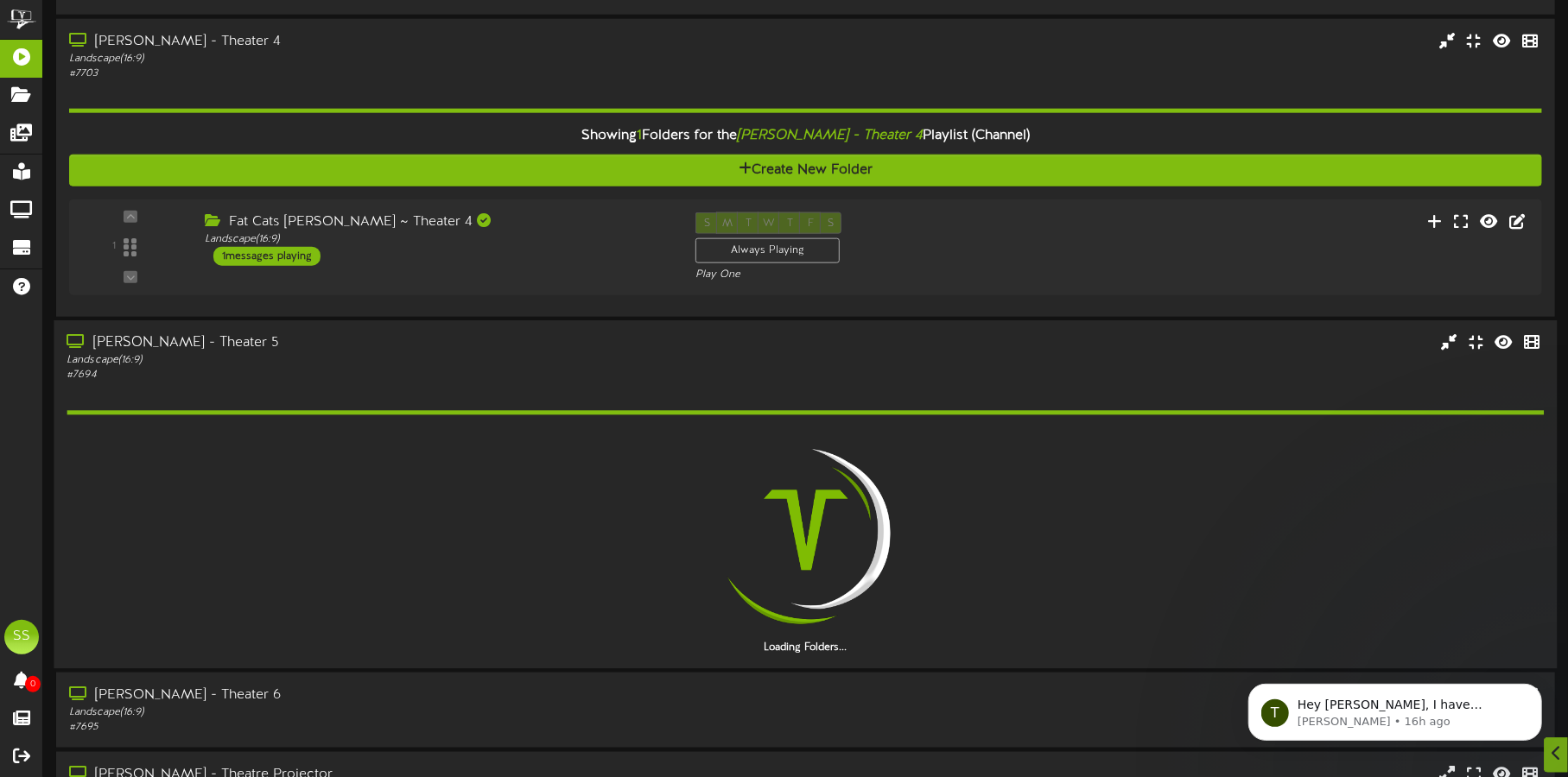
scroll to position [1367, 0]
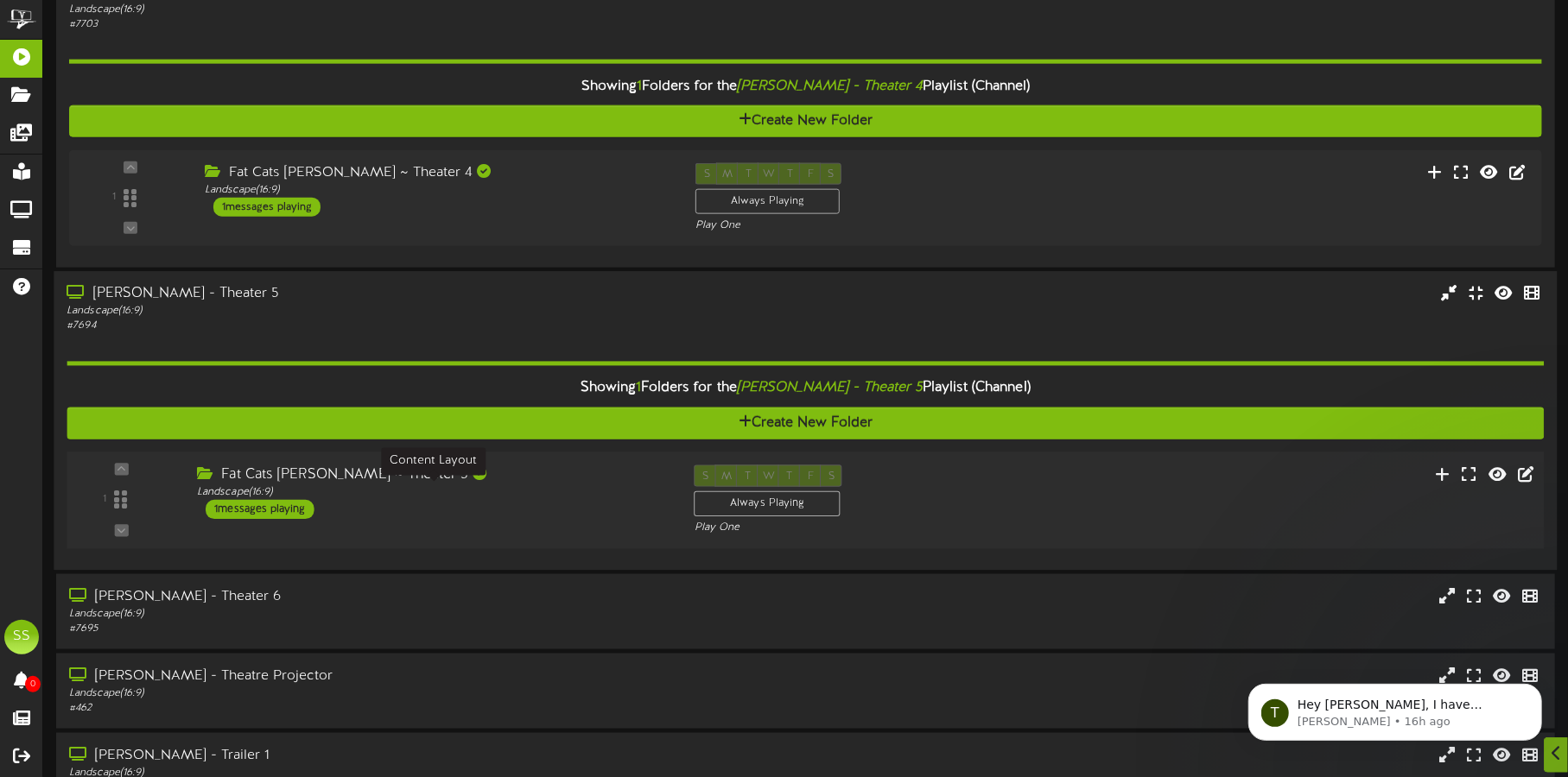
click at [466, 490] on div "Landscape ( 16:9 )" at bounding box center [432, 492] width 471 height 14
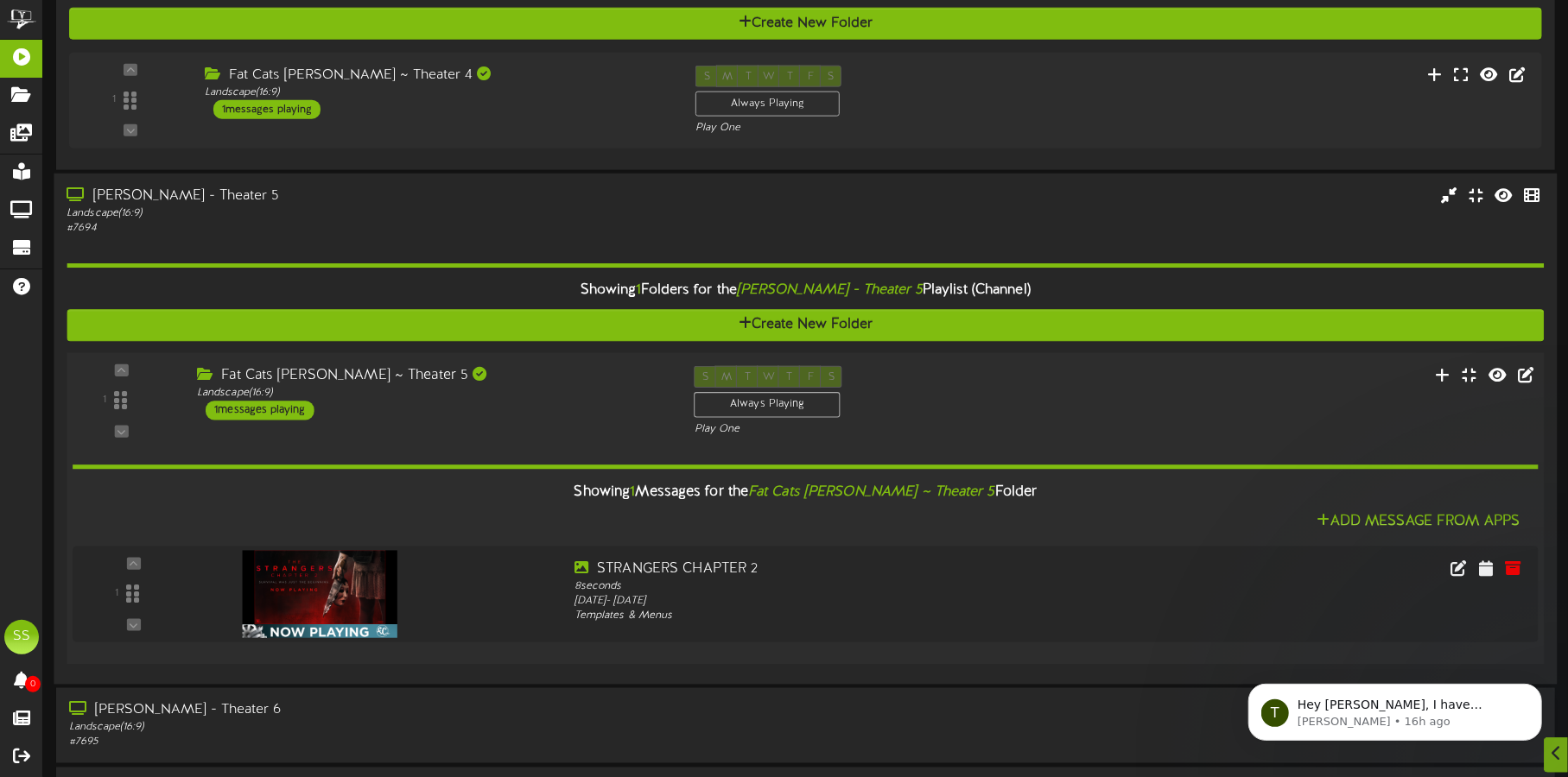
scroll to position [1583, 0]
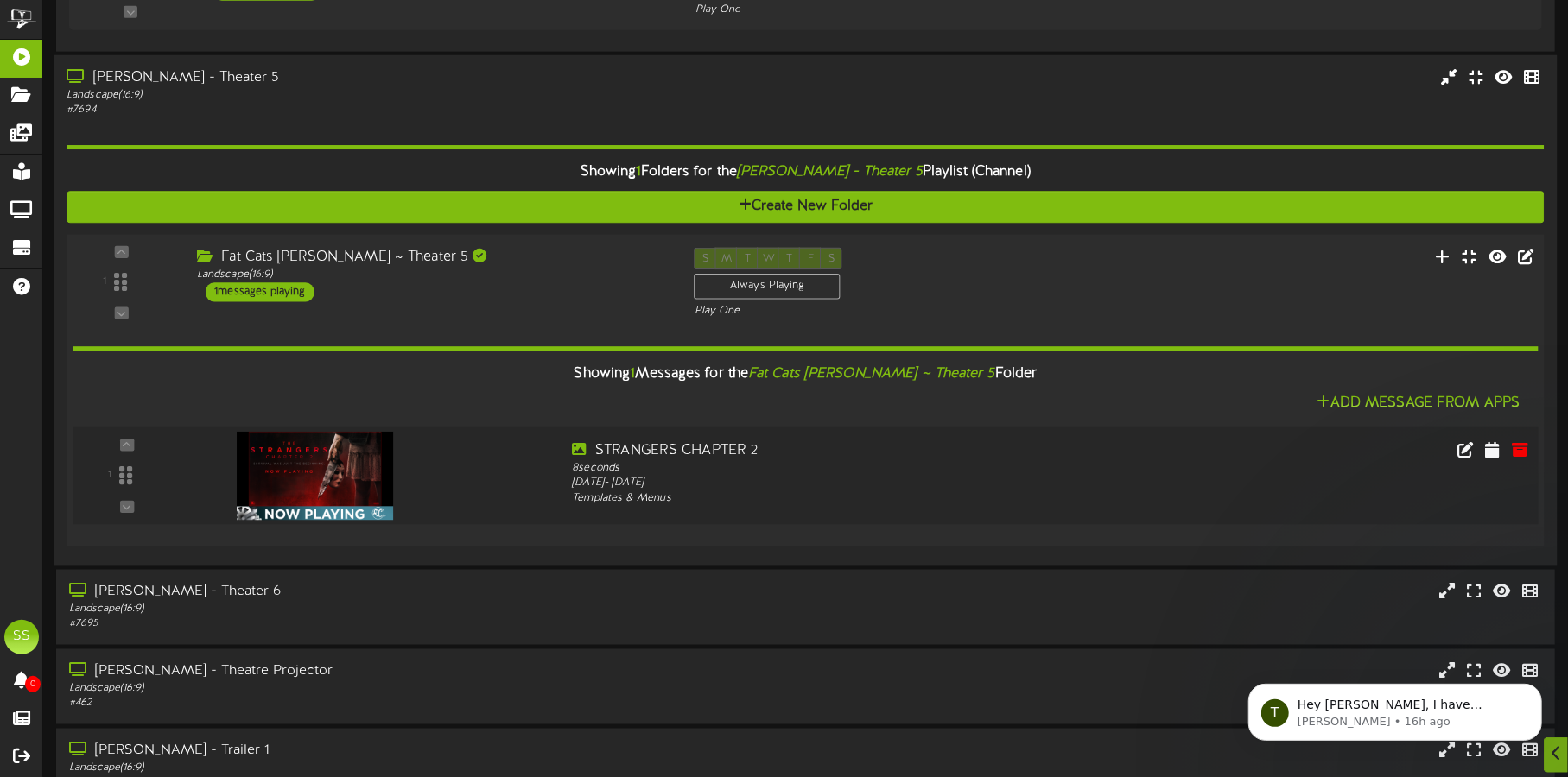
click at [307, 481] on img at bounding box center [314, 476] width 157 height 88
